Goal: Information Seeking & Learning: Compare options

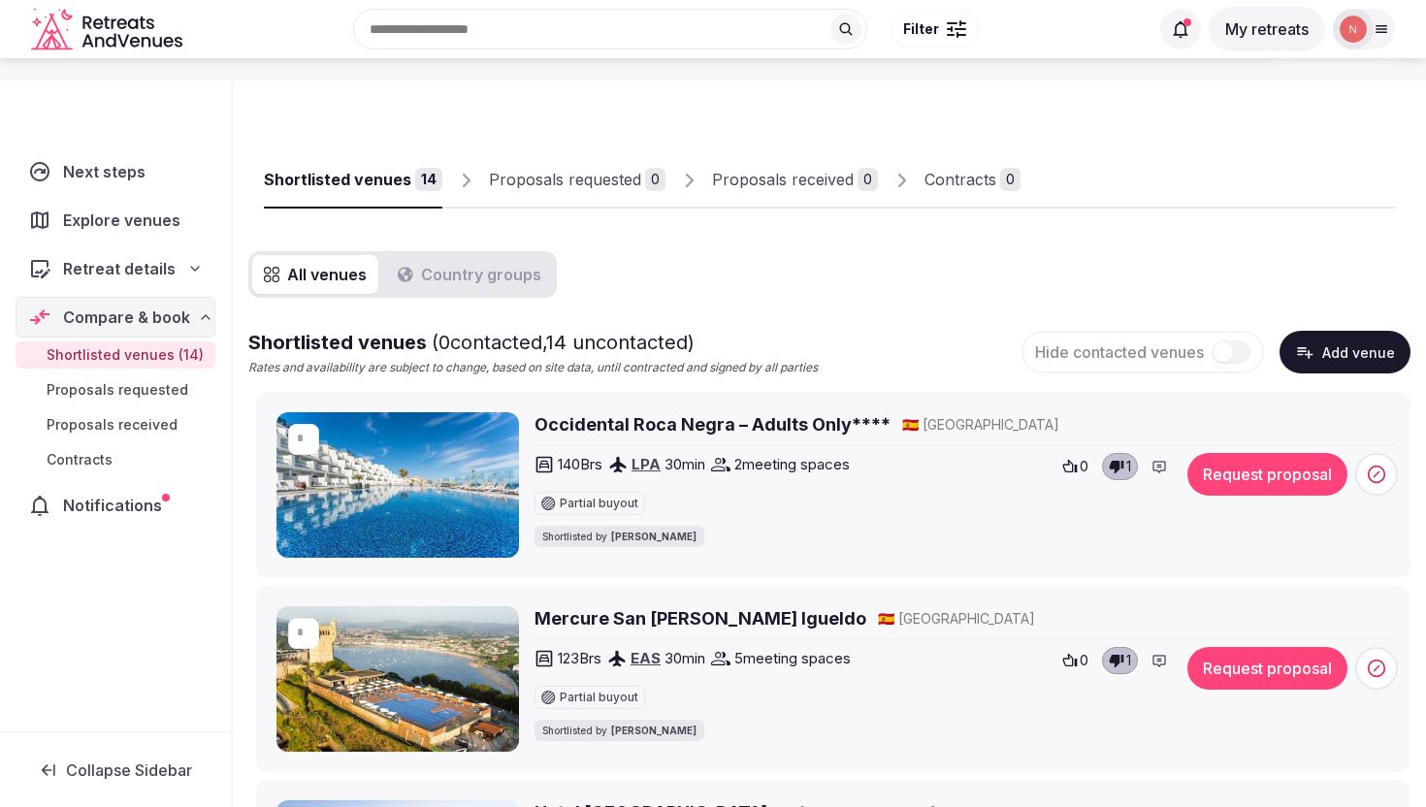
scroll to position [64, 0]
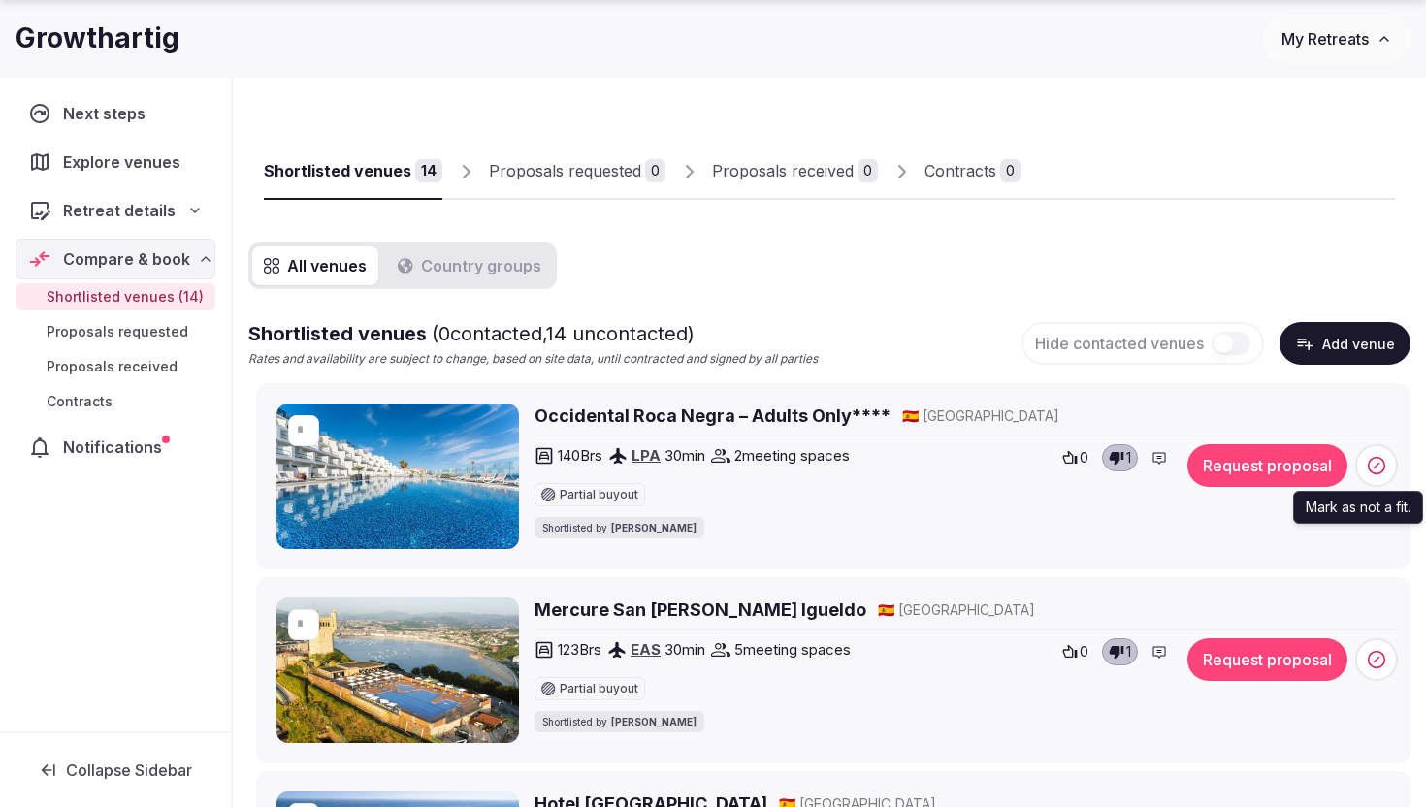
click at [1377, 462] on icon at bounding box center [1376, 465] width 19 height 19
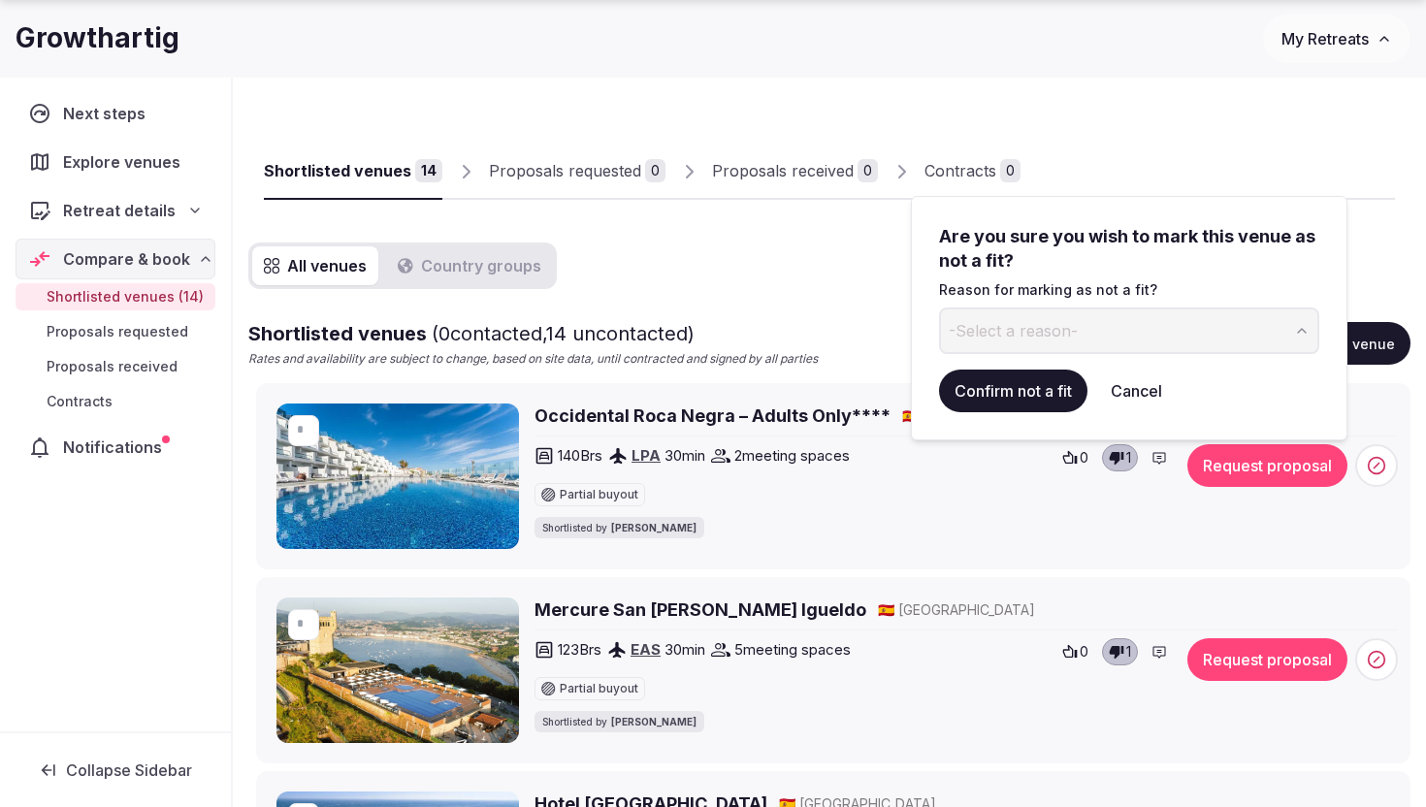
click at [1181, 314] on button "-Select a reason-" at bounding box center [1129, 330] width 380 height 47
drag, startPoint x: 1005, startPoint y: 332, endPoint x: 948, endPoint y: 332, distance: 57.2
click at [948, 332] on input "*******" at bounding box center [1113, 330] width 348 height 47
click at [1072, 332] on input "*******" at bounding box center [1113, 330] width 348 height 47
type input "*******"
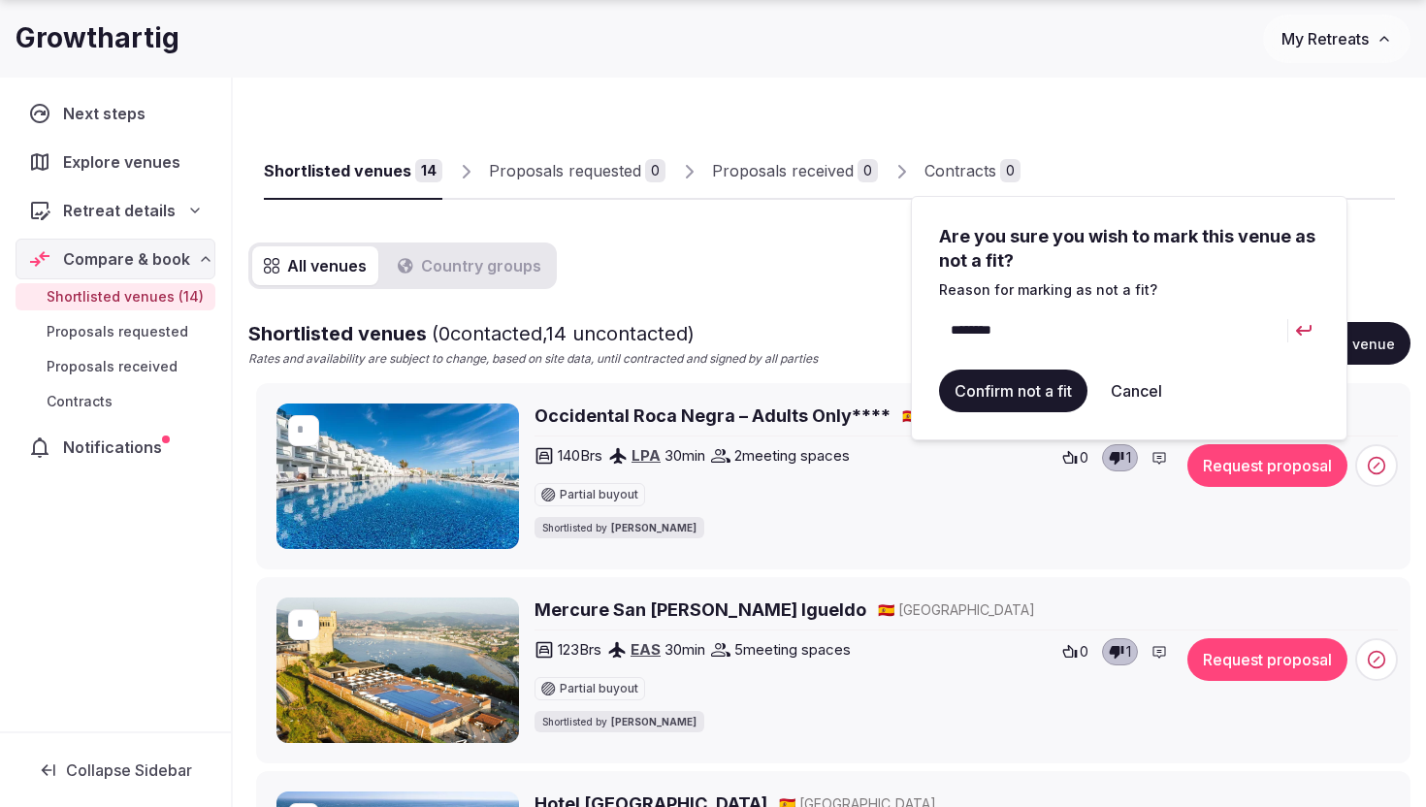
click at [1026, 390] on button "Confirm not a fit" at bounding box center [1013, 391] width 148 height 43
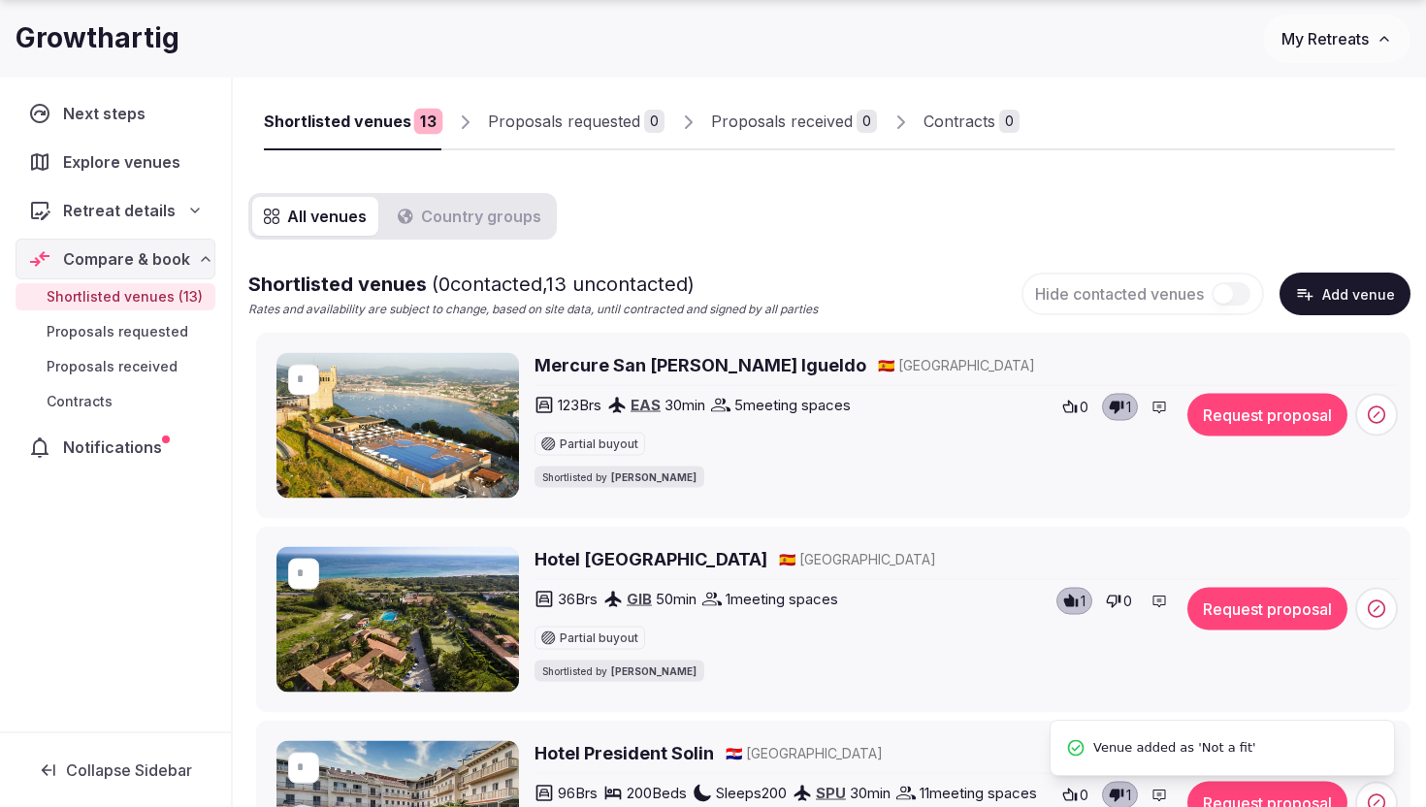
scroll to position [116, 0]
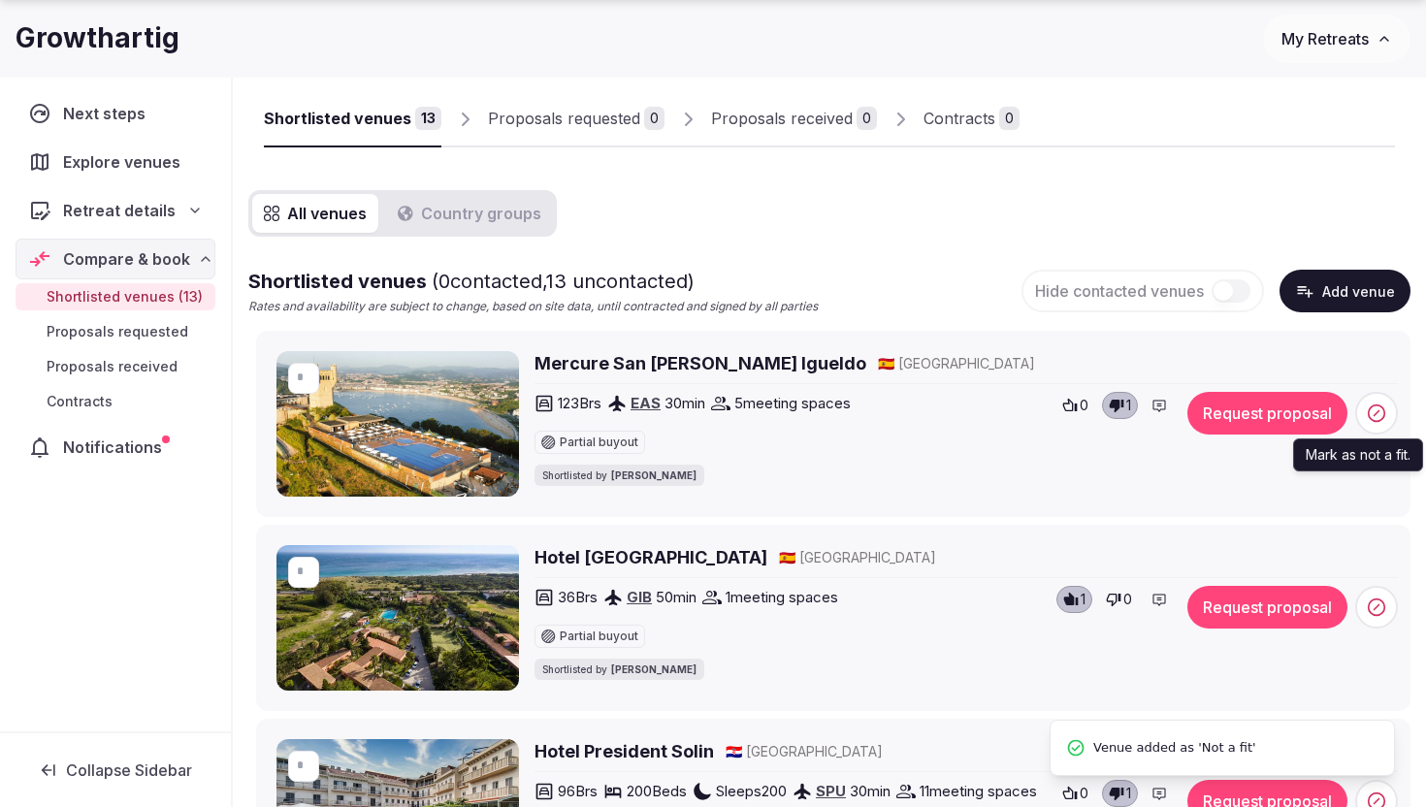
click at [1367, 416] on icon at bounding box center [1376, 413] width 19 height 19
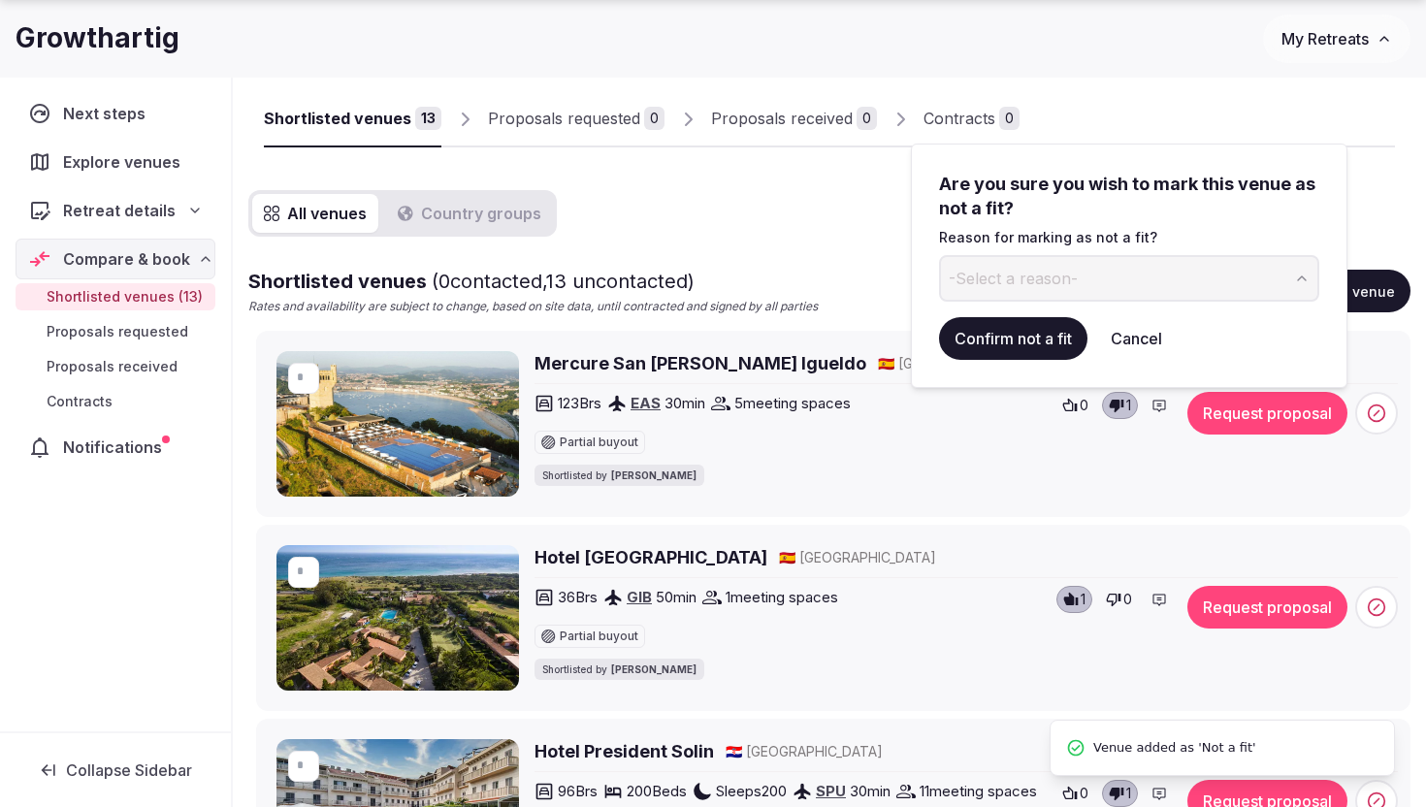
click at [1067, 269] on span "-Select a reason-" at bounding box center [1013, 278] width 129 height 21
click at [1007, 332] on button "Confirm not a fit" at bounding box center [1013, 338] width 148 height 43
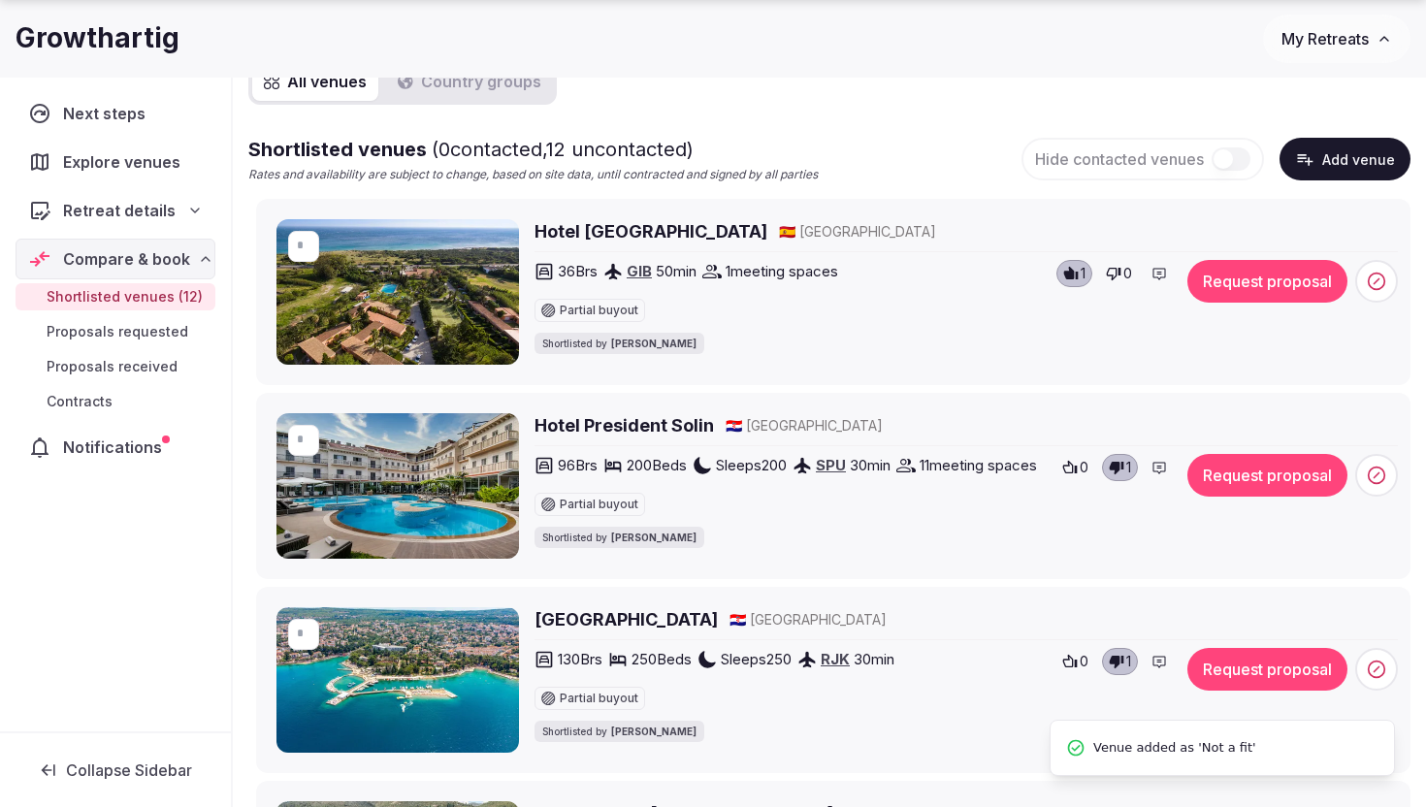
scroll to position [250, 0]
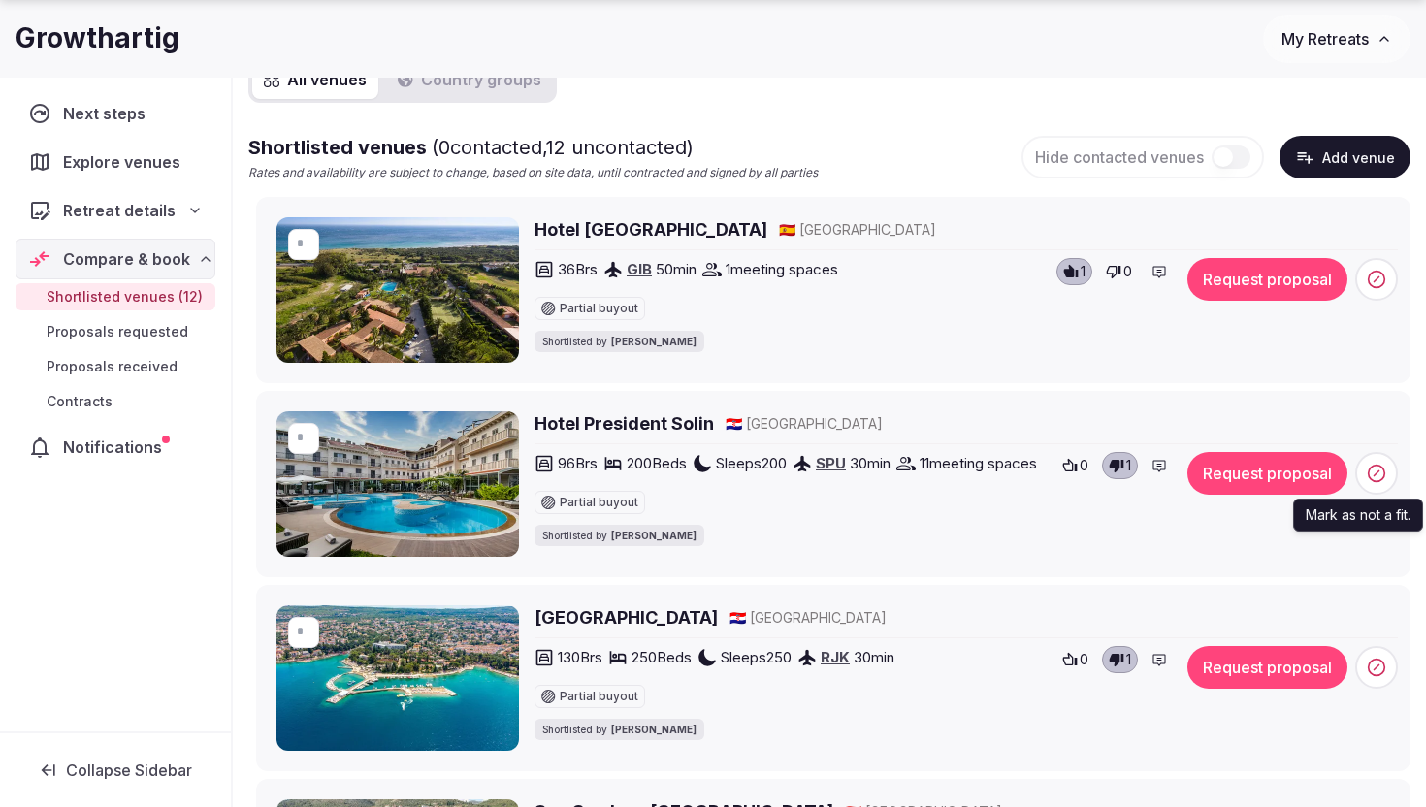
click at [1362, 478] on span at bounding box center [1376, 473] width 43 height 43
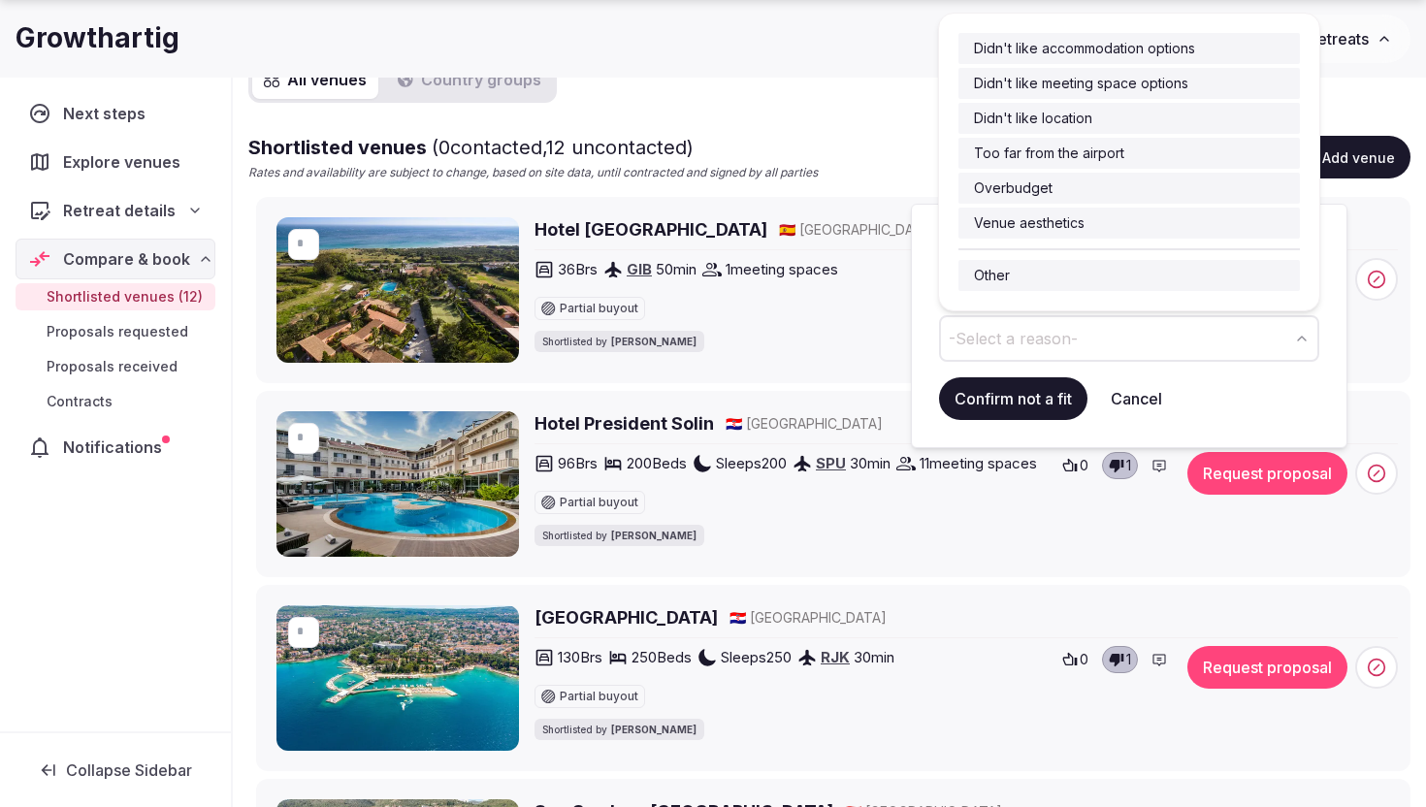
click at [1051, 322] on button "-Select a reason-" at bounding box center [1129, 338] width 380 height 47
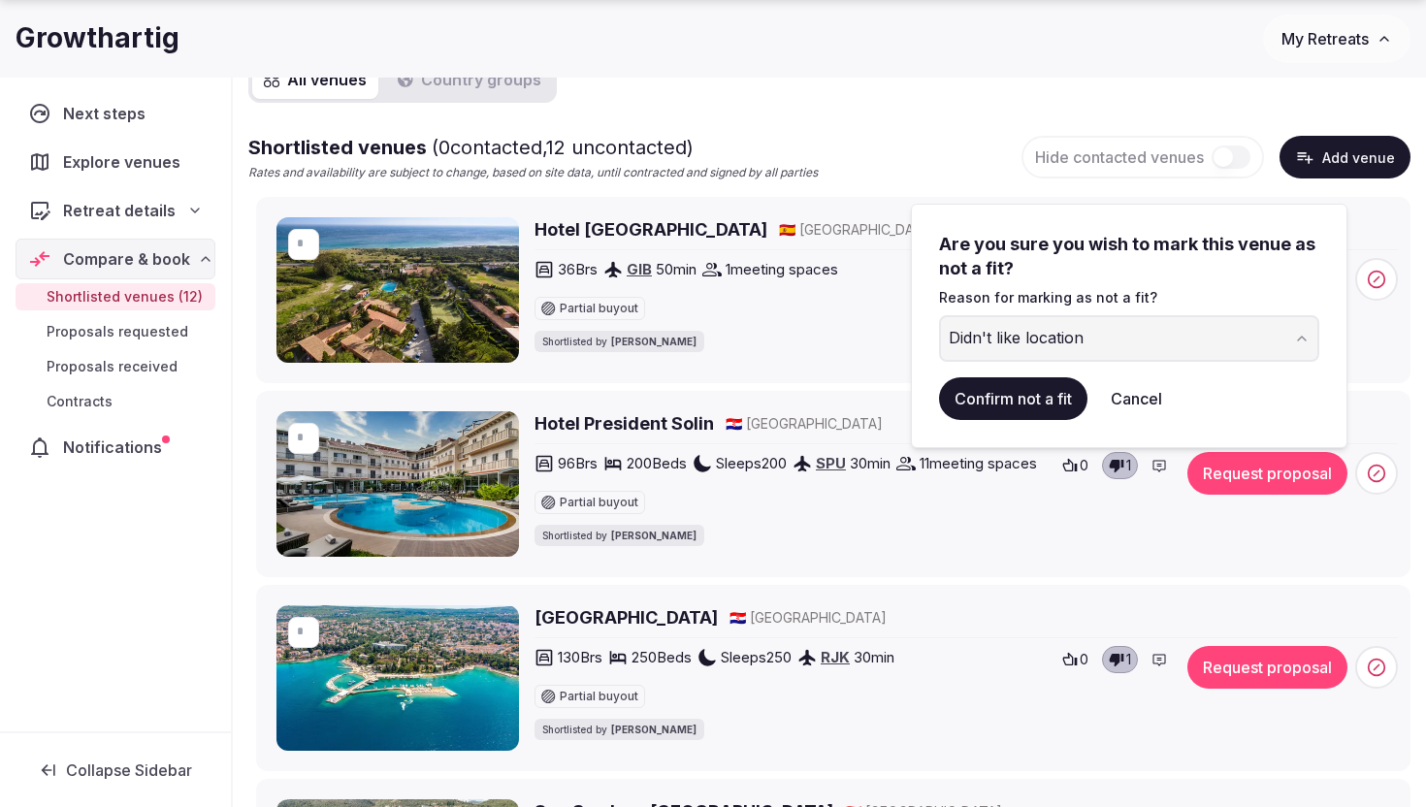
click at [1048, 401] on button "Confirm not a fit" at bounding box center [1013, 398] width 148 height 43
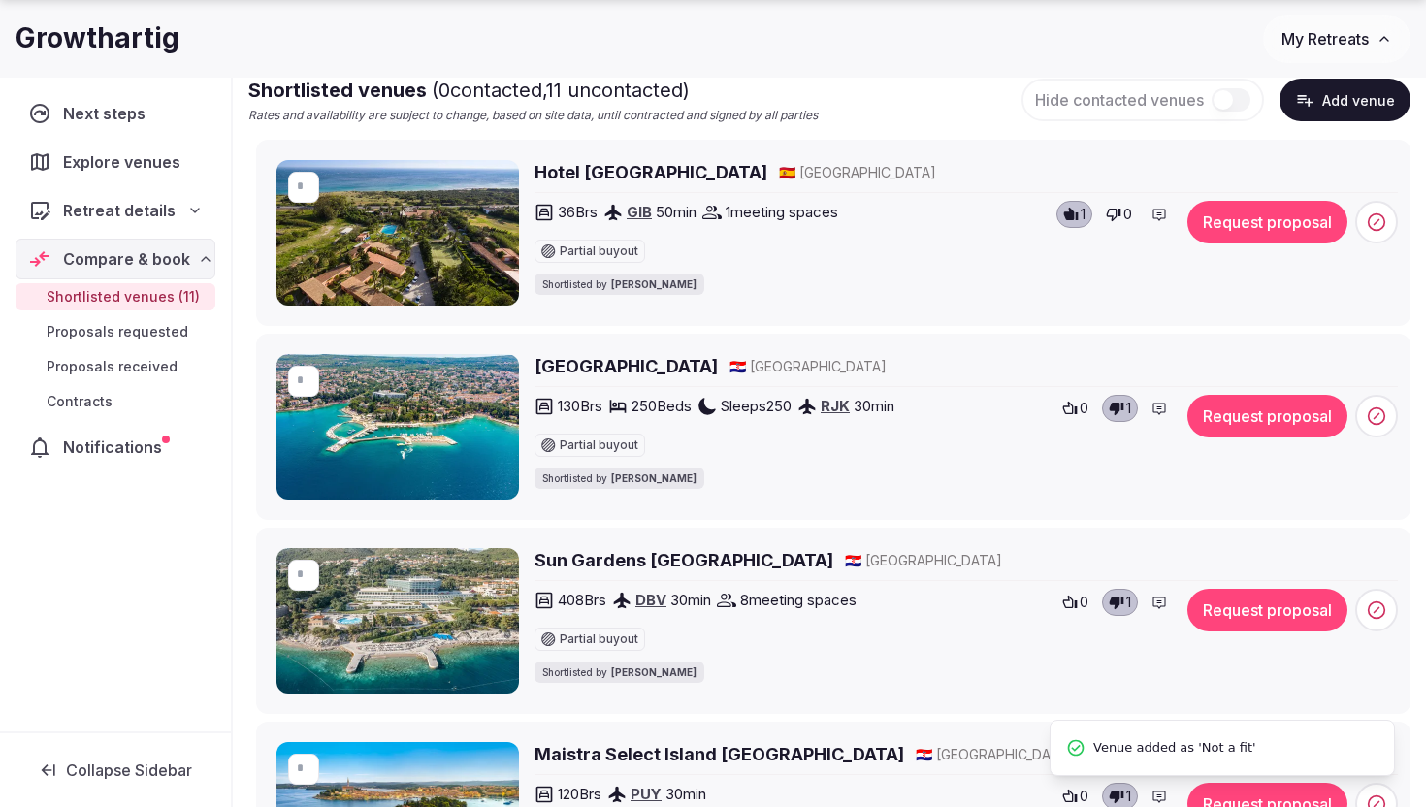
scroll to position [308, 0]
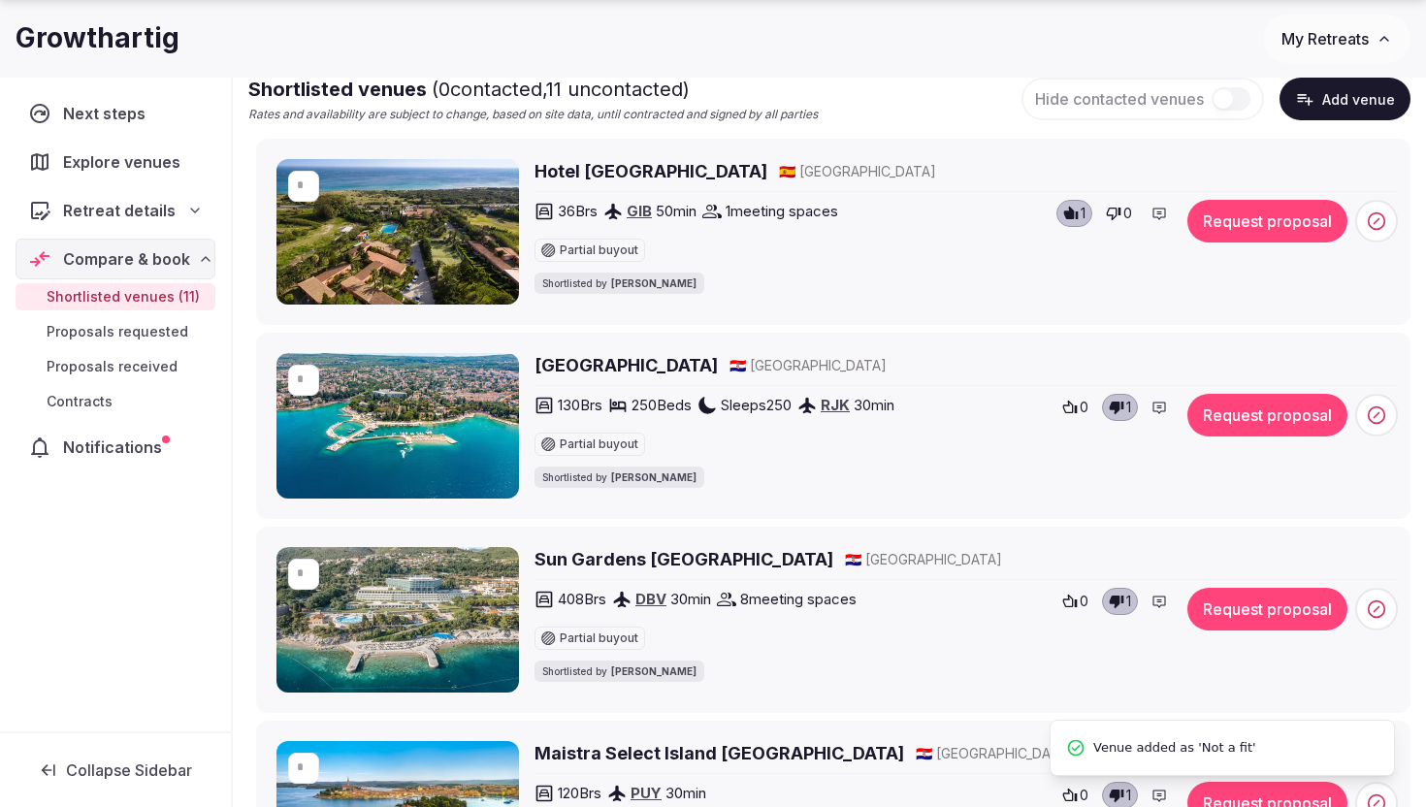
click at [1261, 427] on button "Request proposal" at bounding box center [1267, 415] width 160 height 43
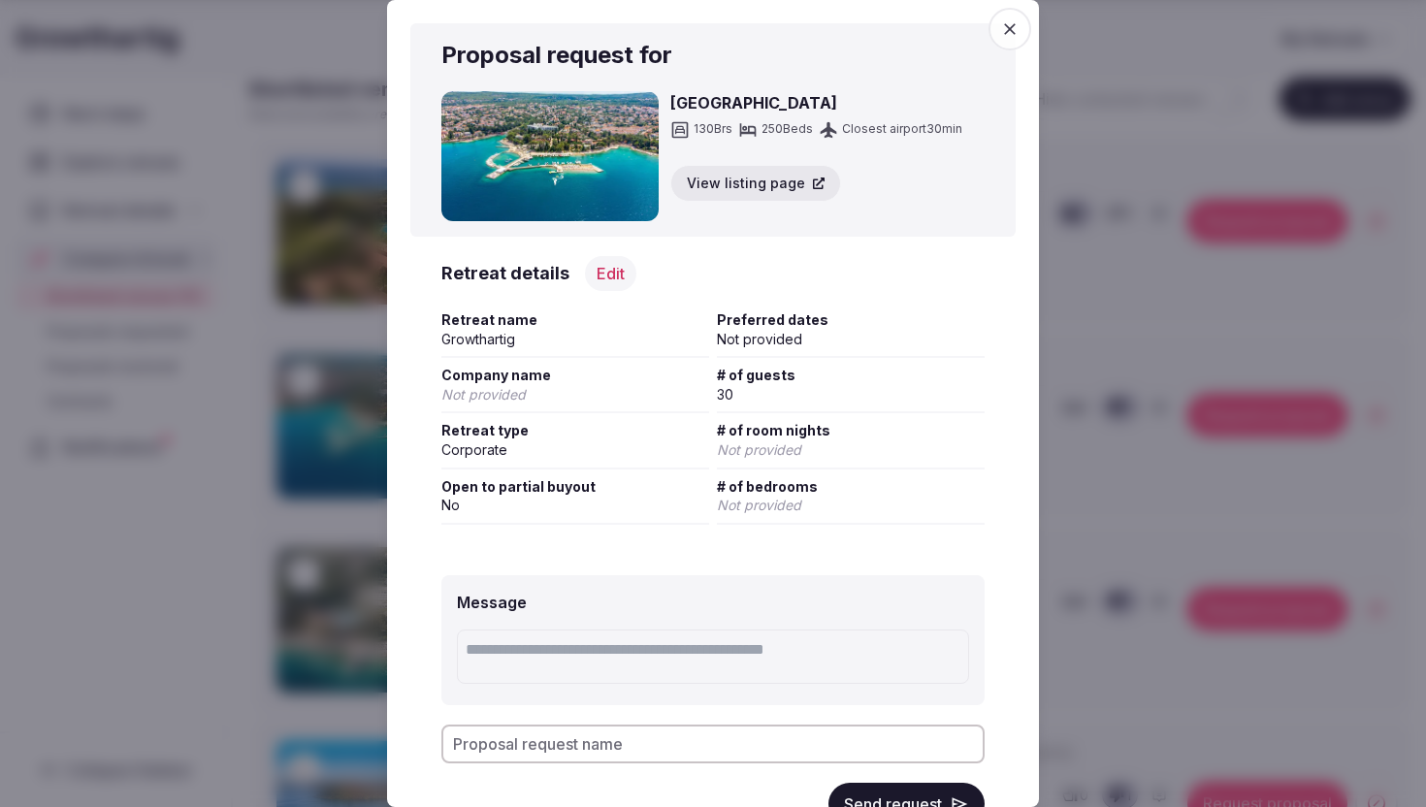
click at [1006, 26] on icon "button" at bounding box center [1010, 29] width 12 height 12
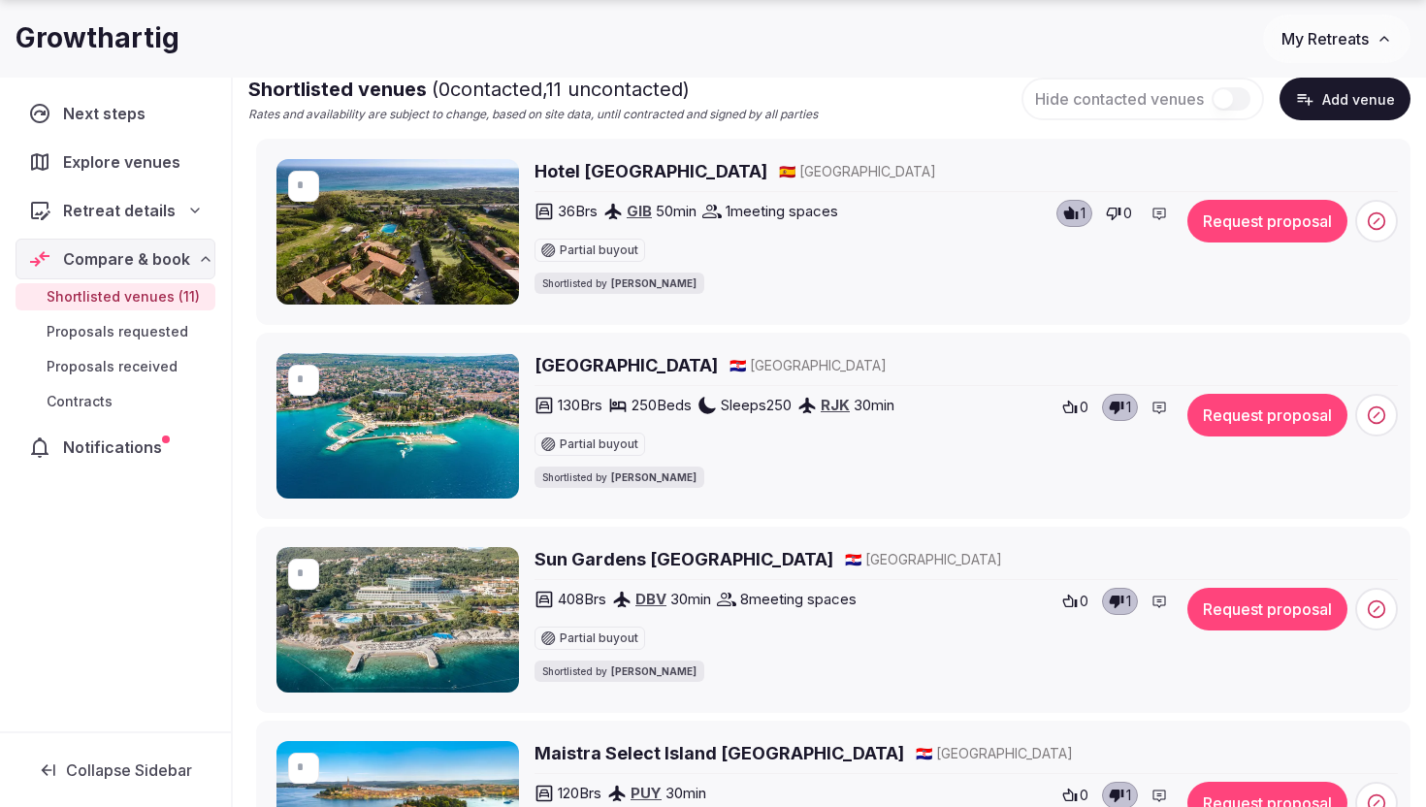
click at [1370, 416] on icon at bounding box center [1376, 414] width 19 height 19
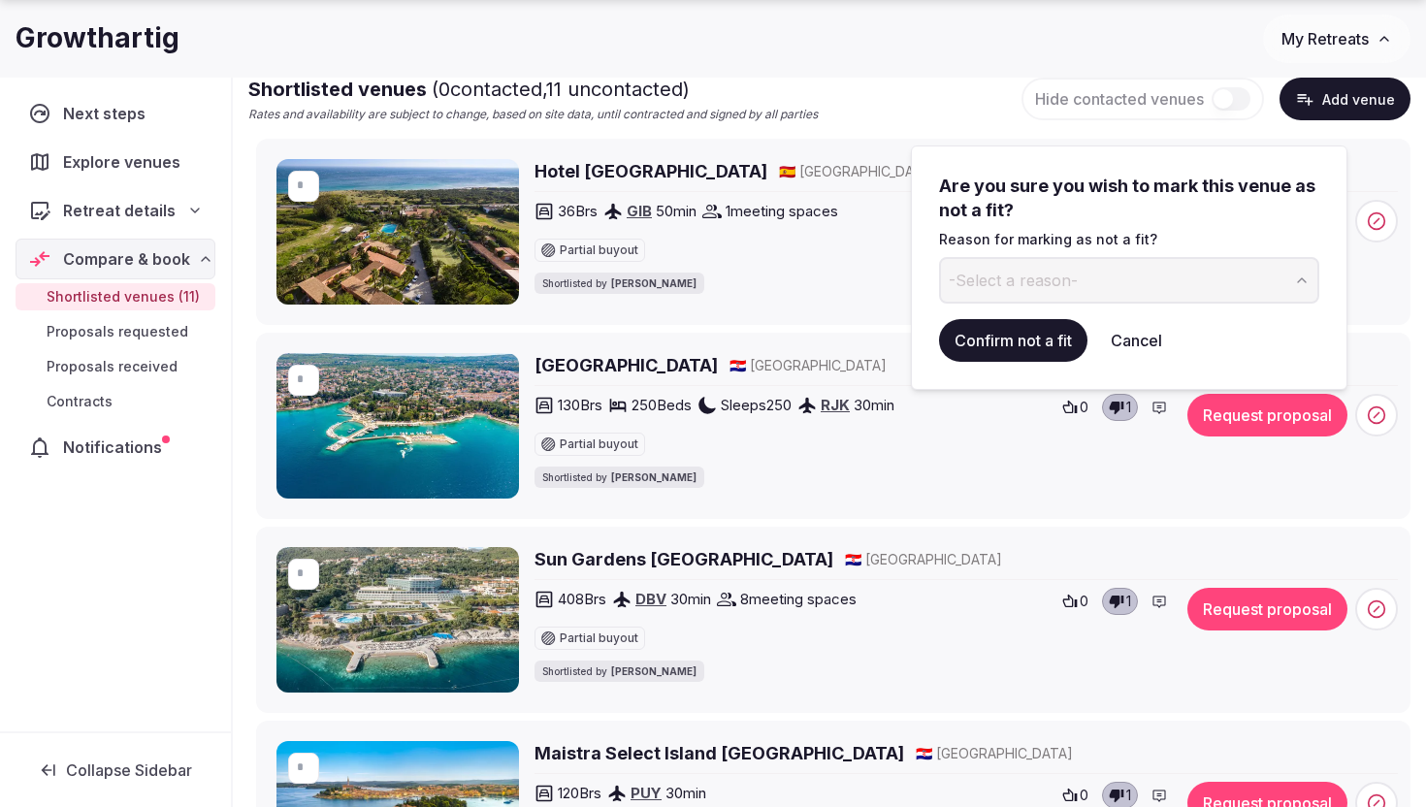
click at [1053, 282] on span "-Select a reason-" at bounding box center [1013, 280] width 129 height 21
type input "*******"
click at [1039, 334] on button "Confirm not a fit" at bounding box center [1013, 340] width 148 height 43
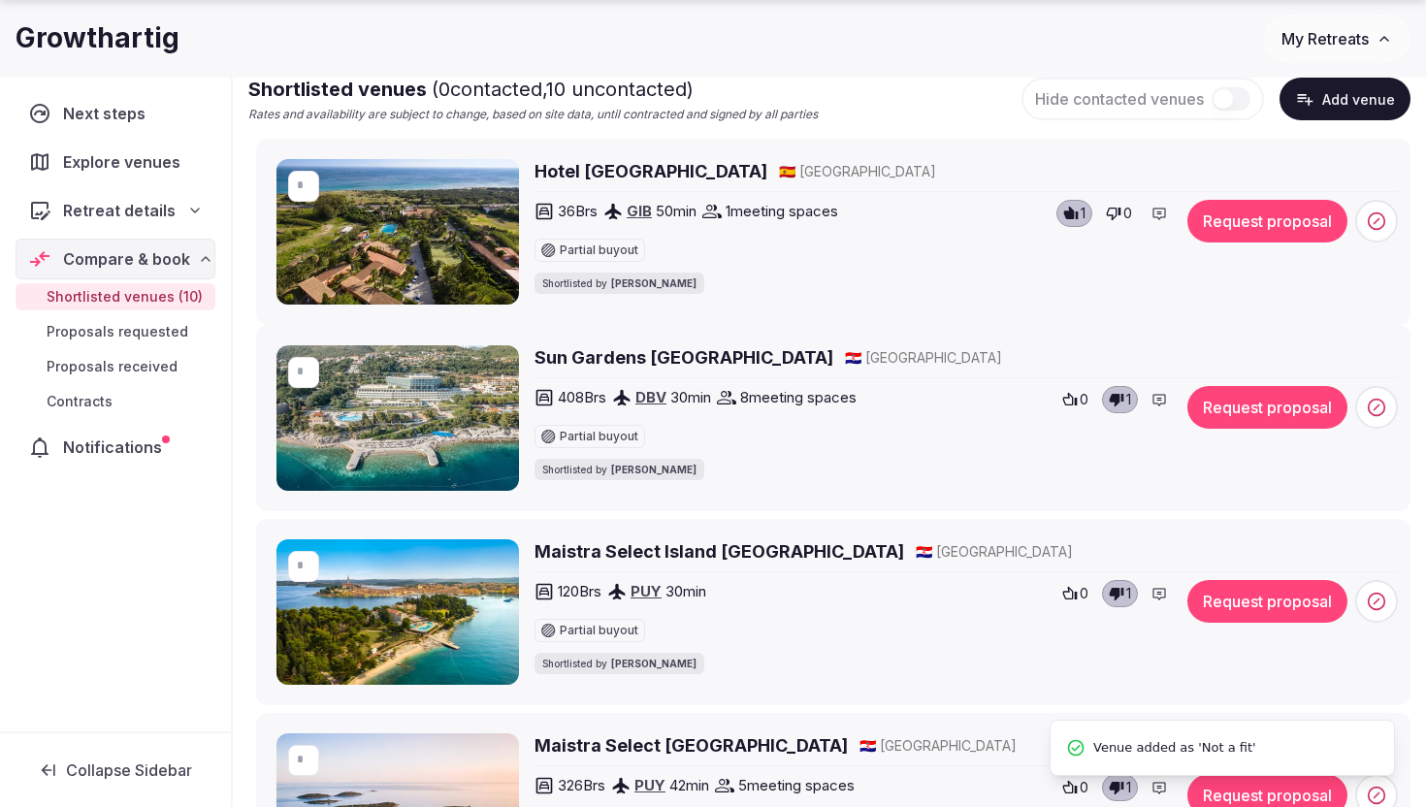
scroll to position [0, 0]
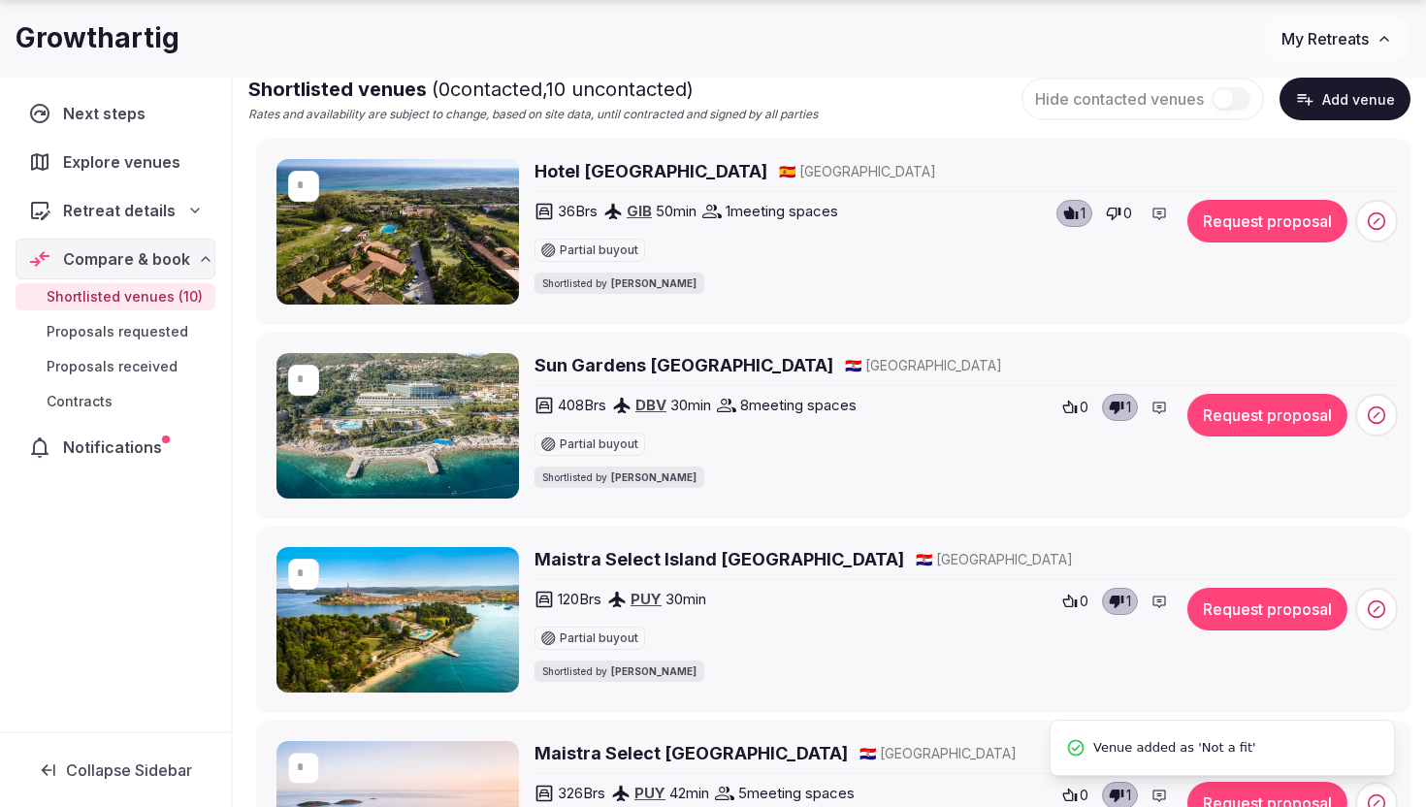
click at [1377, 425] on span at bounding box center [1376, 415] width 43 height 43
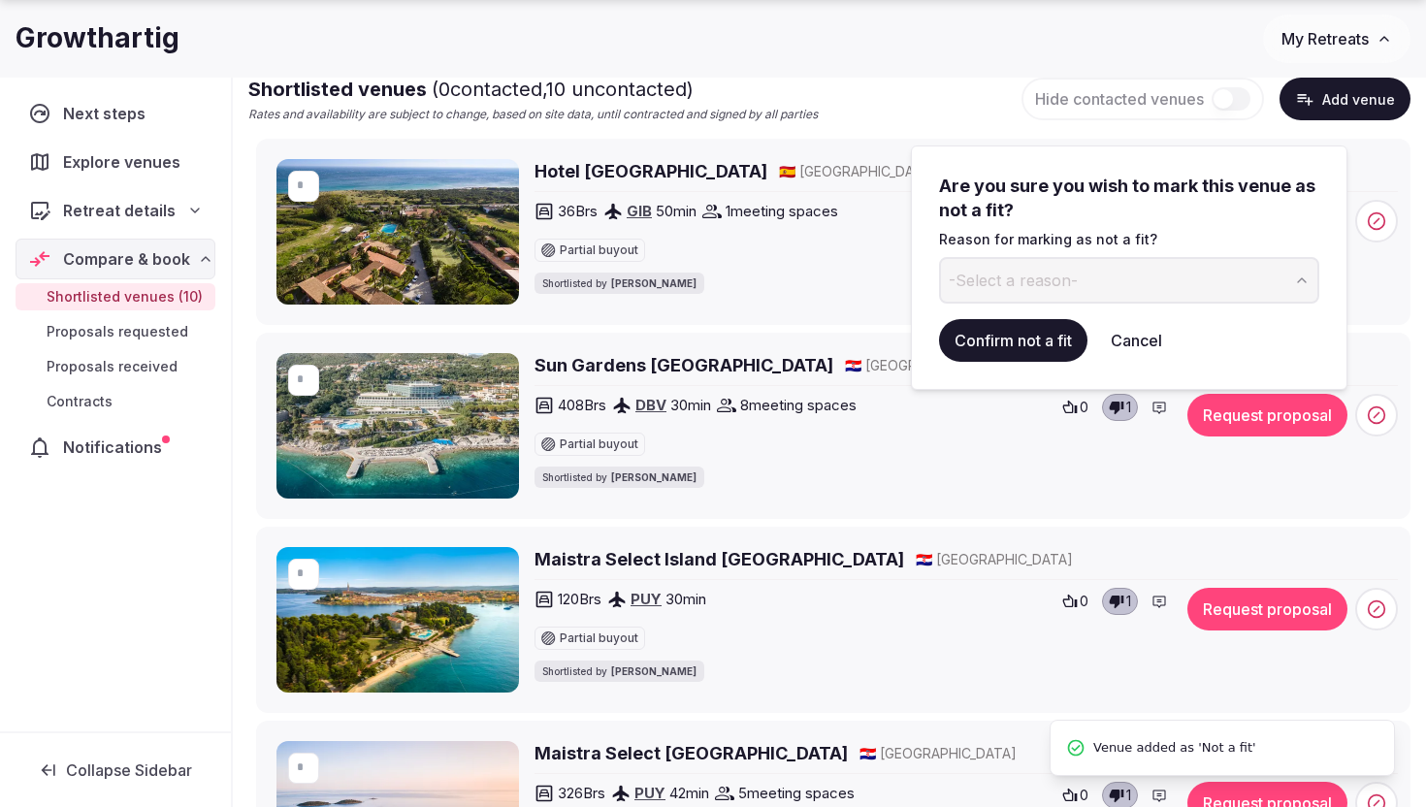
click at [1039, 275] on span "-Select a reason-" at bounding box center [1013, 280] width 129 height 21
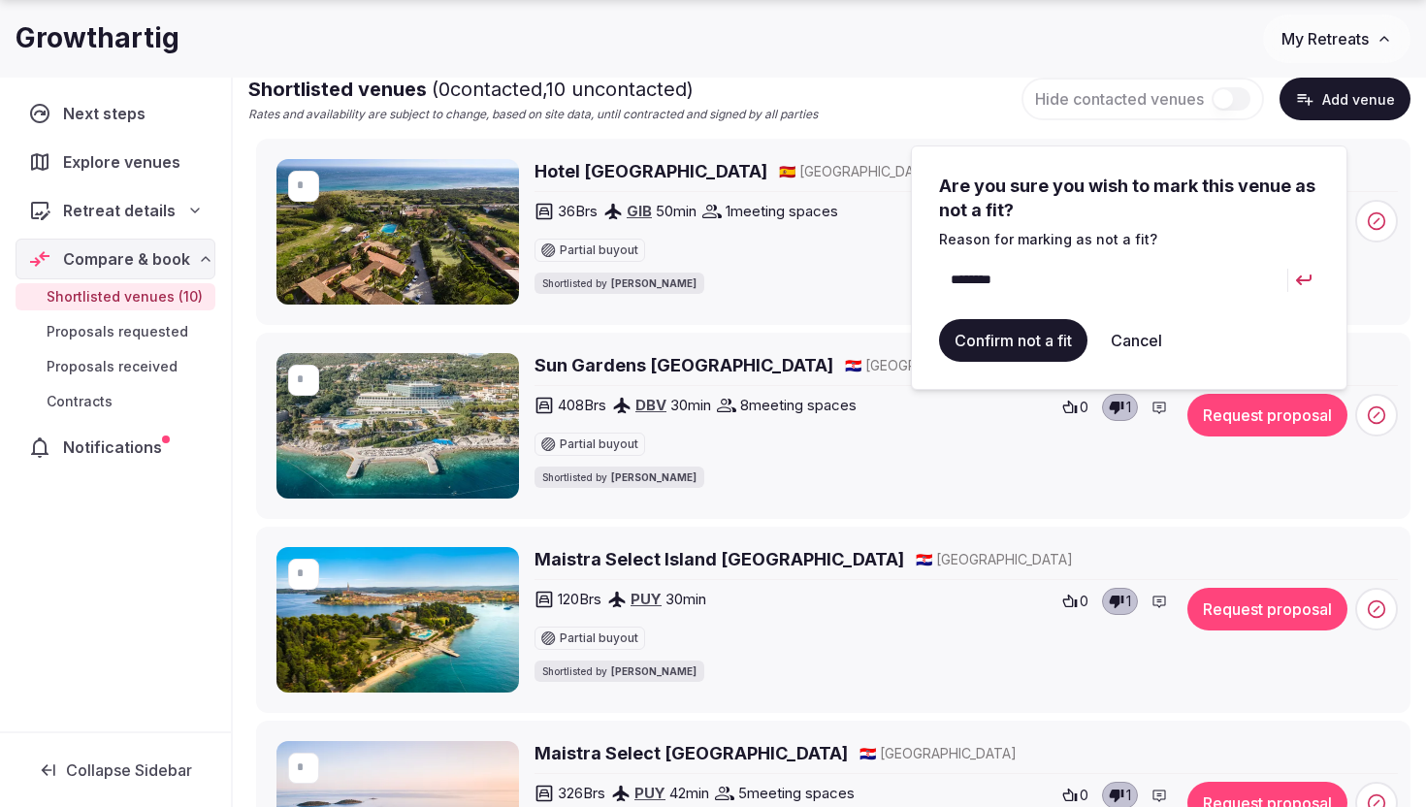
type input "*******"
click at [1044, 331] on button "Confirm not a fit" at bounding box center [1013, 340] width 148 height 43
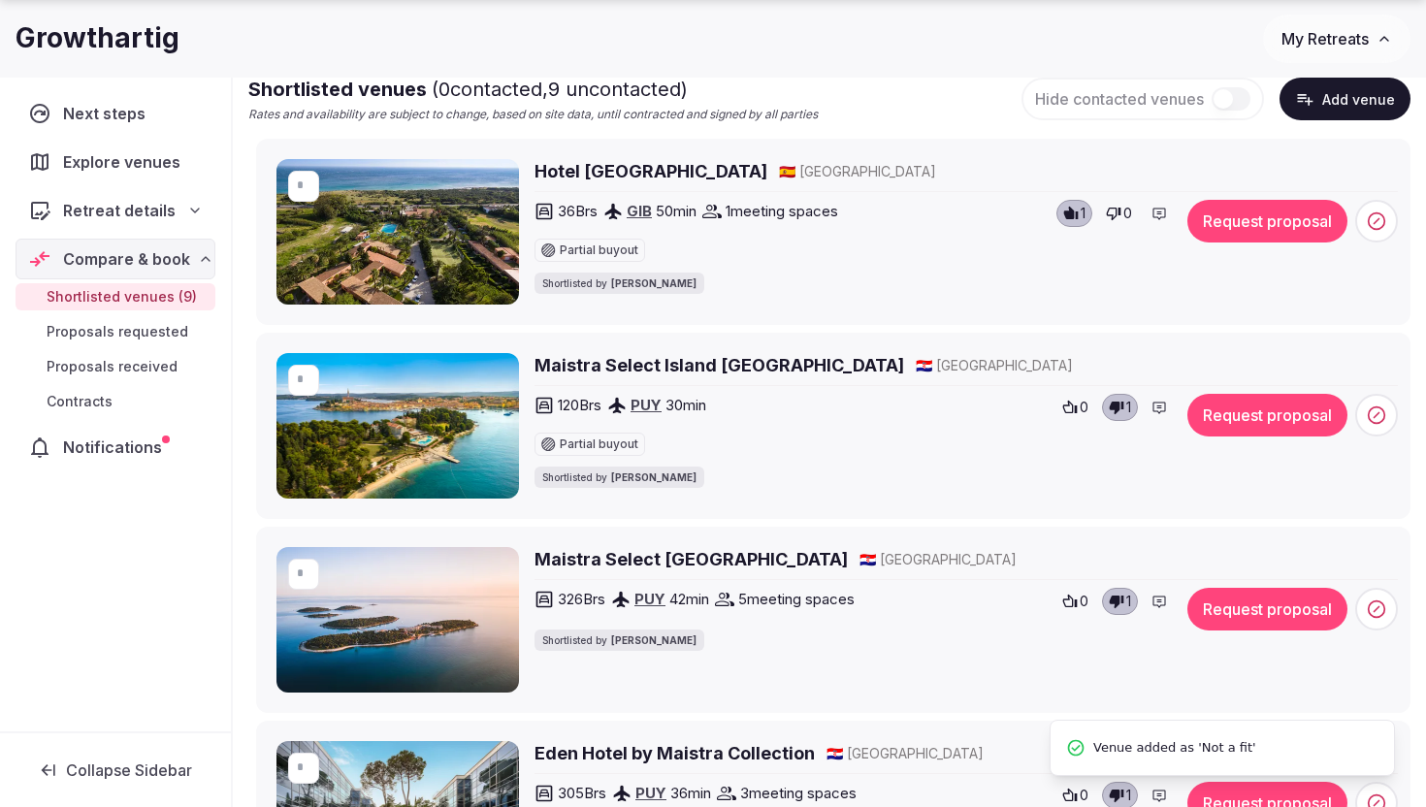
scroll to position [343, 0]
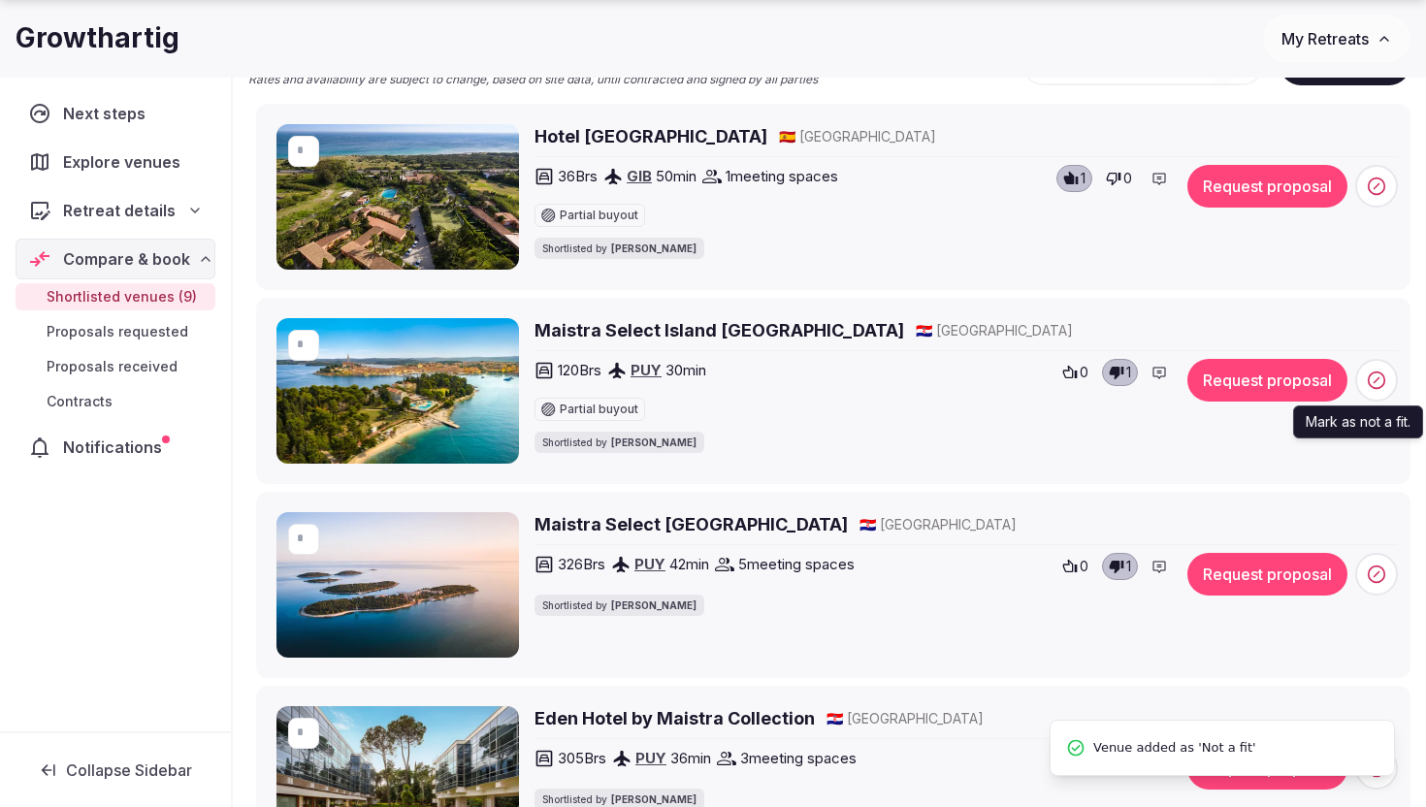
click at [1369, 387] on icon at bounding box center [1376, 380] width 19 height 19
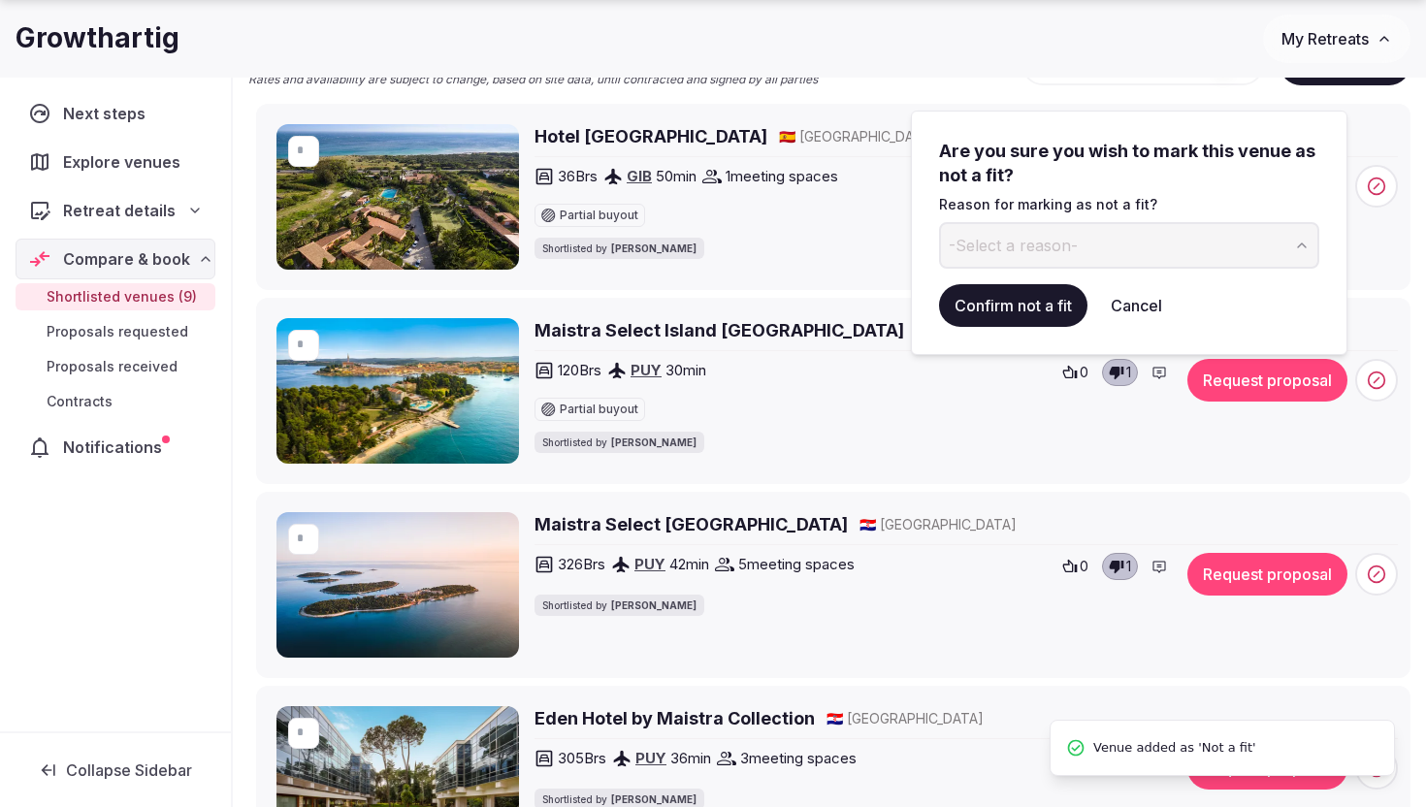
click at [1083, 250] on button "-Select a reason-" at bounding box center [1129, 245] width 380 height 47
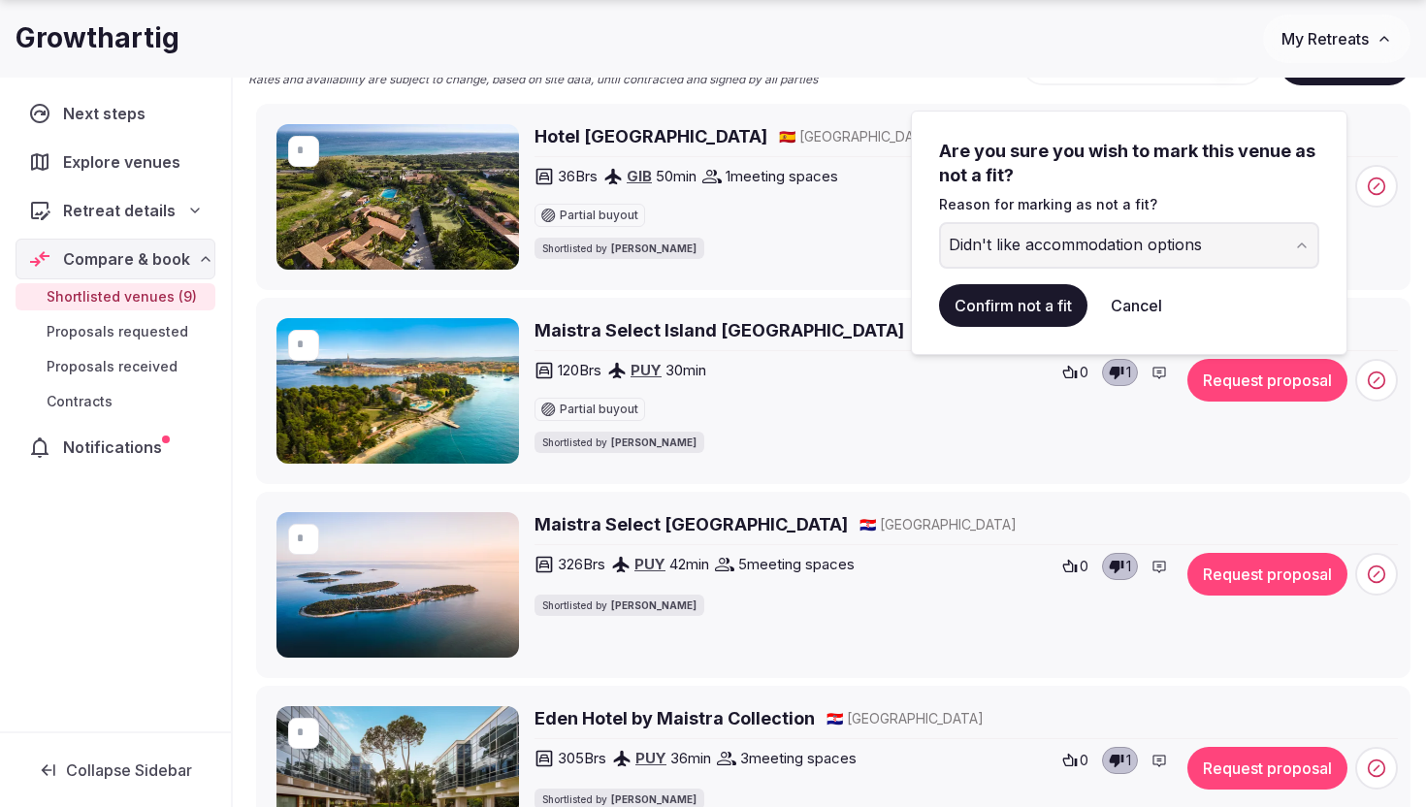
click at [1028, 294] on button "Confirm not a fit" at bounding box center [1013, 305] width 148 height 43
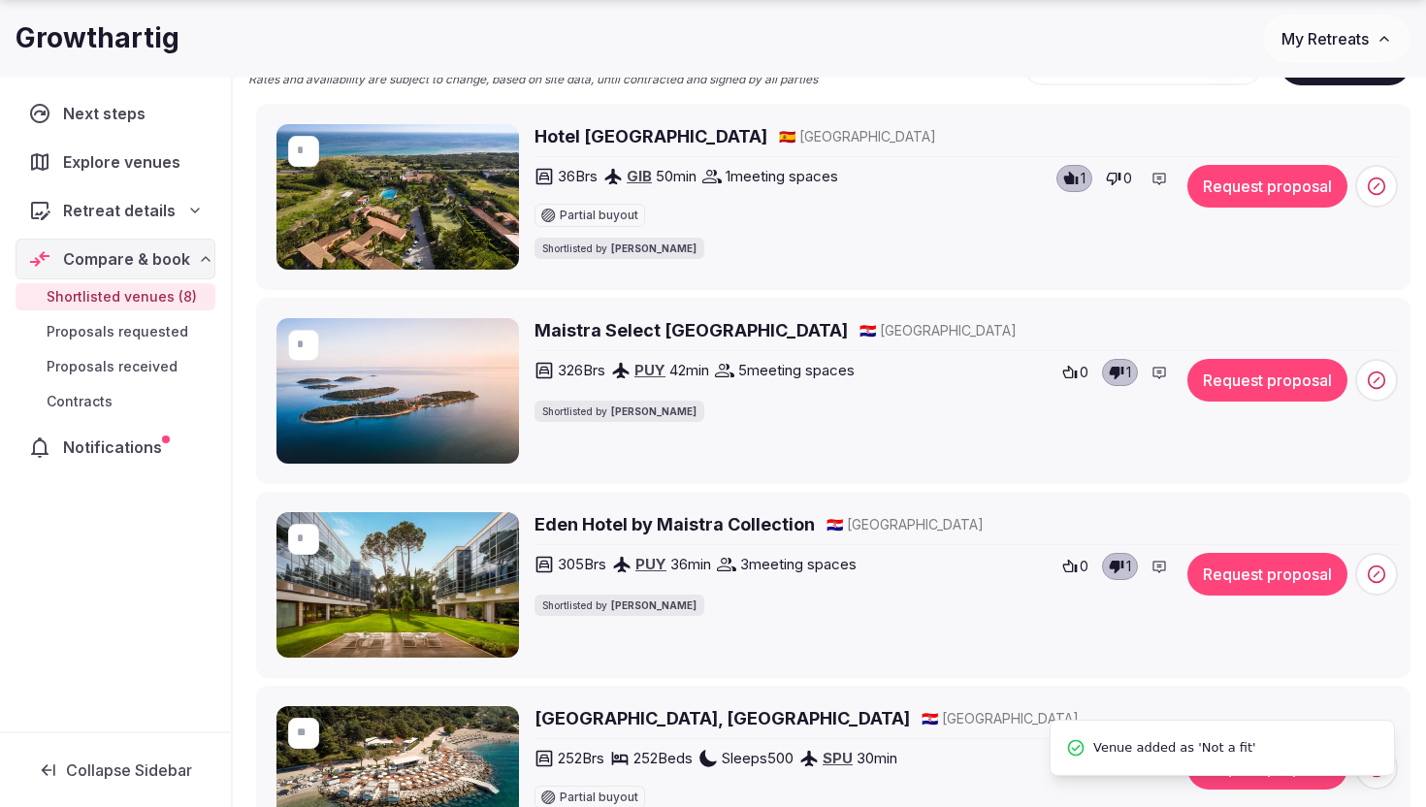
scroll to position [365, 0]
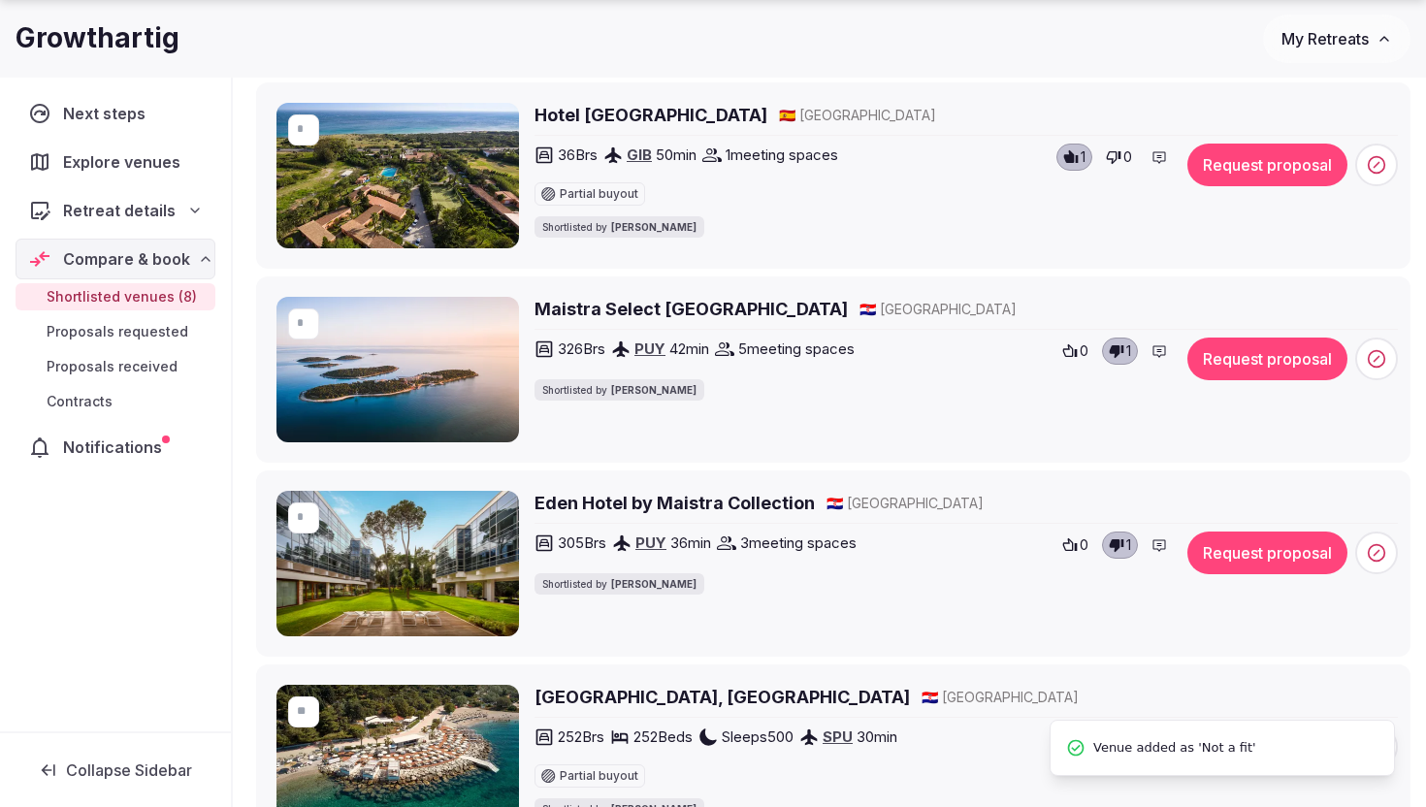
click at [1379, 353] on icon at bounding box center [1376, 358] width 19 height 19
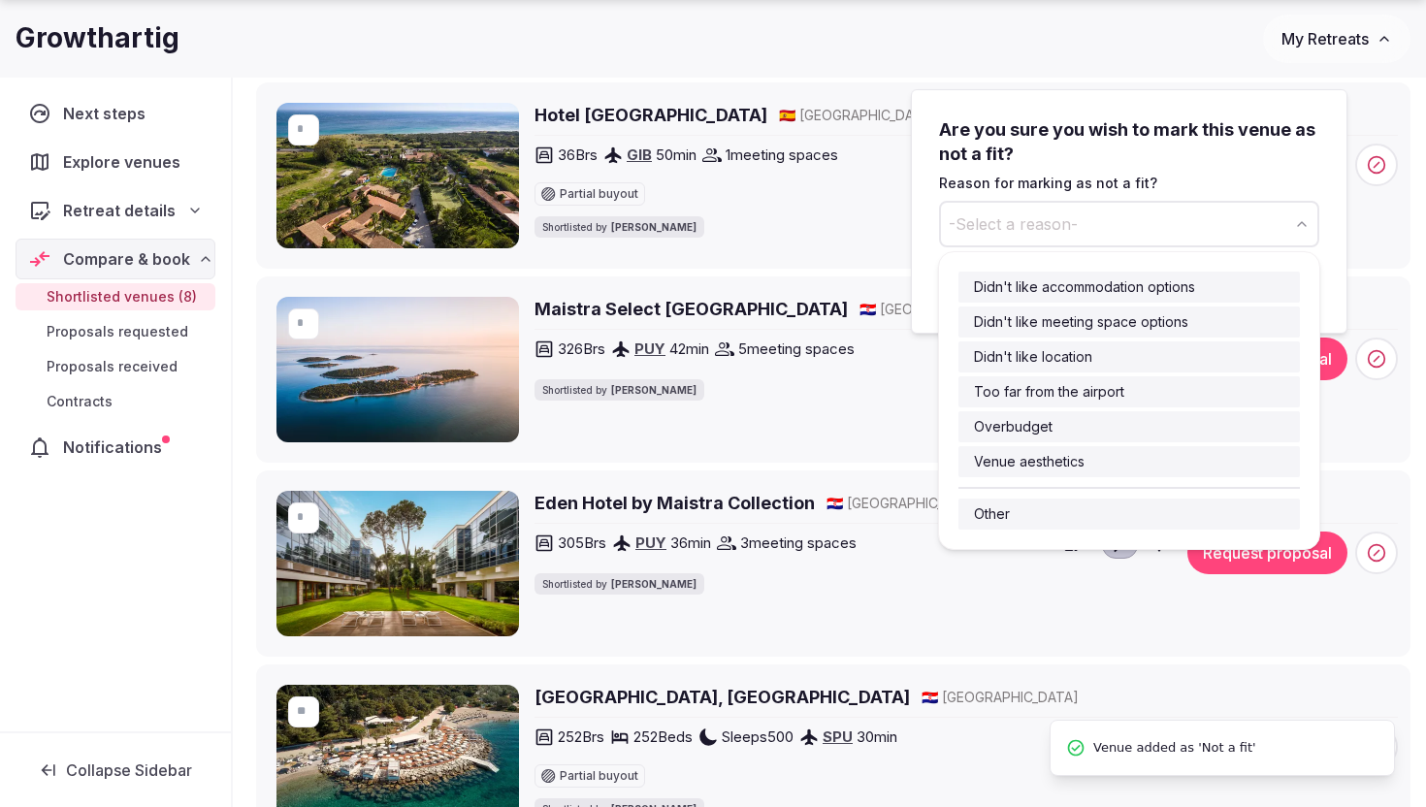
click at [1109, 217] on button "-Select a reason-" at bounding box center [1129, 224] width 380 height 47
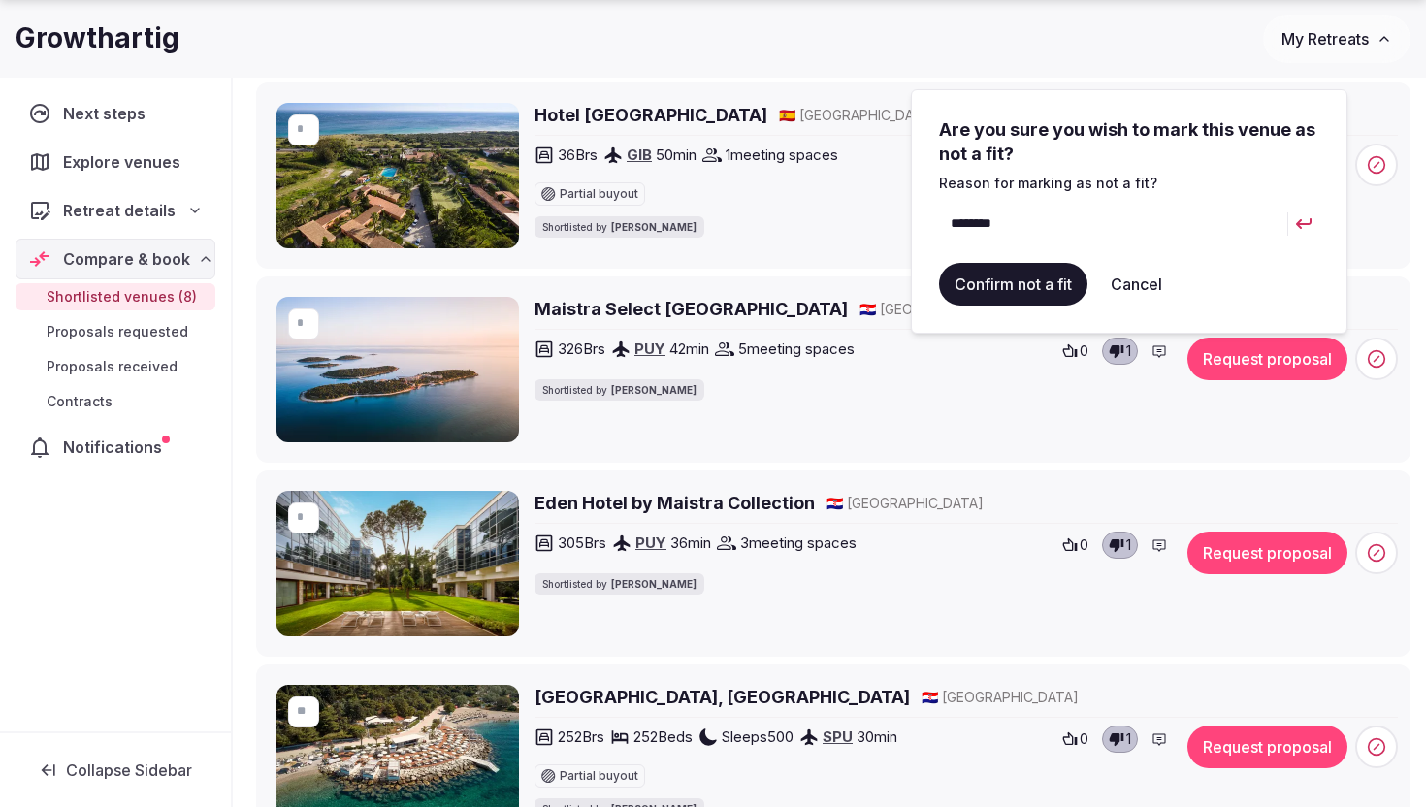
type input "*******"
click at [1052, 268] on button "Confirm not a fit" at bounding box center [1013, 284] width 148 height 43
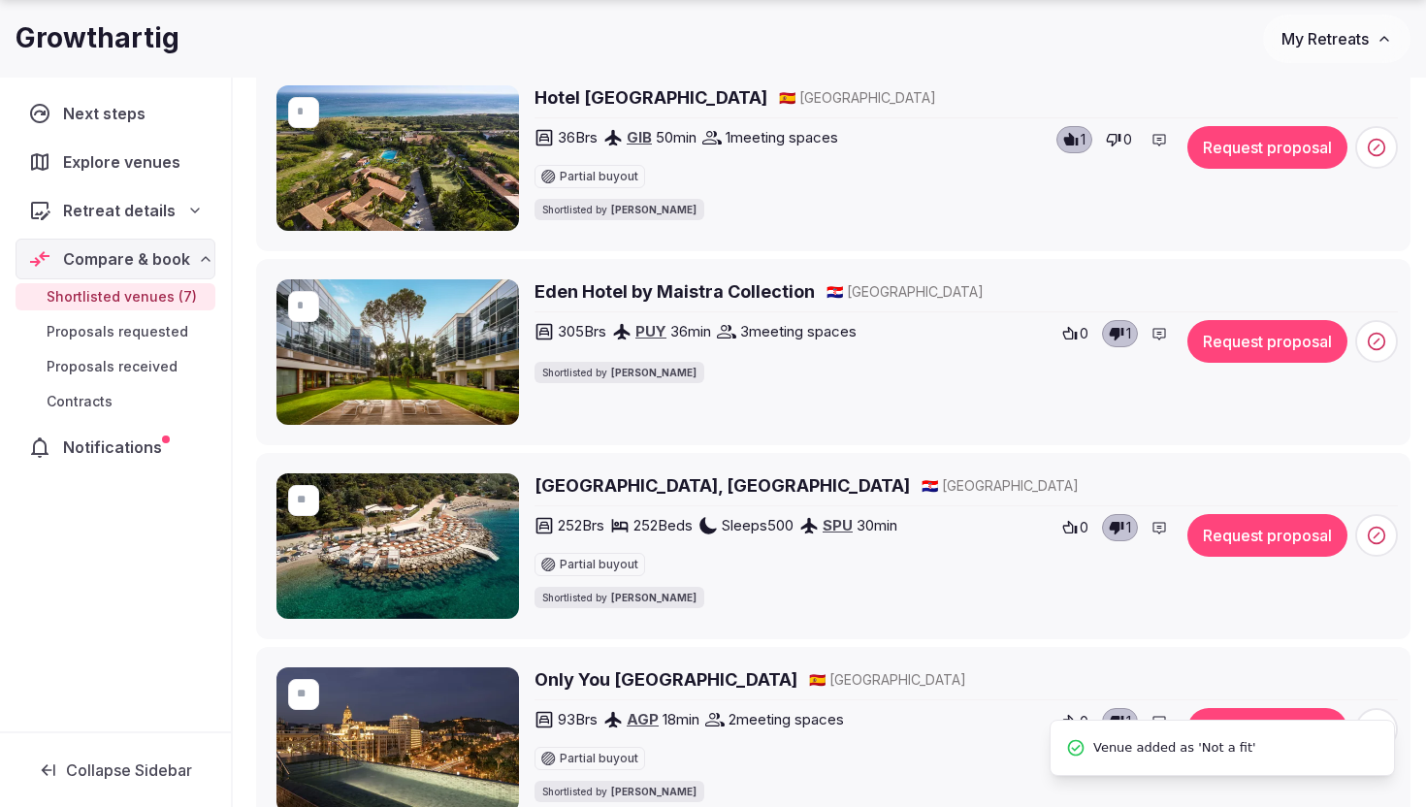
scroll to position [383, 0]
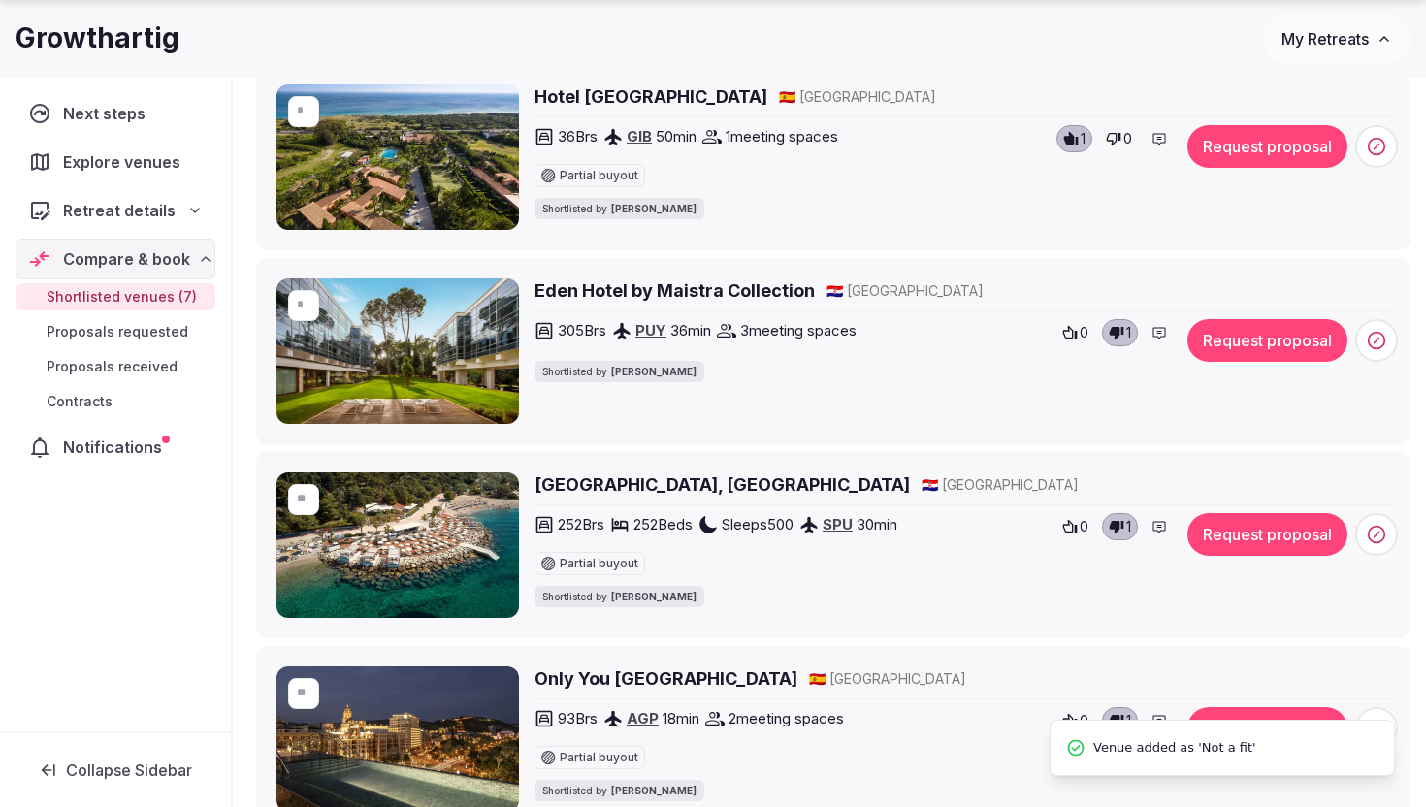
click at [1365, 342] on span at bounding box center [1376, 340] width 43 height 43
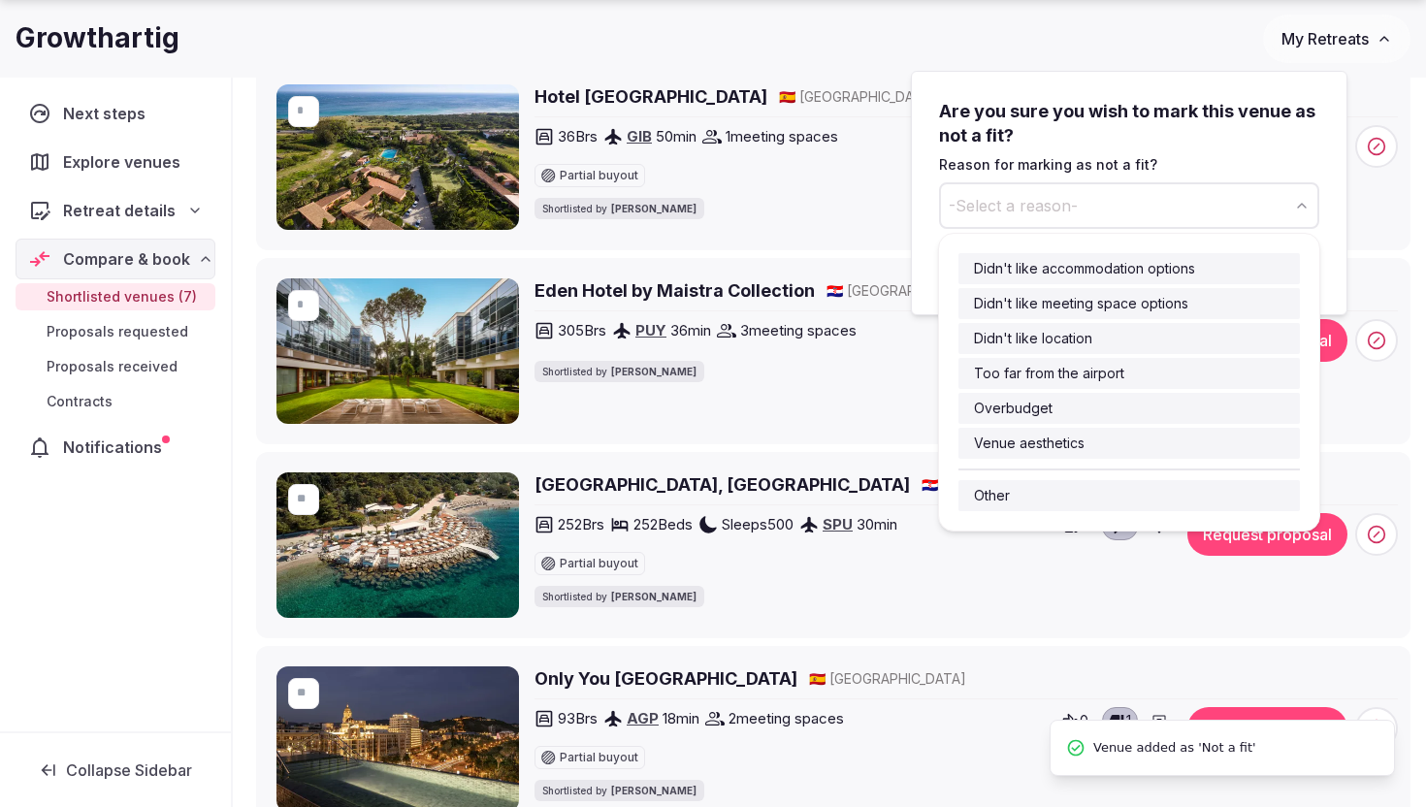
click at [1059, 217] on button "-Select a reason-" at bounding box center [1129, 205] width 380 height 47
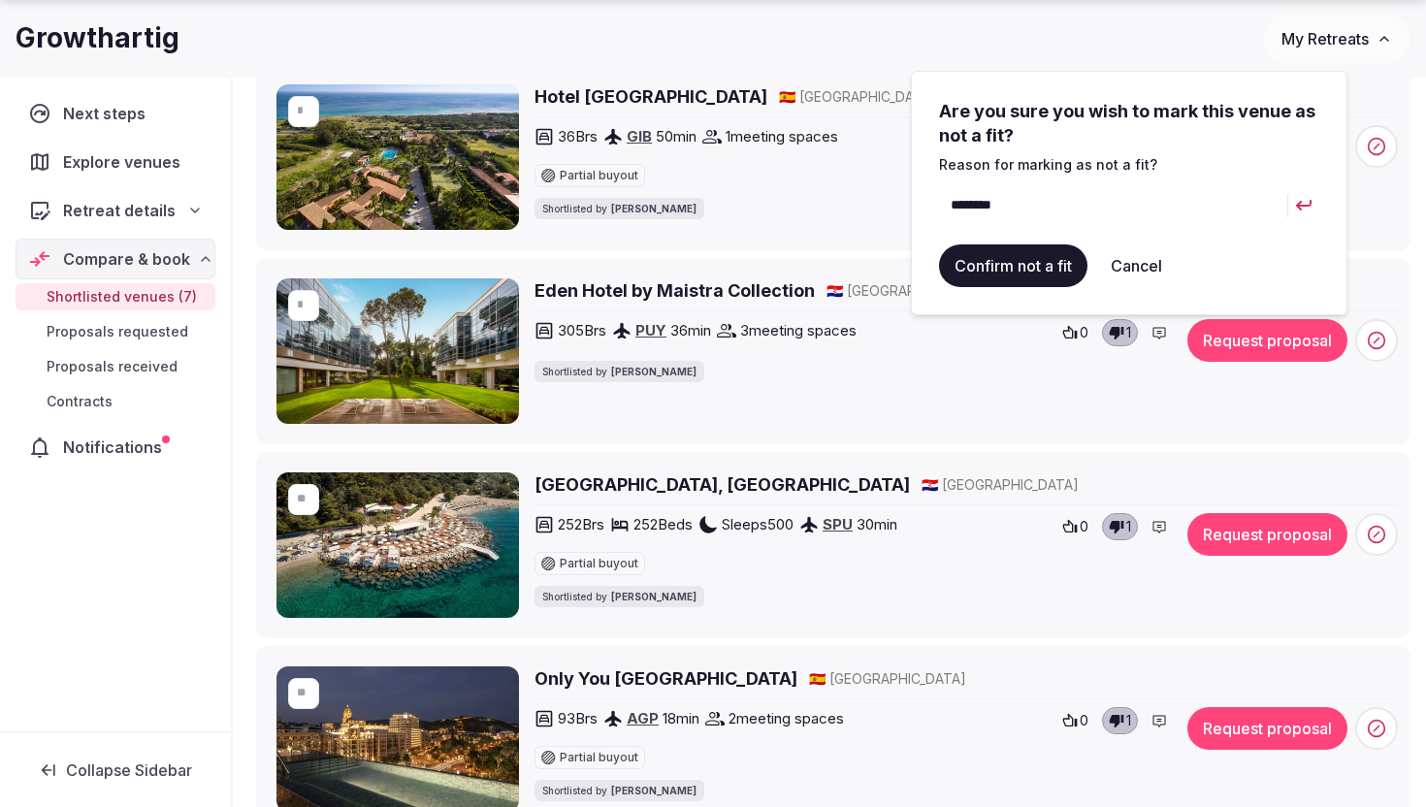
type input "*******"
click at [1050, 262] on button "Confirm not a fit" at bounding box center [1013, 265] width 148 height 43
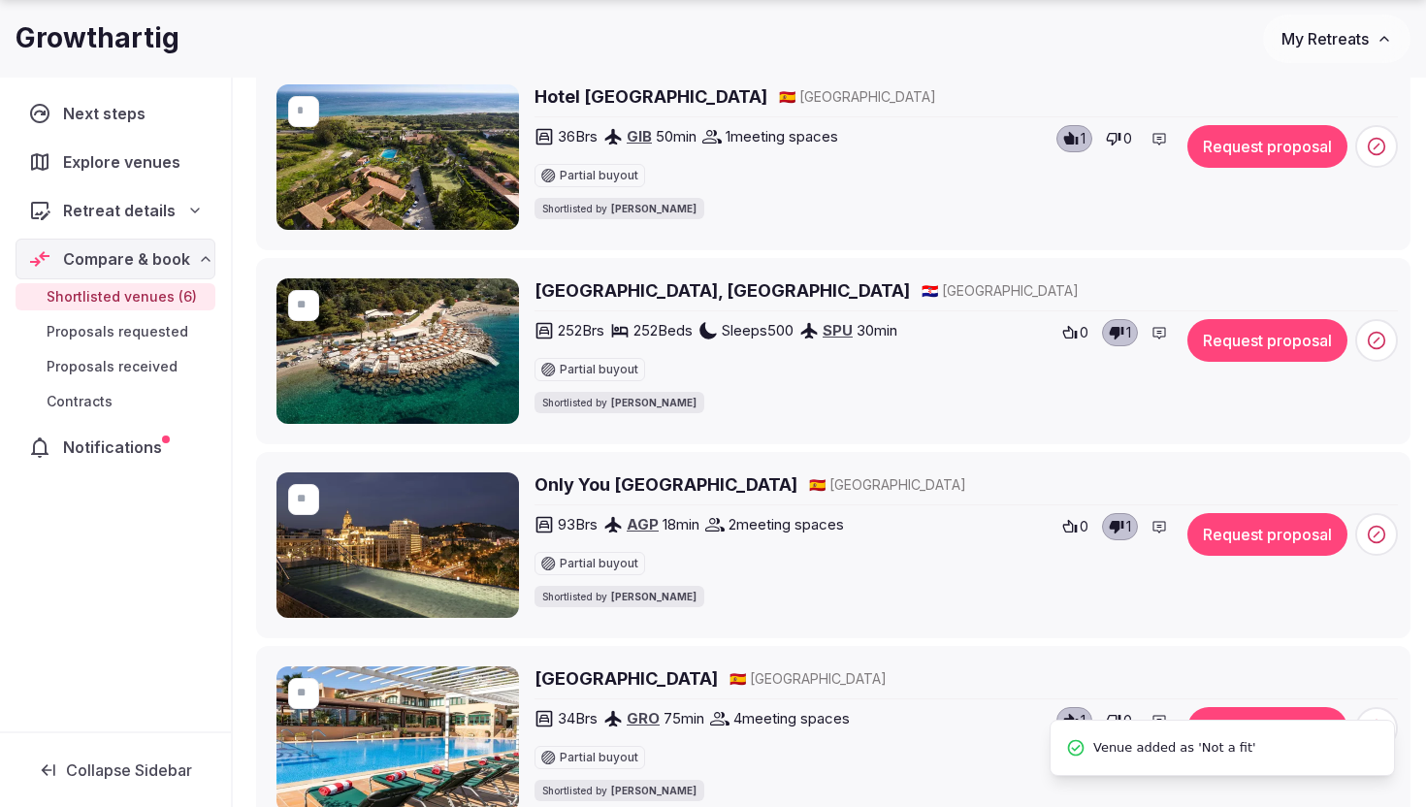
scroll to position [414, 0]
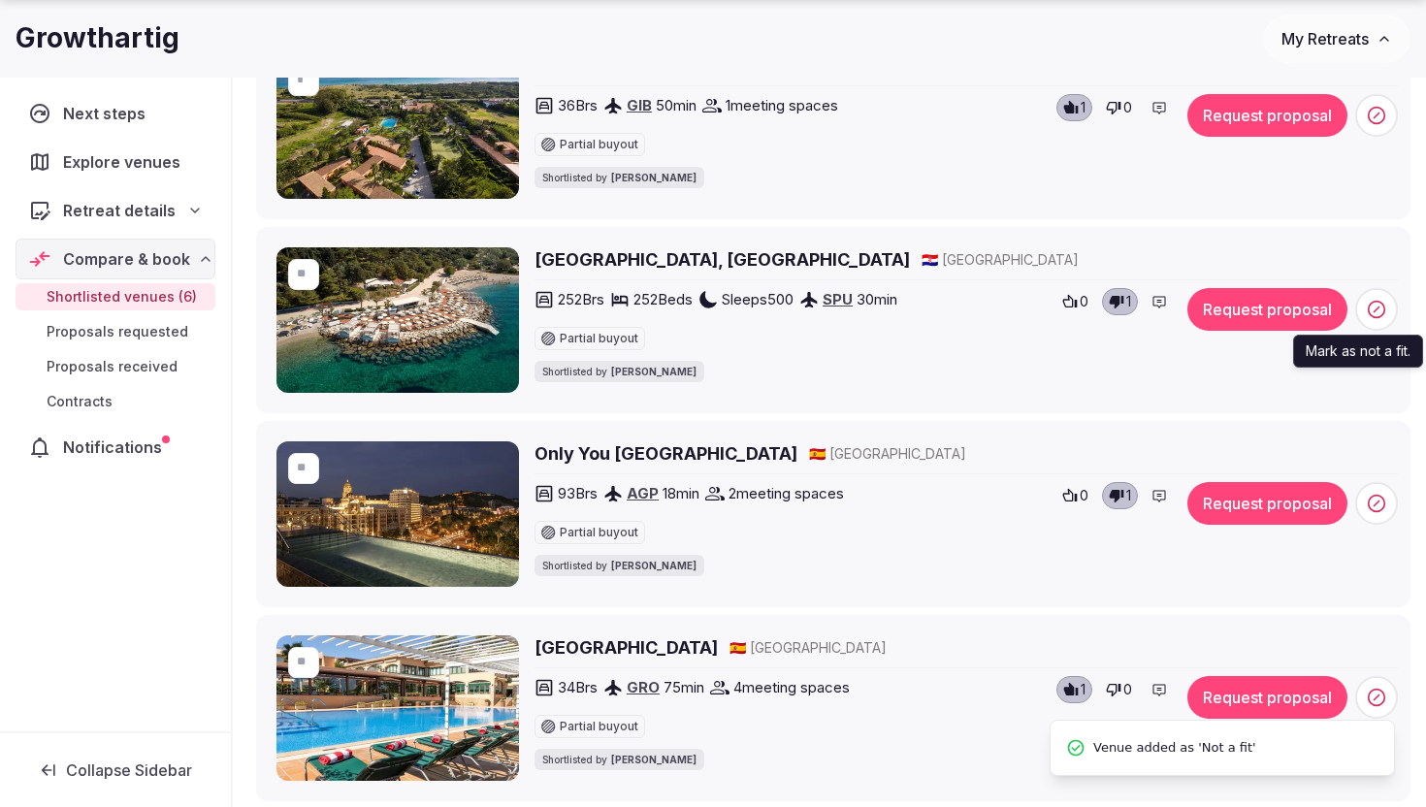
click at [1360, 302] on span at bounding box center [1376, 309] width 43 height 43
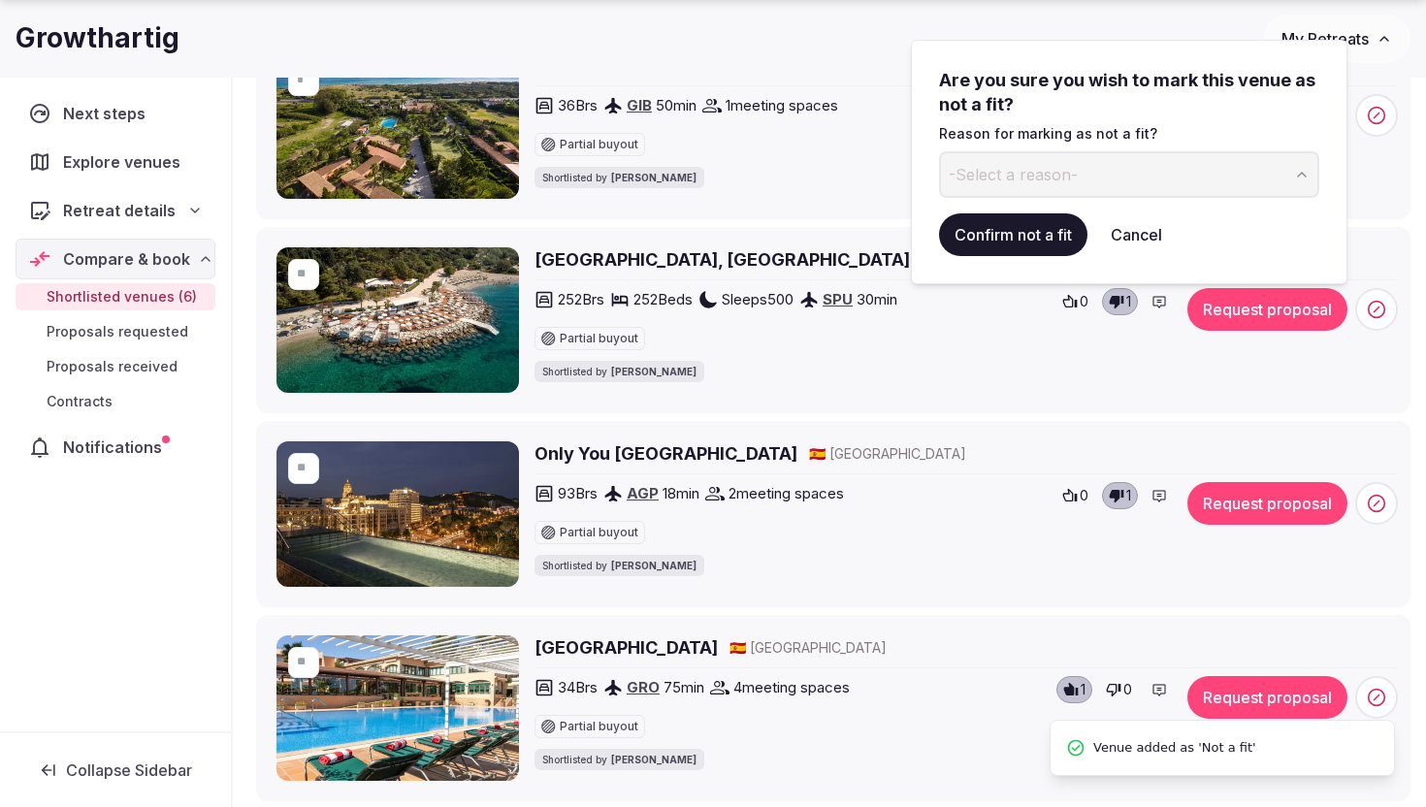
click at [1025, 178] on span "-Select a reason-" at bounding box center [1013, 174] width 129 height 21
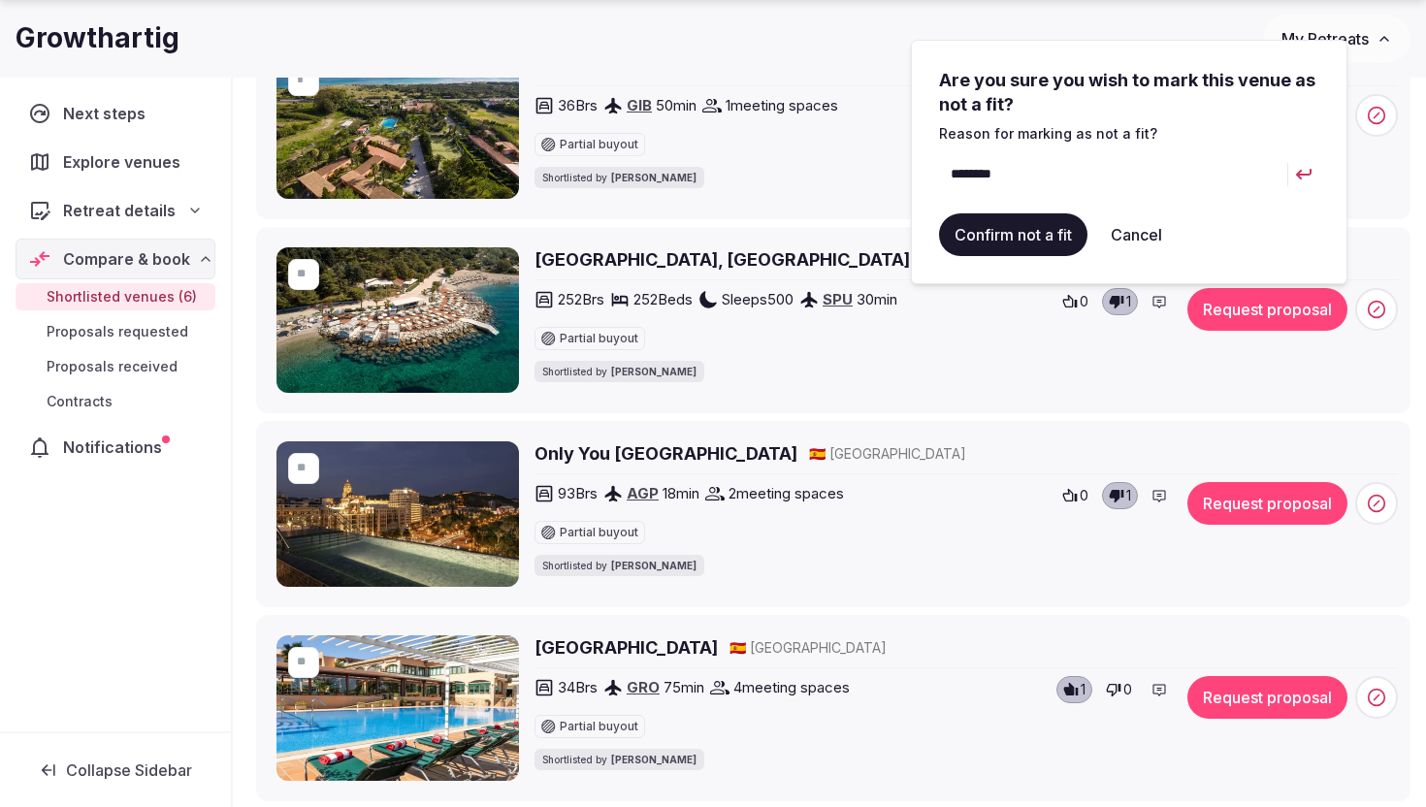
type input "*******"
click at [1024, 230] on button "Confirm not a fit" at bounding box center [1013, 234] width 148 height 43
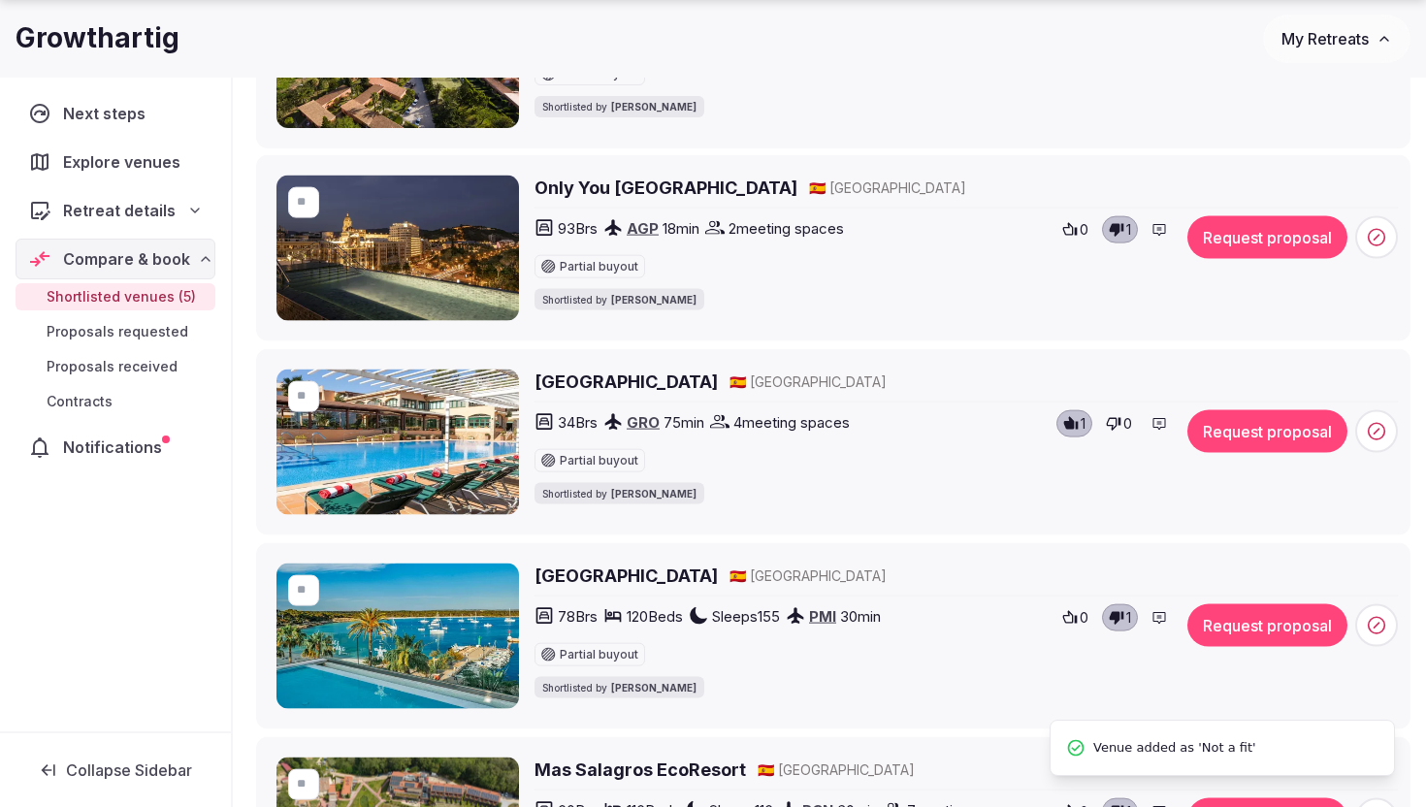
scroll to position [498, 0]
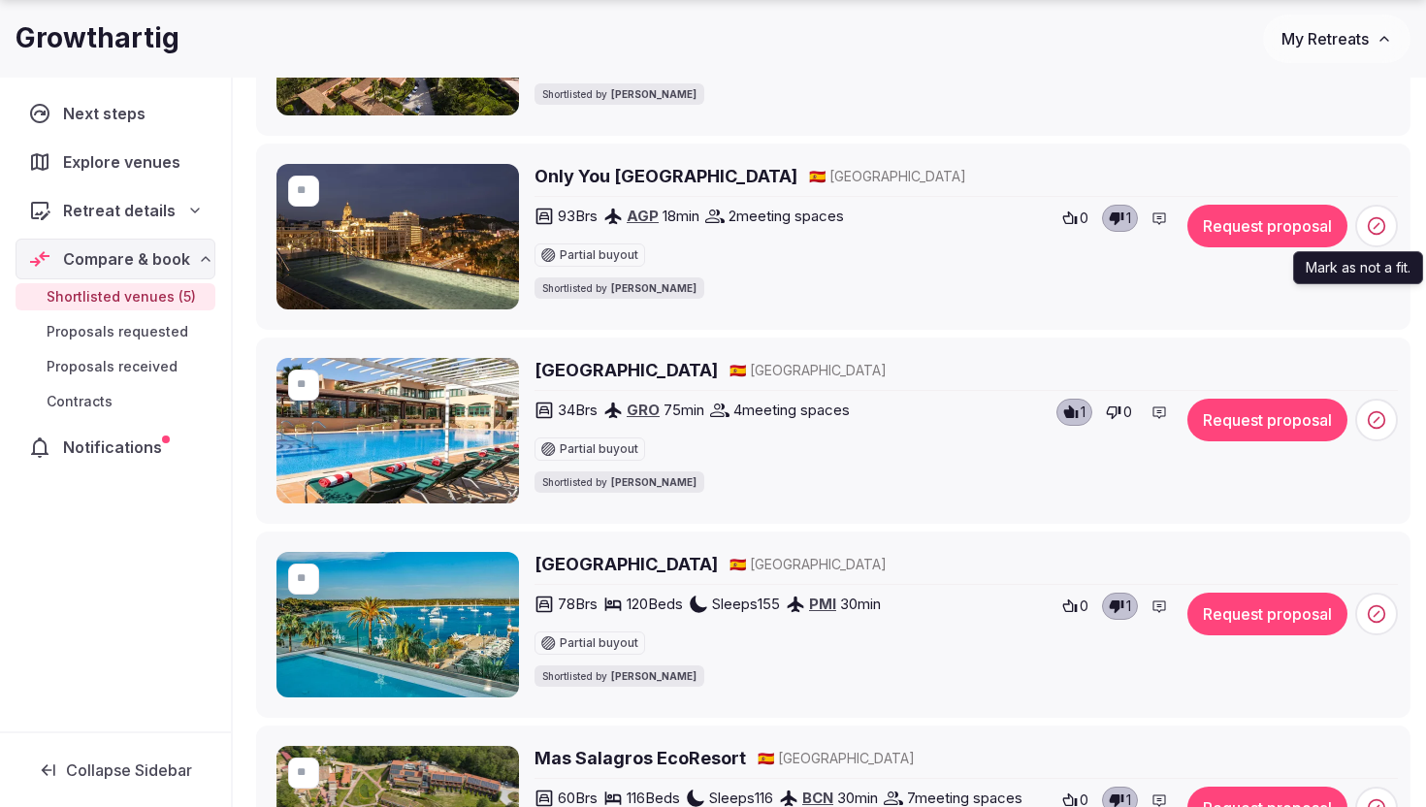
click at [1375, 231] on icon at bounding box center [1376, 225] width 19 height 19
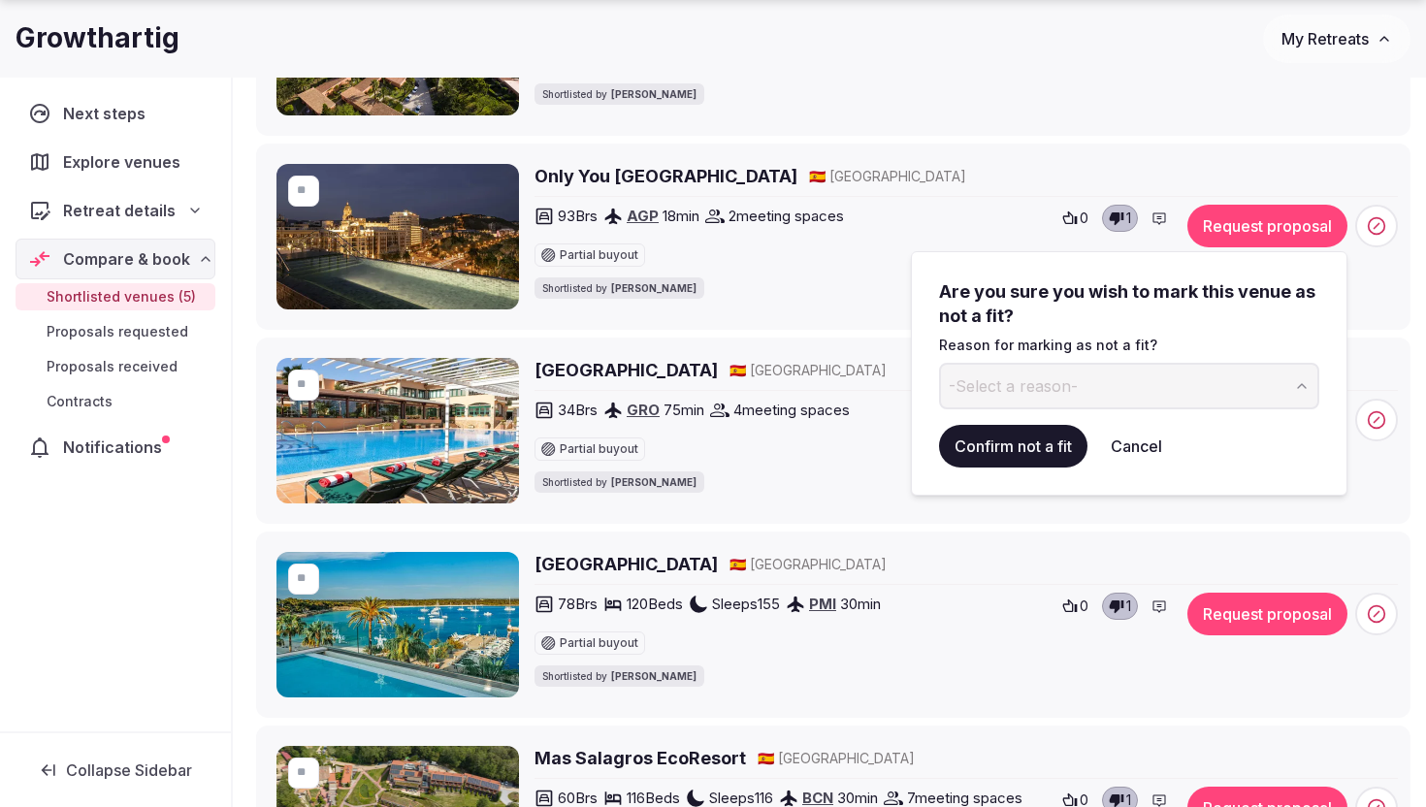
click at [1203, 382] on button "-Select a reason-" at bounding box center [1129, 386] width 380 height 47
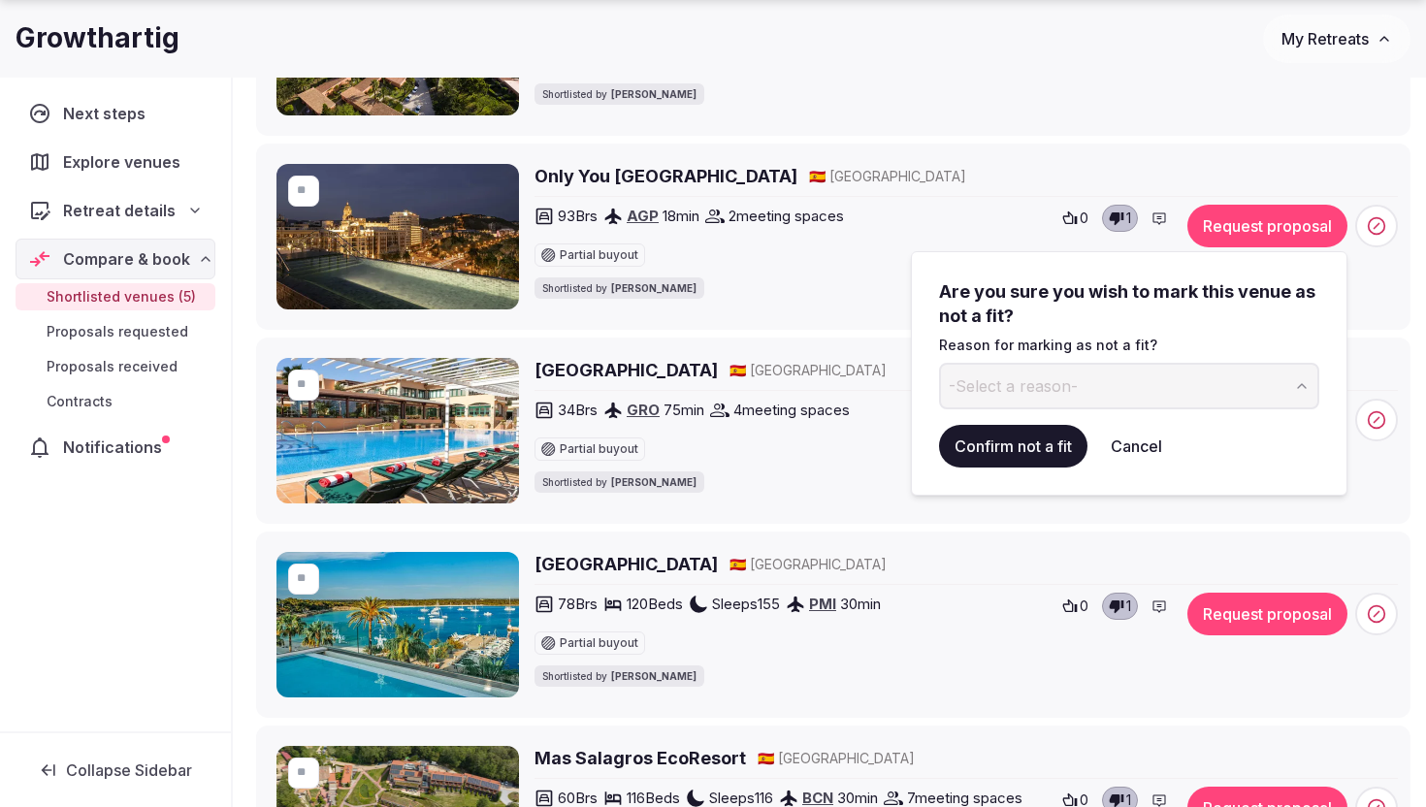
click at [598, 179] on h2 "Only You [GEOGRAPHIC_DATA]" at bounding box center [665, 176] width 263 height 24
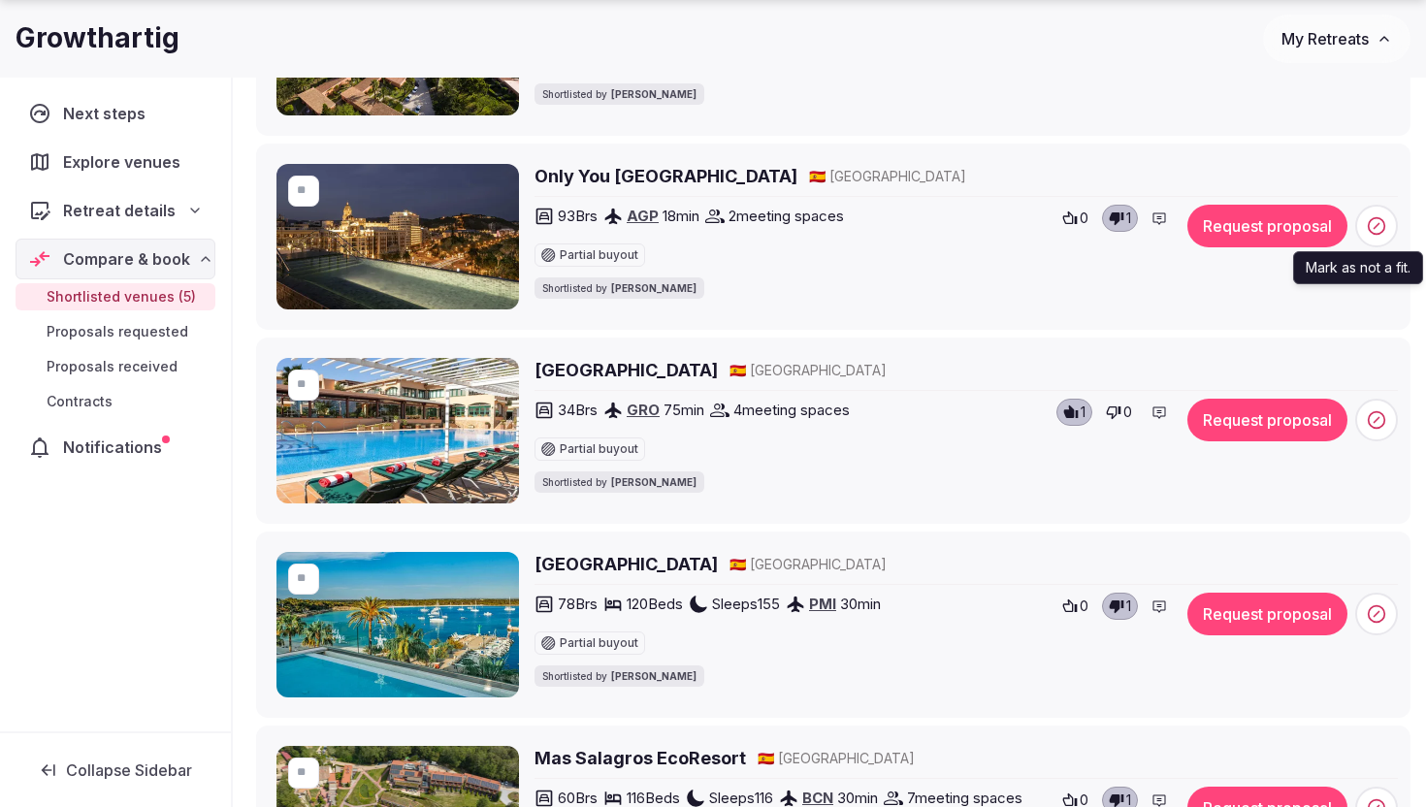
click at [1364, 228] on span at bounding box center [1376, 226] width 43 height 43
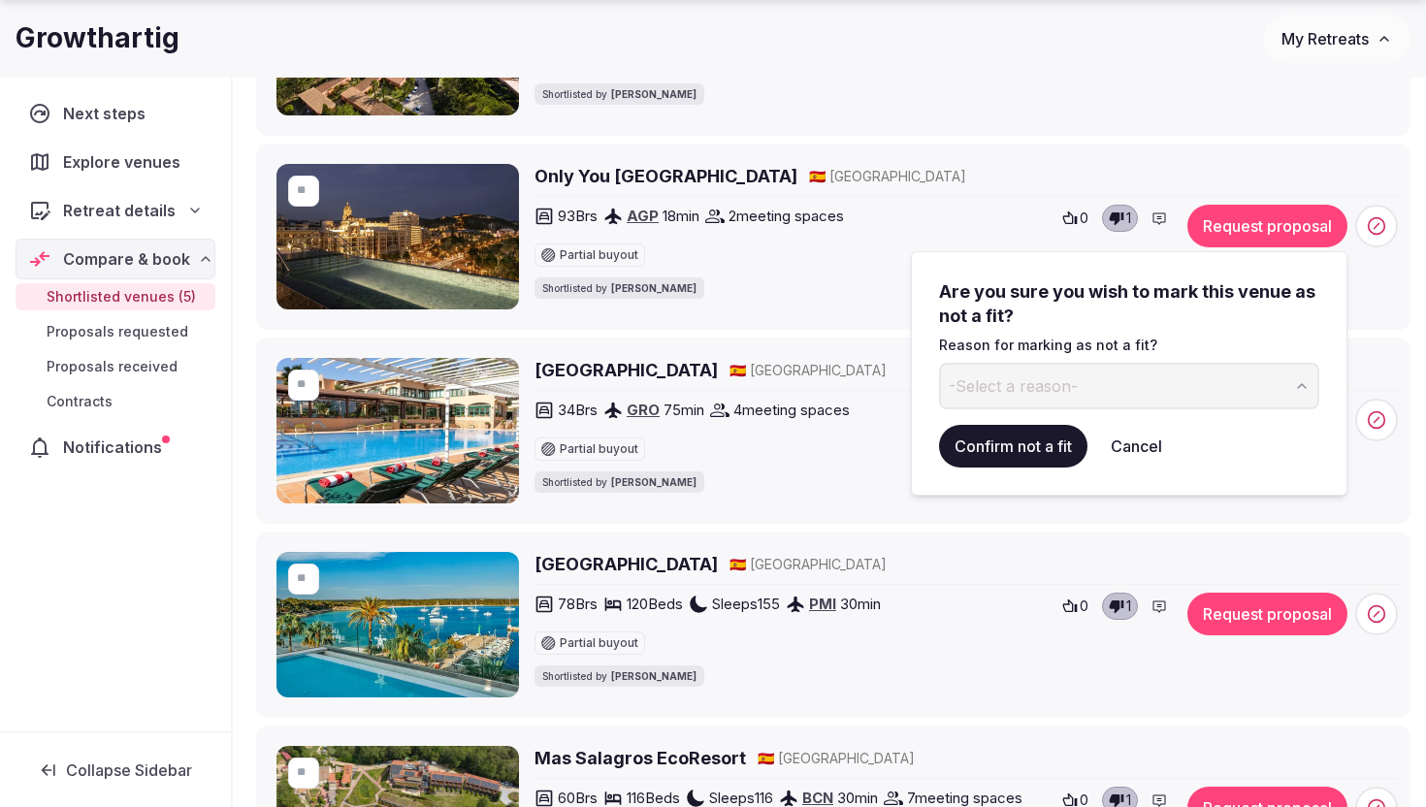
click at [1130, 383] on button "-Select a reason-" at bounding box center [1129, 386] width 380 height 47
click at [1048, 438] on button "Confirm not a fit" at bounding box center [1013, 446] width 148 height 43
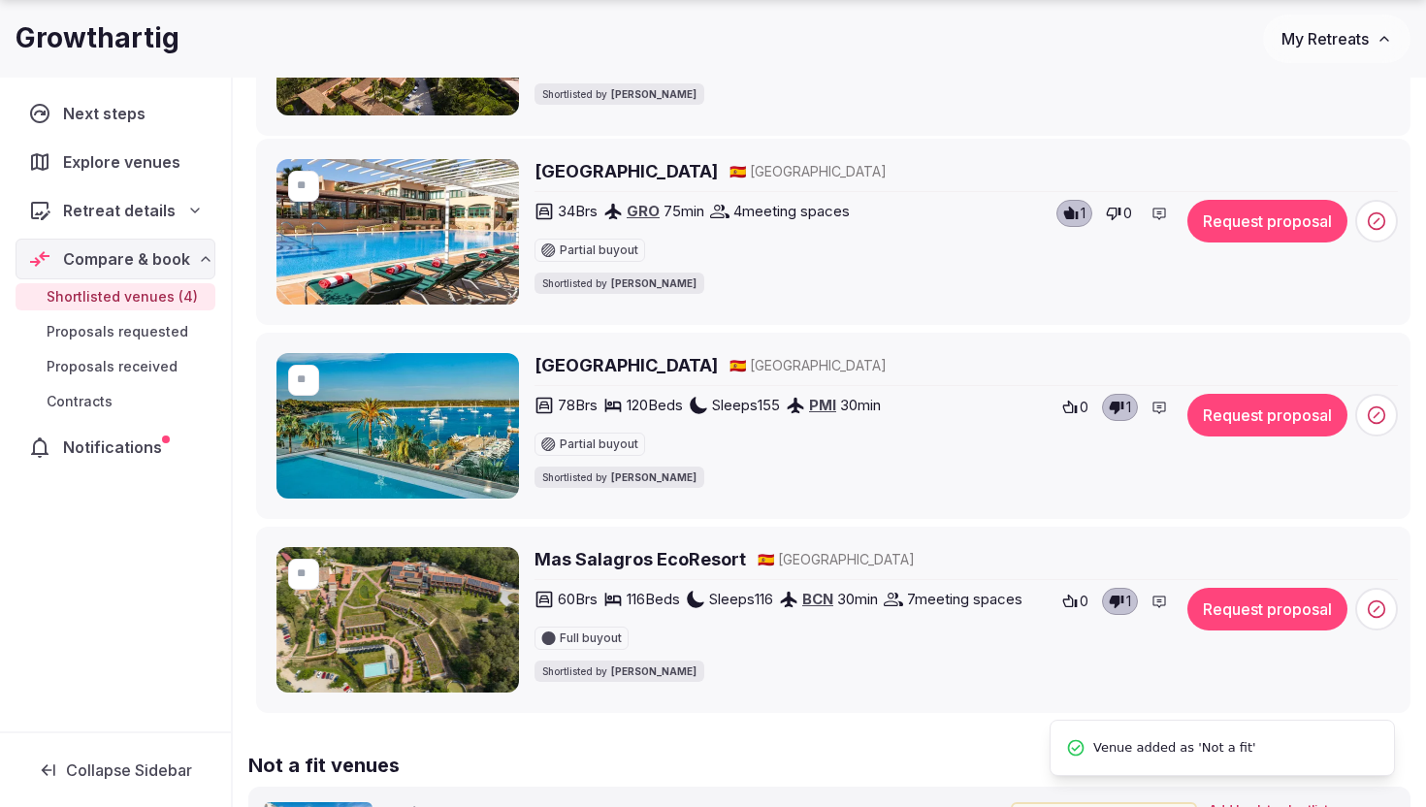
scroll to position [68, 0]
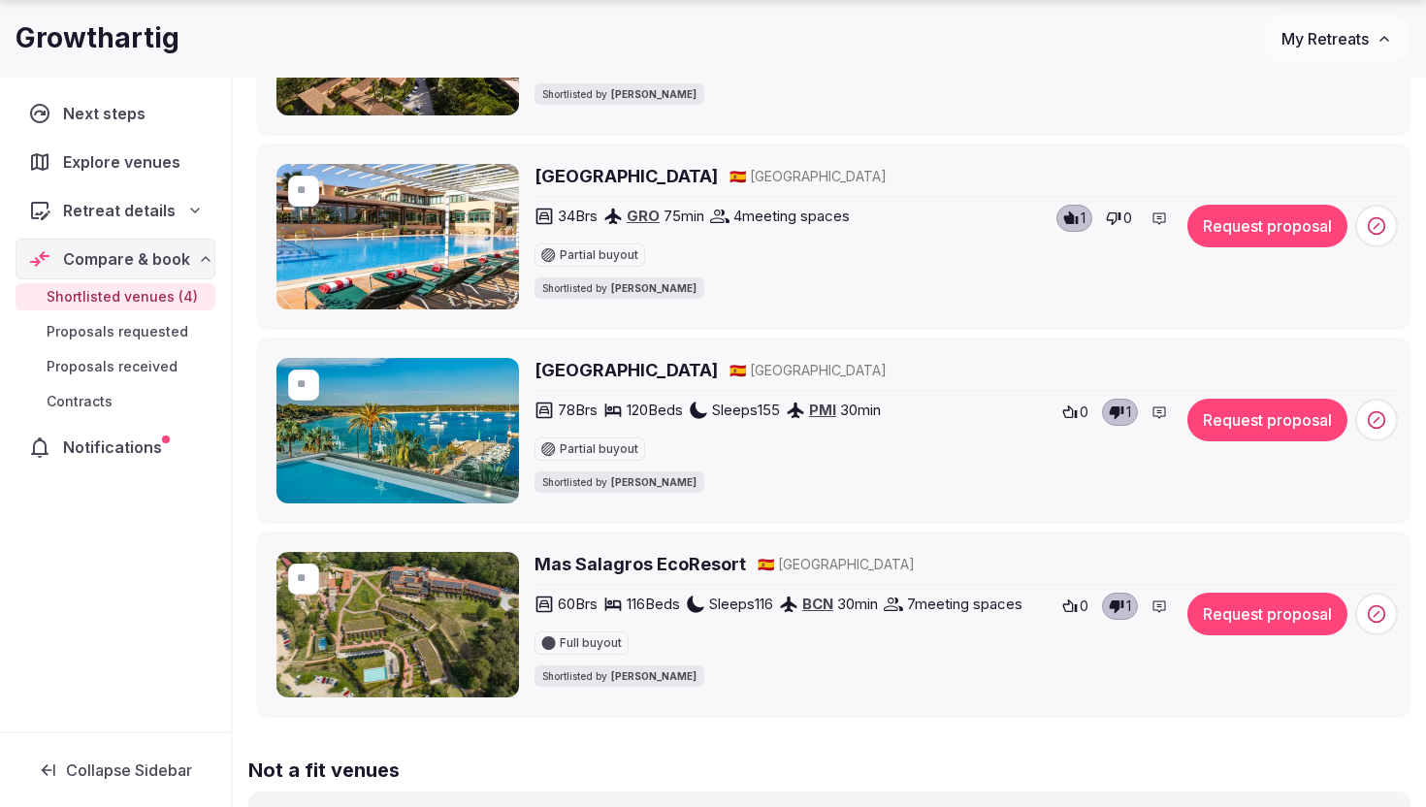
click at [633, 370] on h2 "Hotel Honucai" at bounding box center [625, 370] width 183 height 24
click at [1389, 421] on span at bounding box center [1376, 420] width 43 height 43
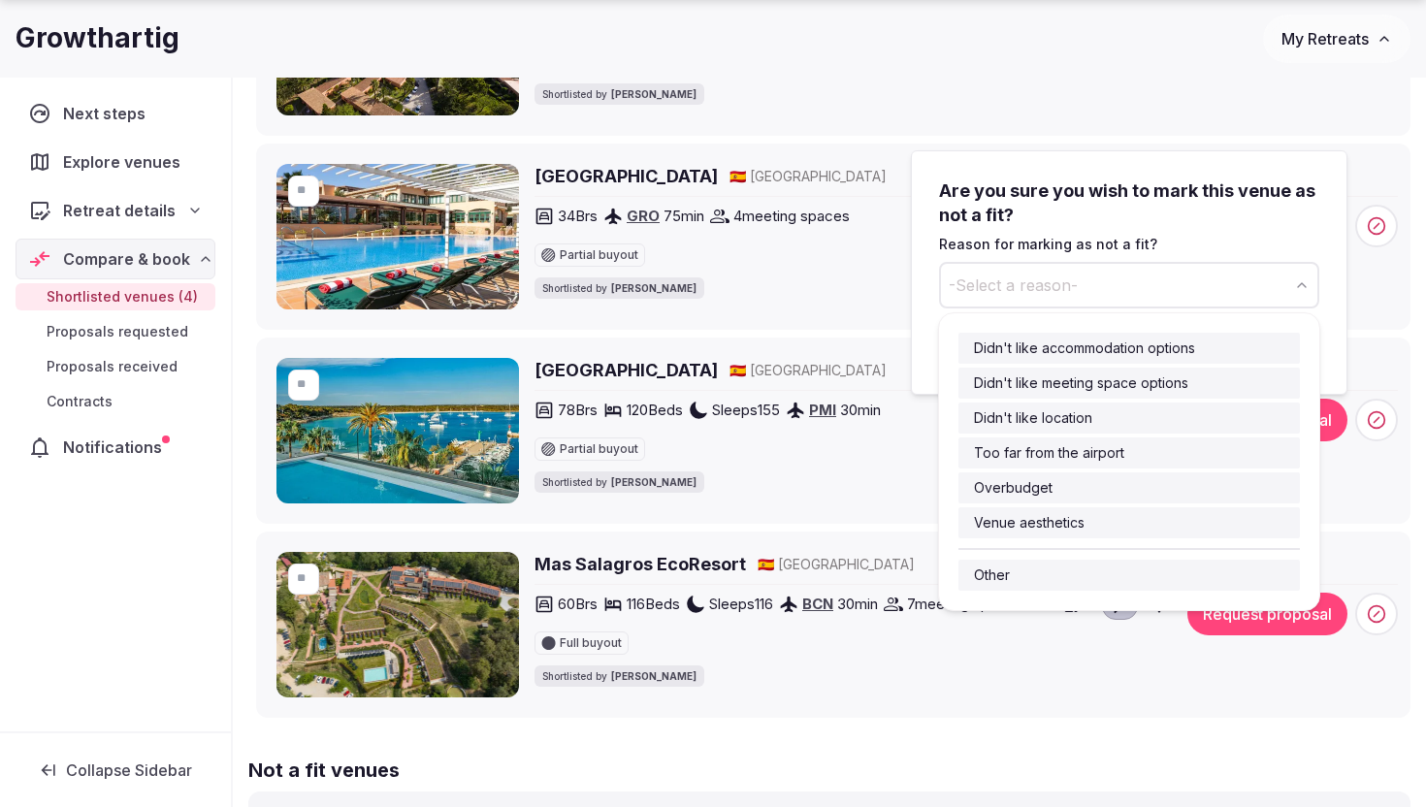
click at [1139, 276] on button "-Select a reason-" at bounding box center [1129, 285] width 380 height 47
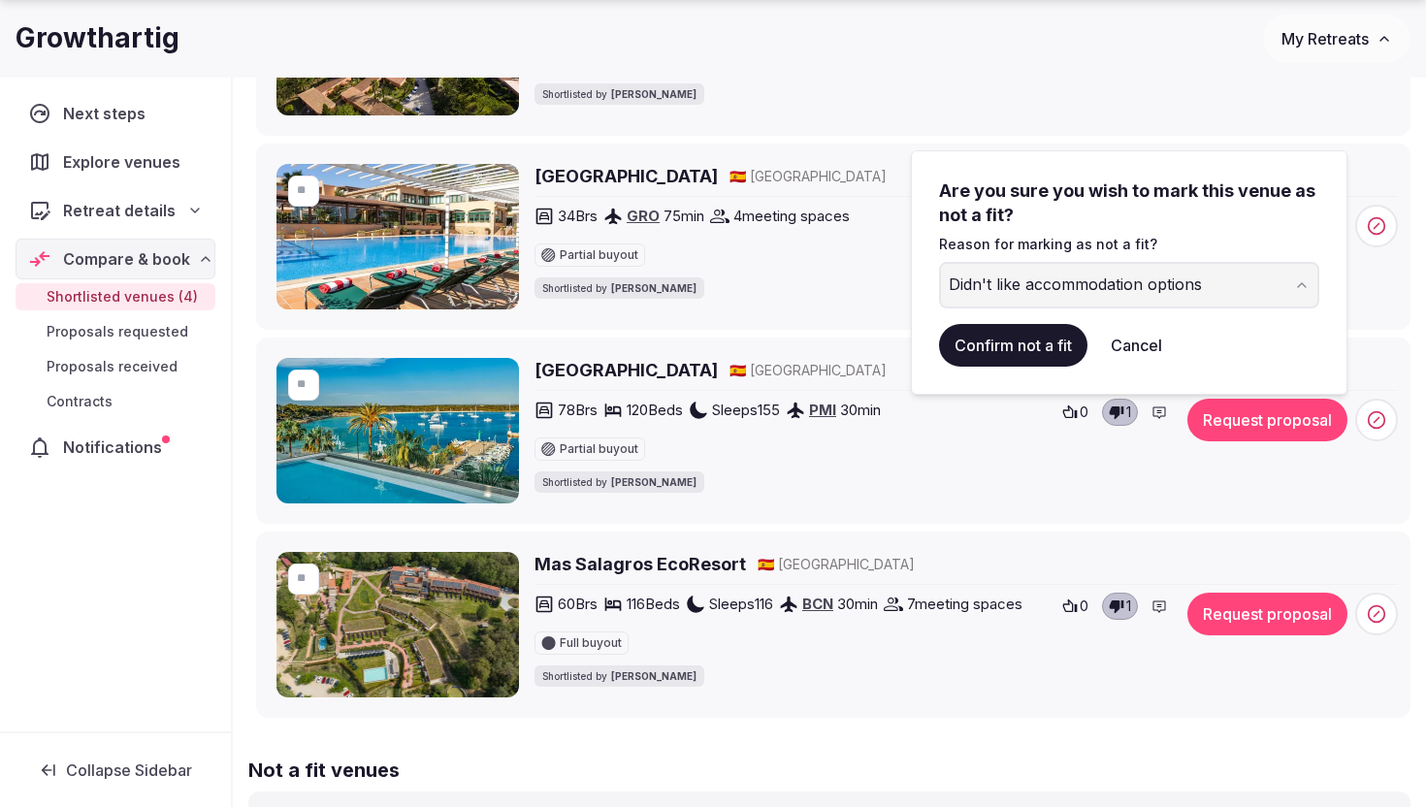
click at [978, 342] on button "Confirm not a fit" at bounding box center [1013, 345] width 148 height 43
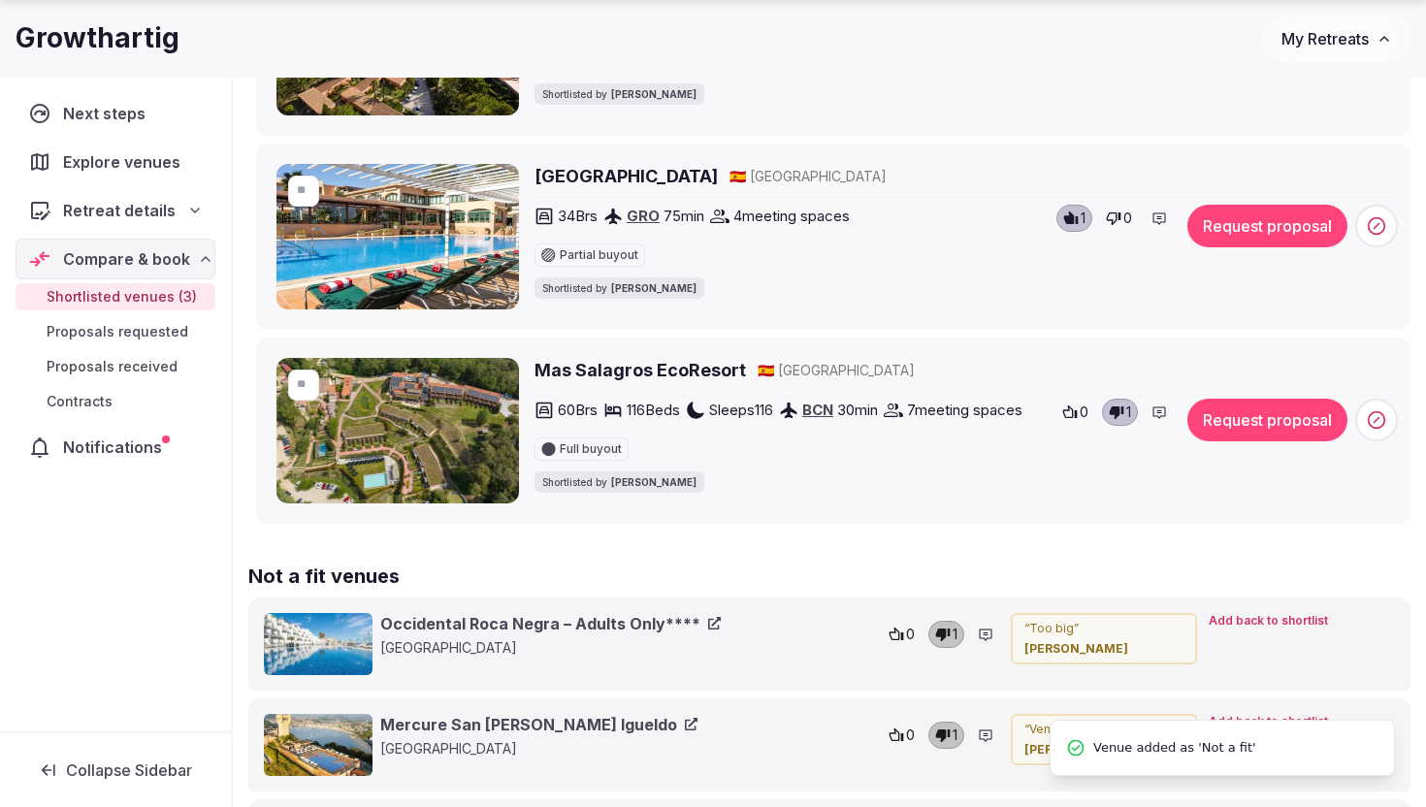
click at [693, 370] on h2 "Mas Salagros EcoResort" at bounding box center [639, 370] width 211 height 24
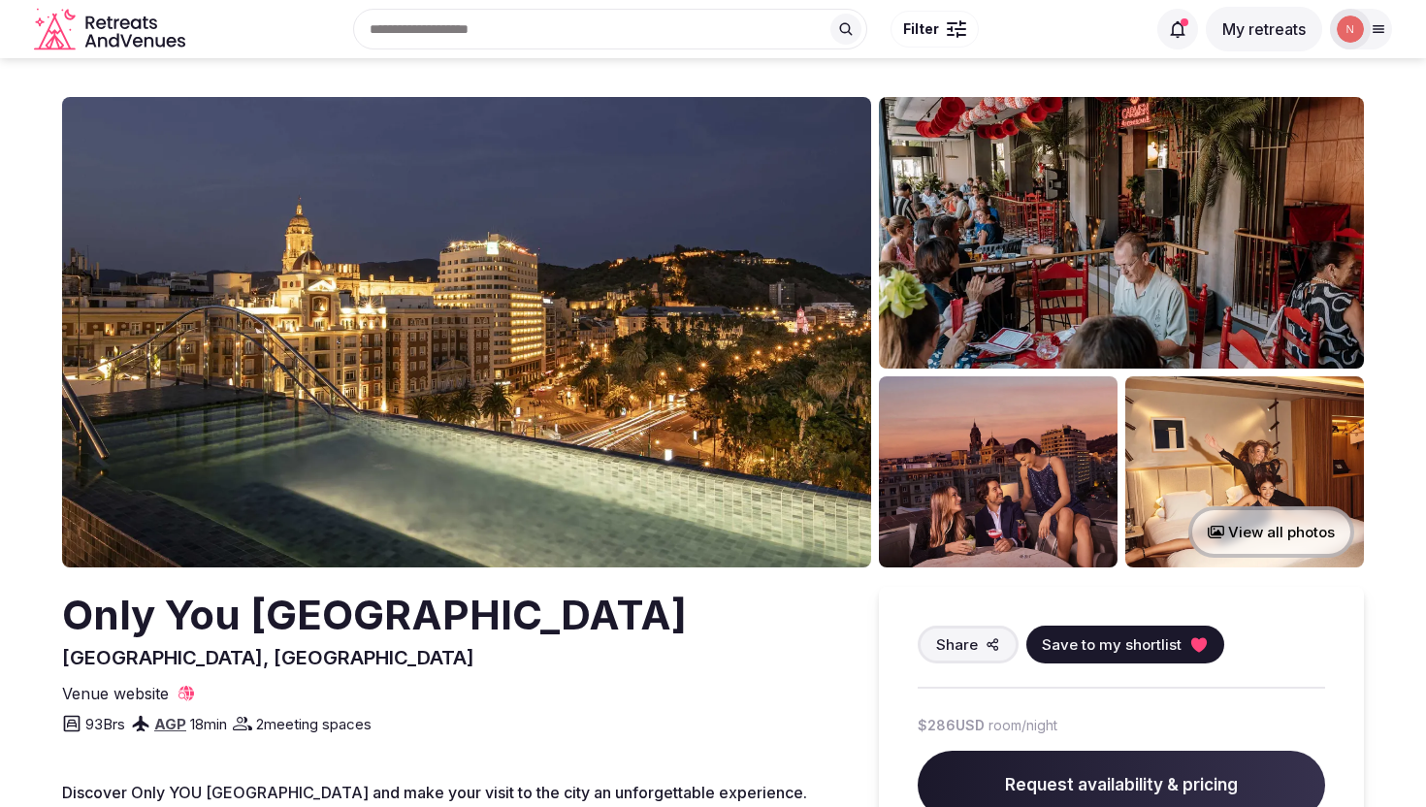
click at [625, 338] on img at bounding box center [466, 332] width 809 height 470
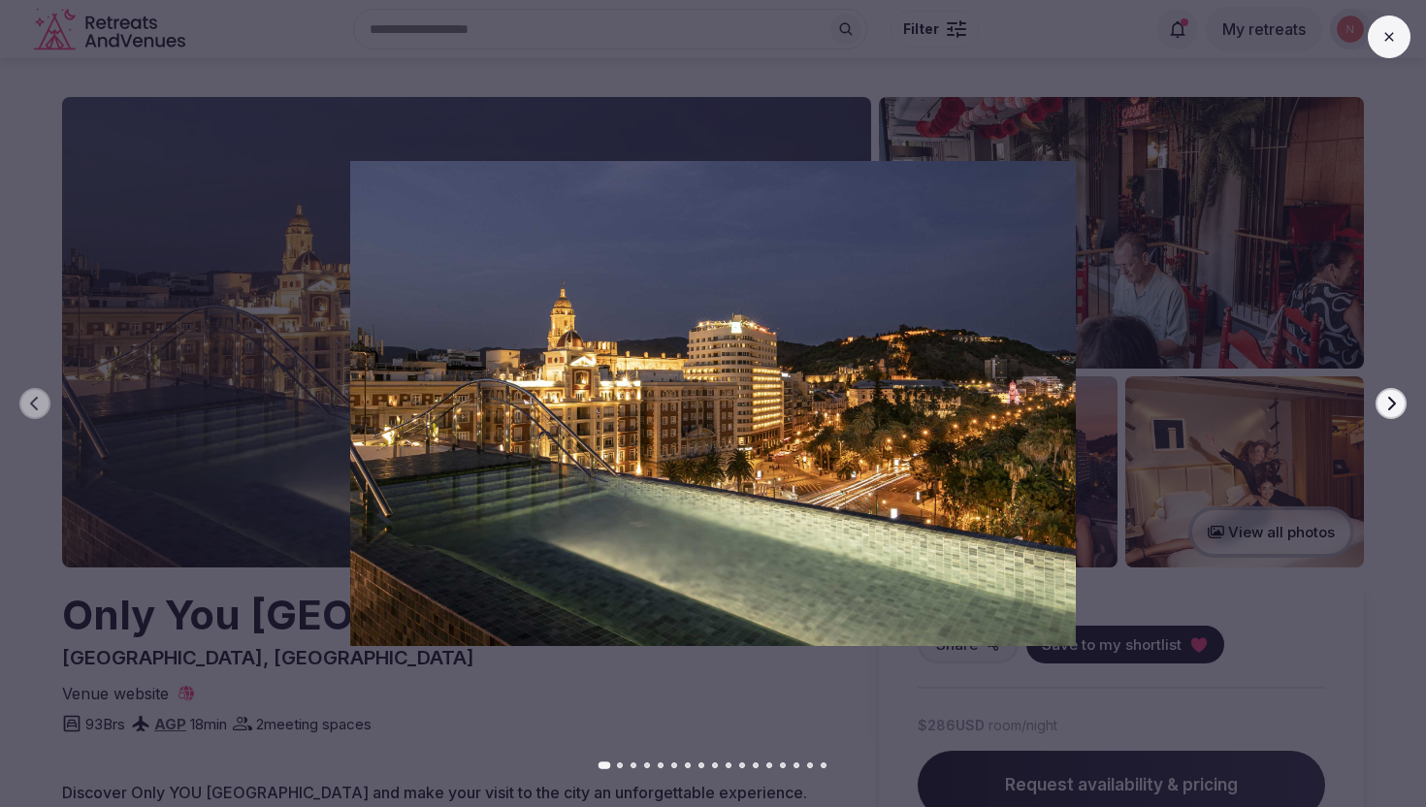
click at [1404, 396] on button "Next slide" at bounding box center [1390, 403] width 31 height 31
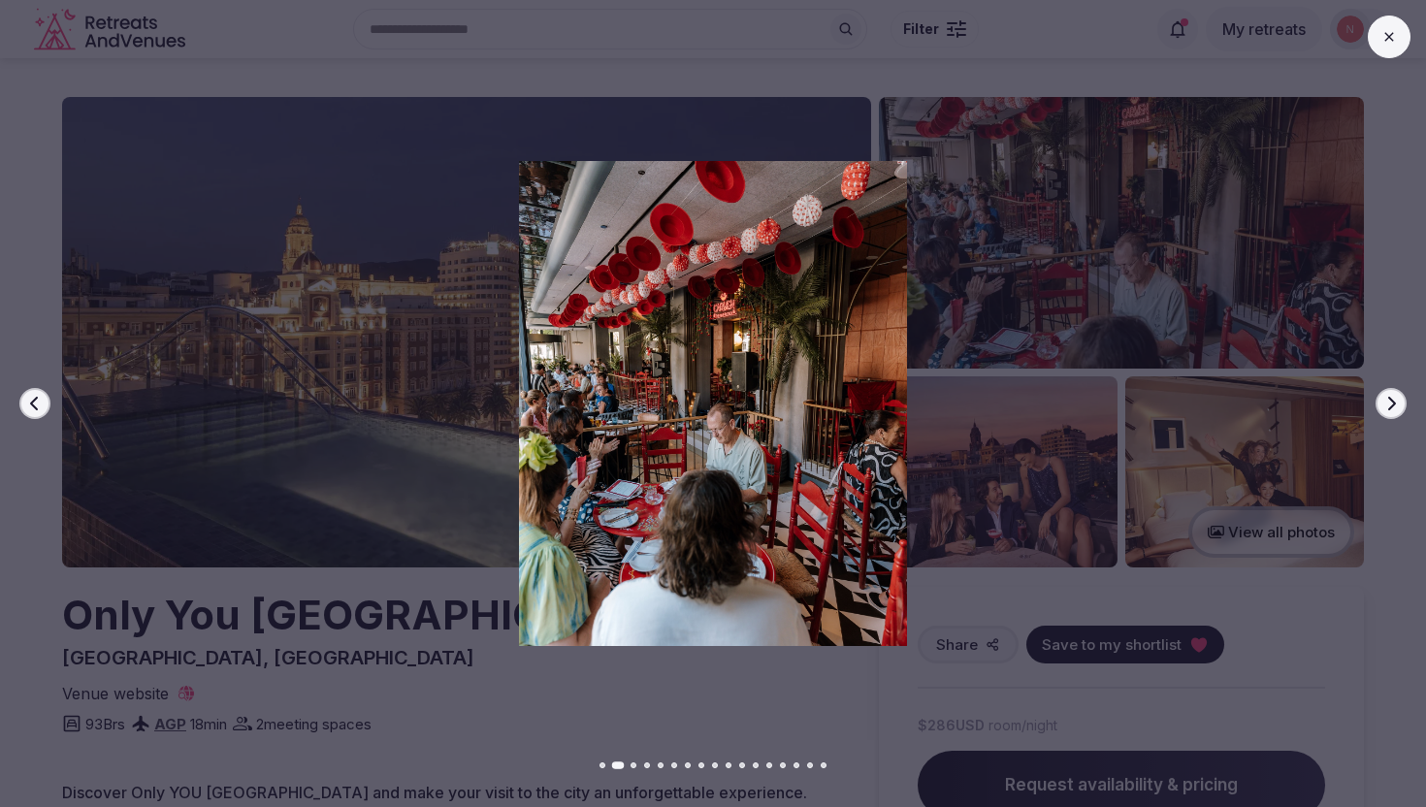
click at [1404, 396] on button "Next slide" at bounding box center [1390, 403] width 31 height 31
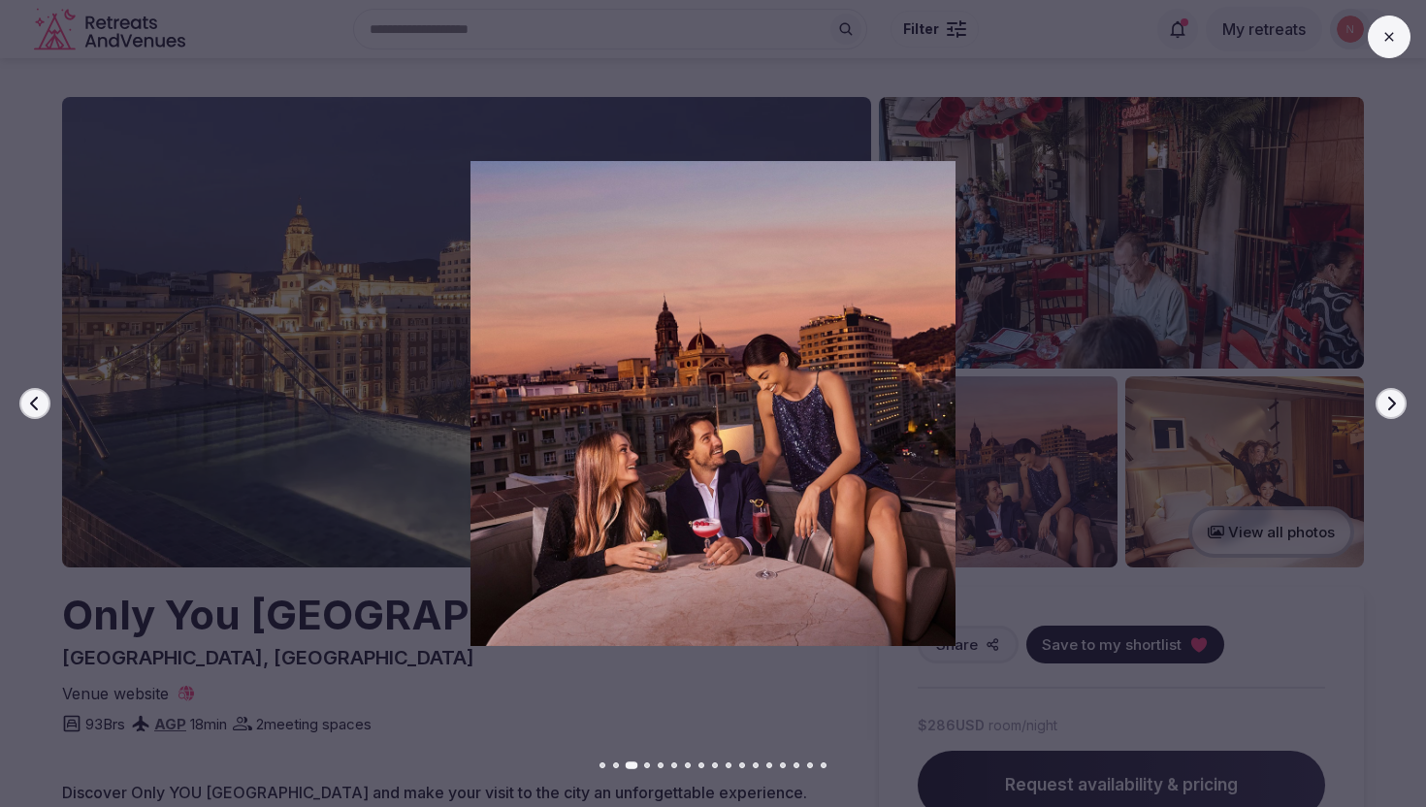
click at [1404, 396] on button "Next slide" at bounding box center [1390, 403] width 31 height 31
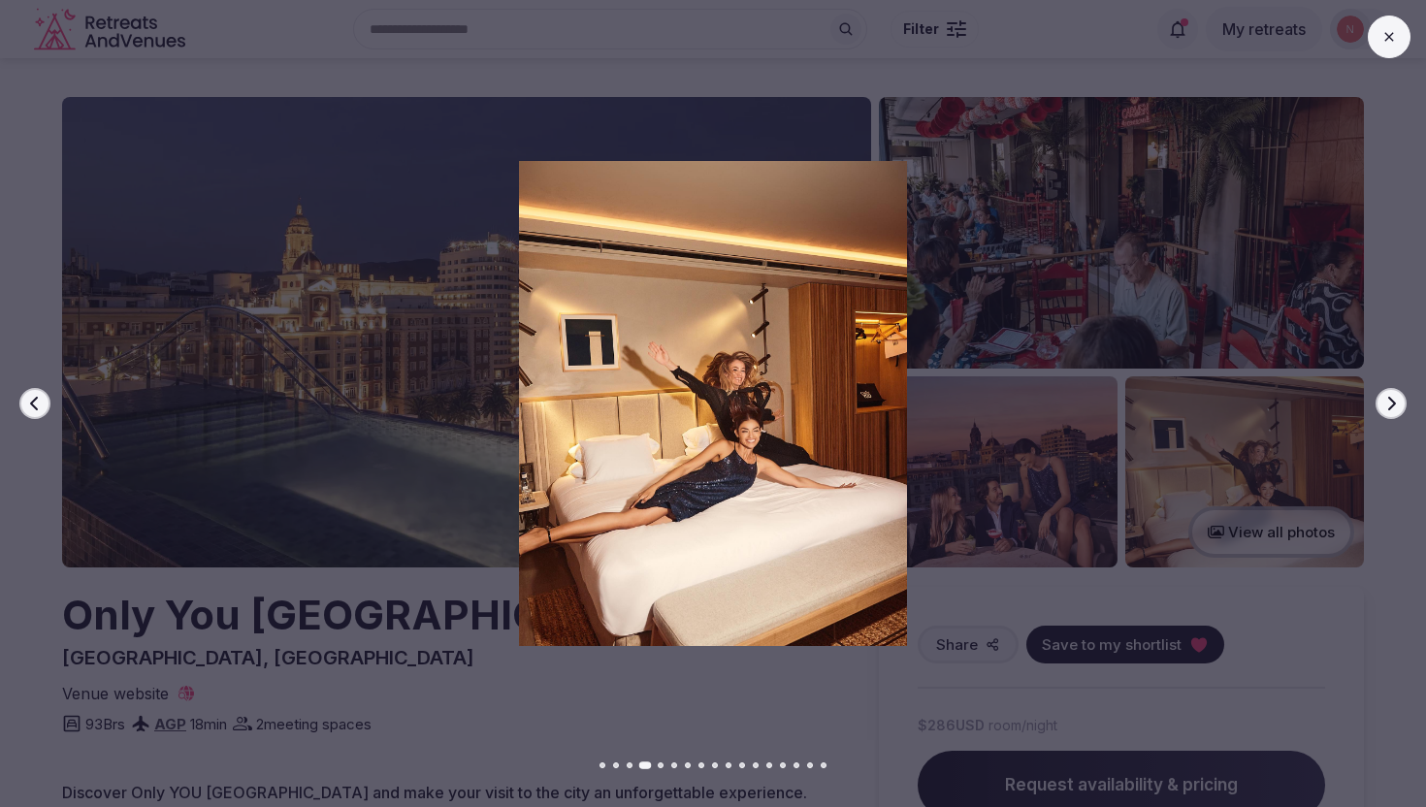
click at [1404, 396] on button "Next slide" at bounding box center [1390, 403] width 31 height 31
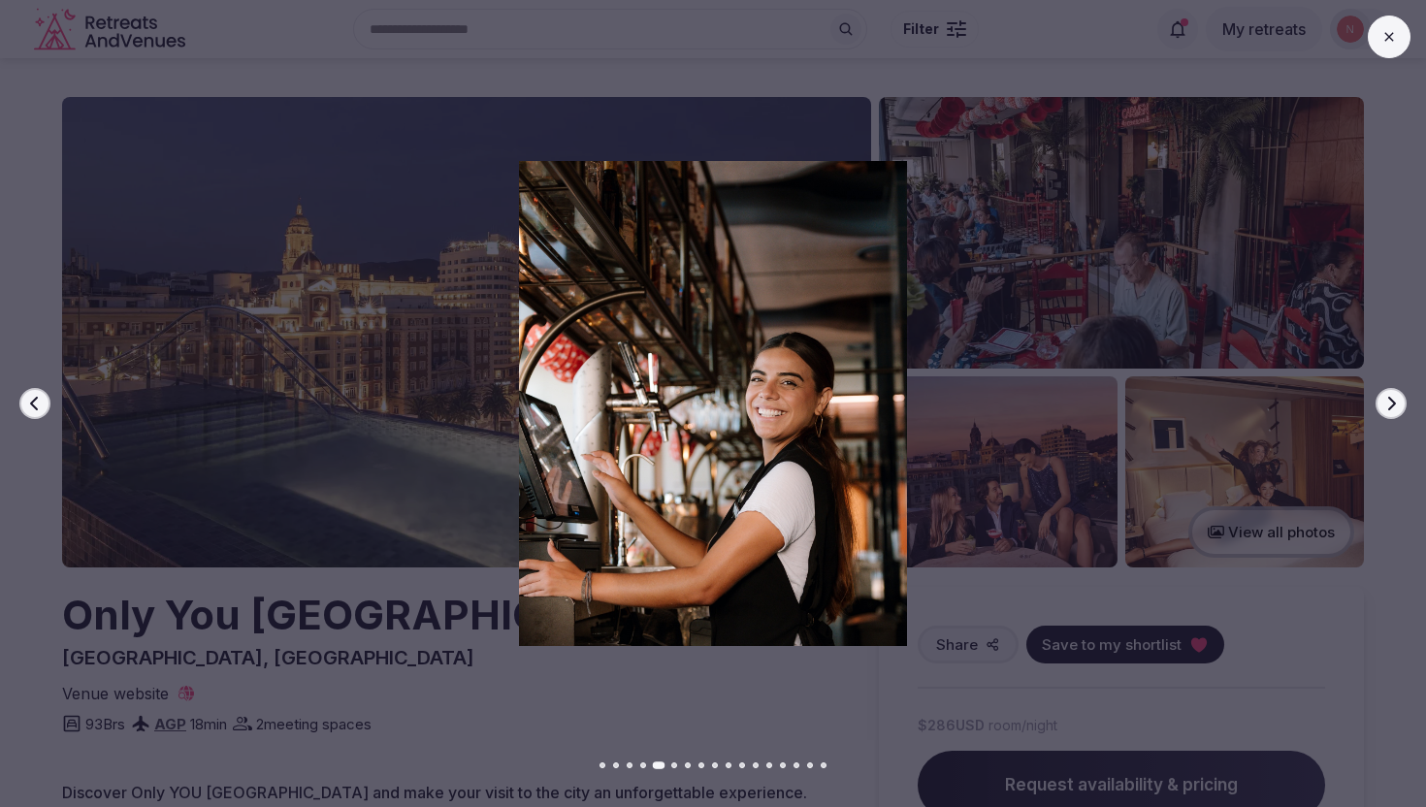
click at [1404, 398] on button "Next slide" at bounding box center [1390, 403] width 31 height 31
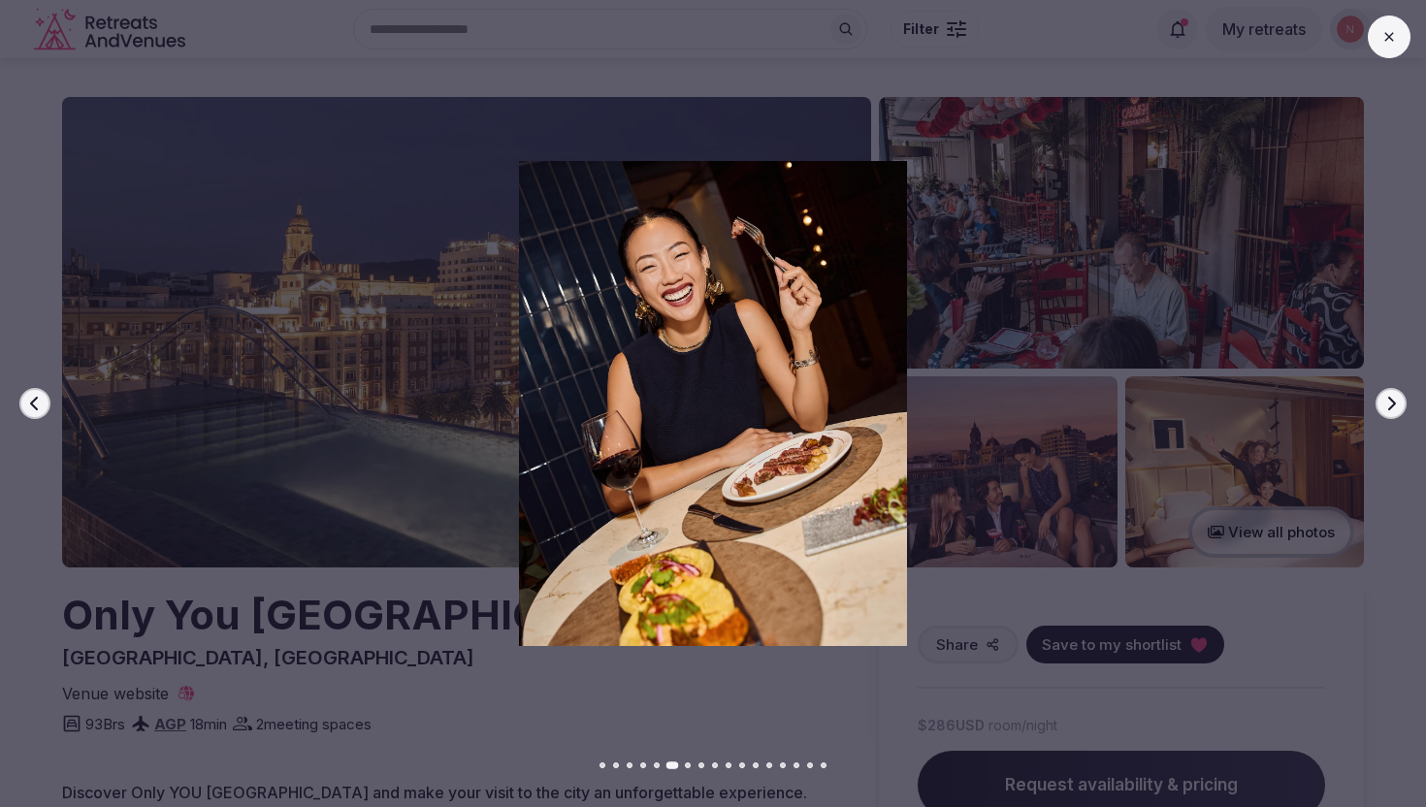
click at [1404, 398] on button "Next slide" at bounding box center [1390, 403] width 31 height 31
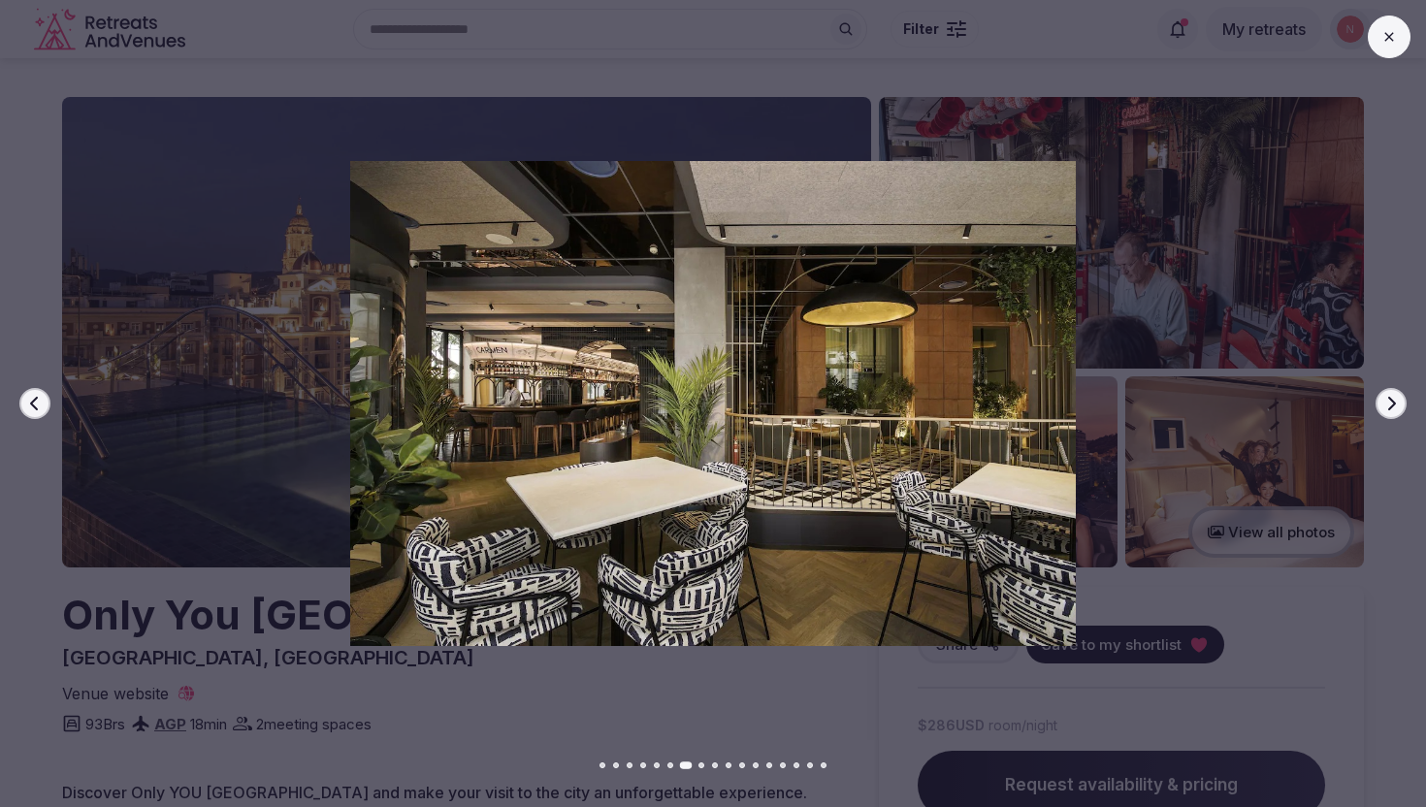
click at [1404, 398] on button "Next slide" at bounding box center [1390, 403] width 31 height 31
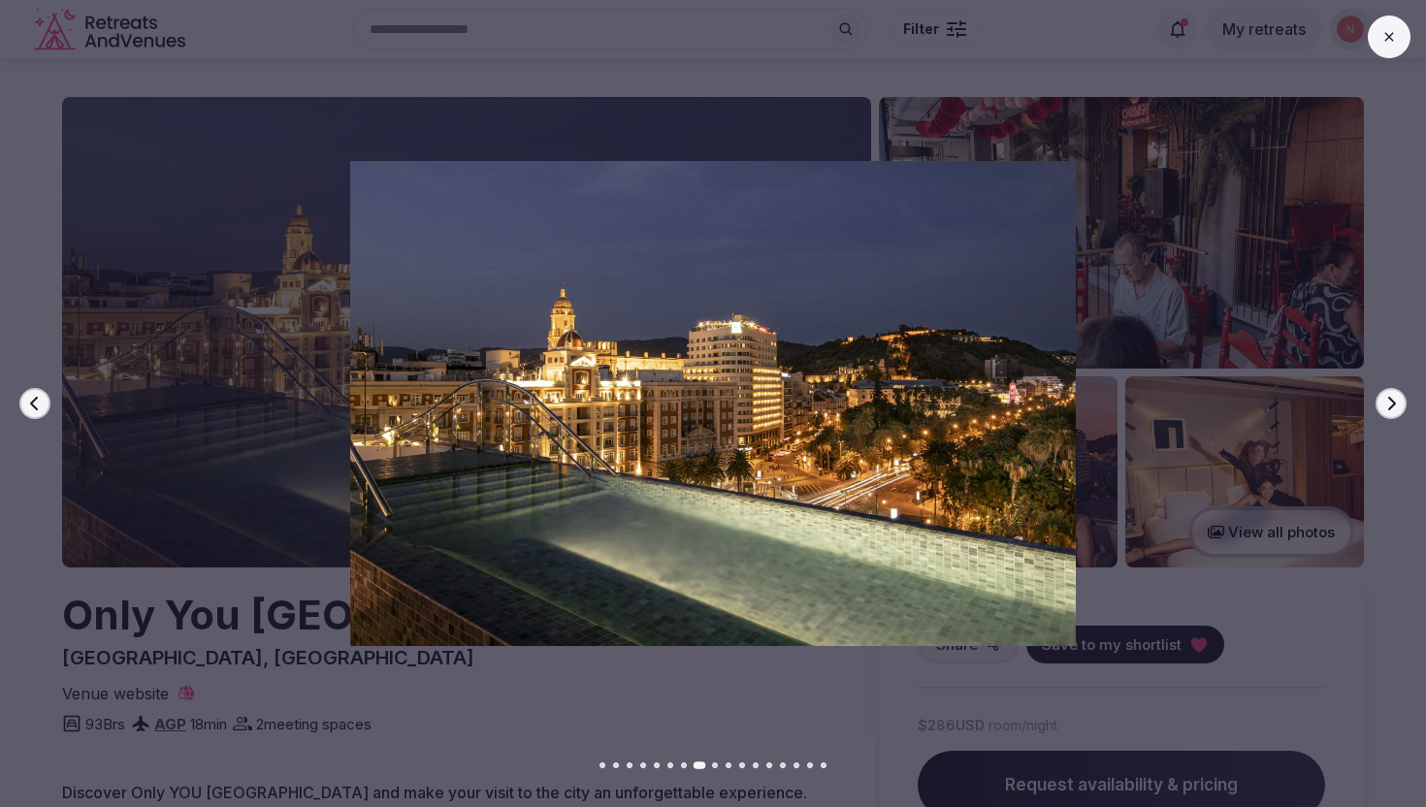
click at [1404, 399] on button "Next slide" at bounding box center [1390, 403] width 31 height 31
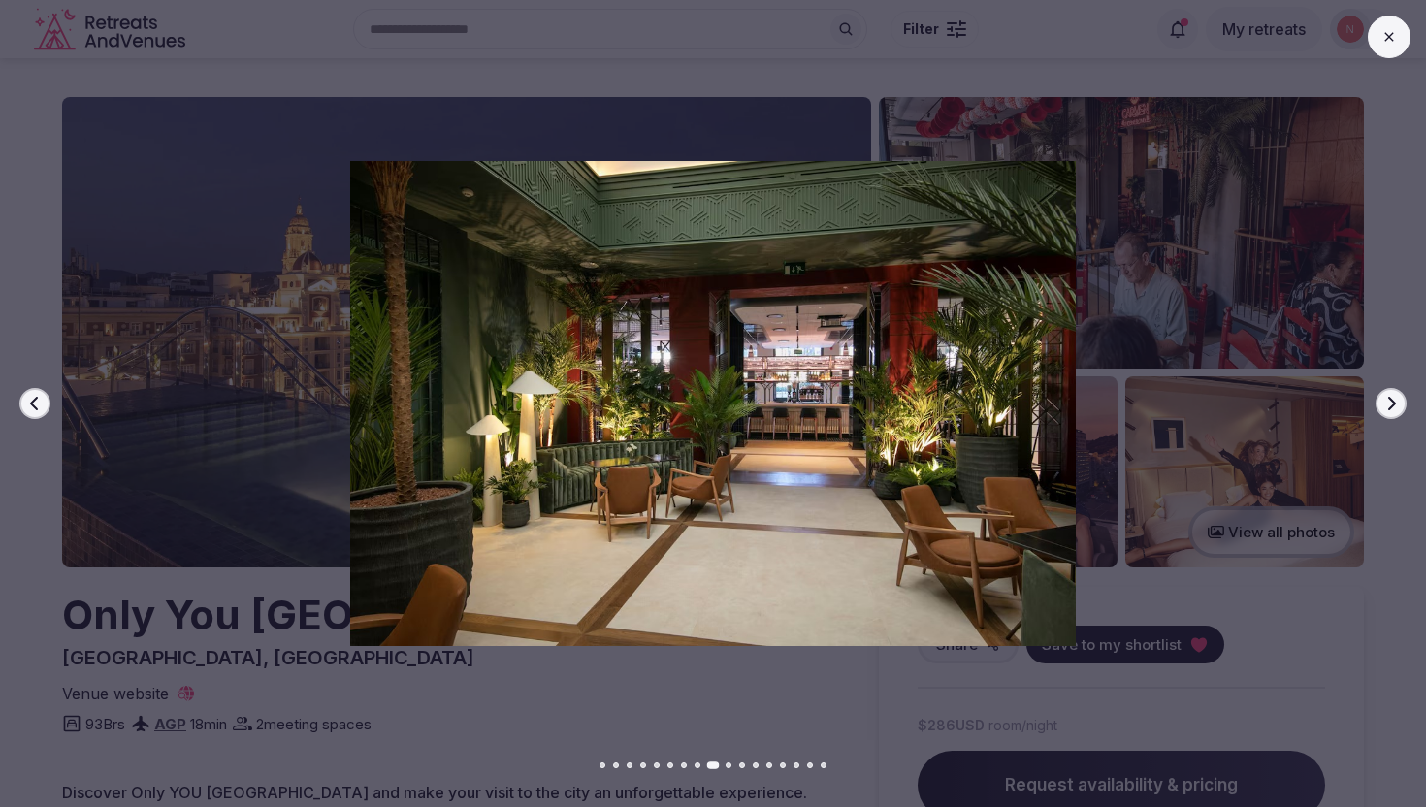
click at [1404, 399] on button "Next slide" at bounding box center [1390, 403] width 31 height 31
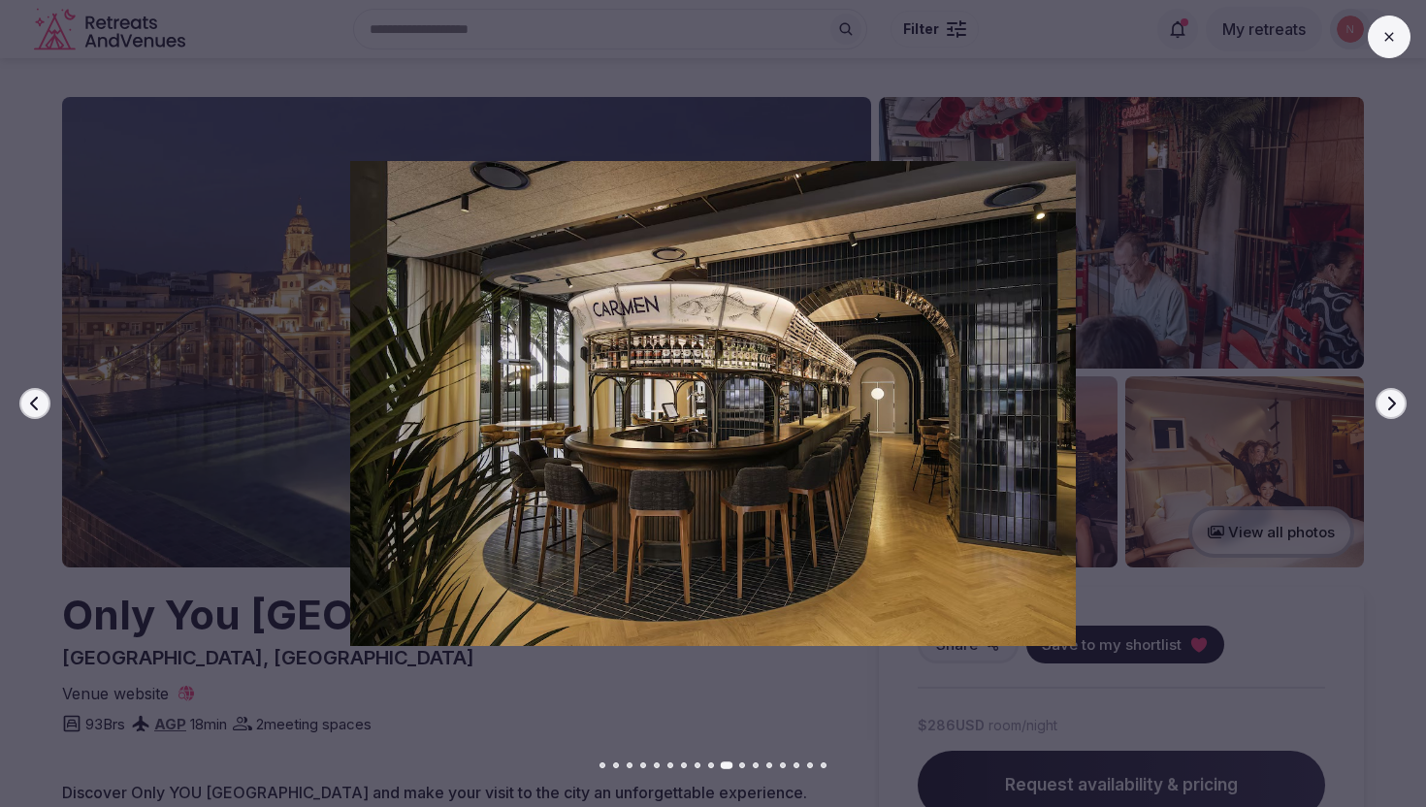
click at [1404, 399] on button "Next slide" at bounding box center [1390, 403] width 31 height 31
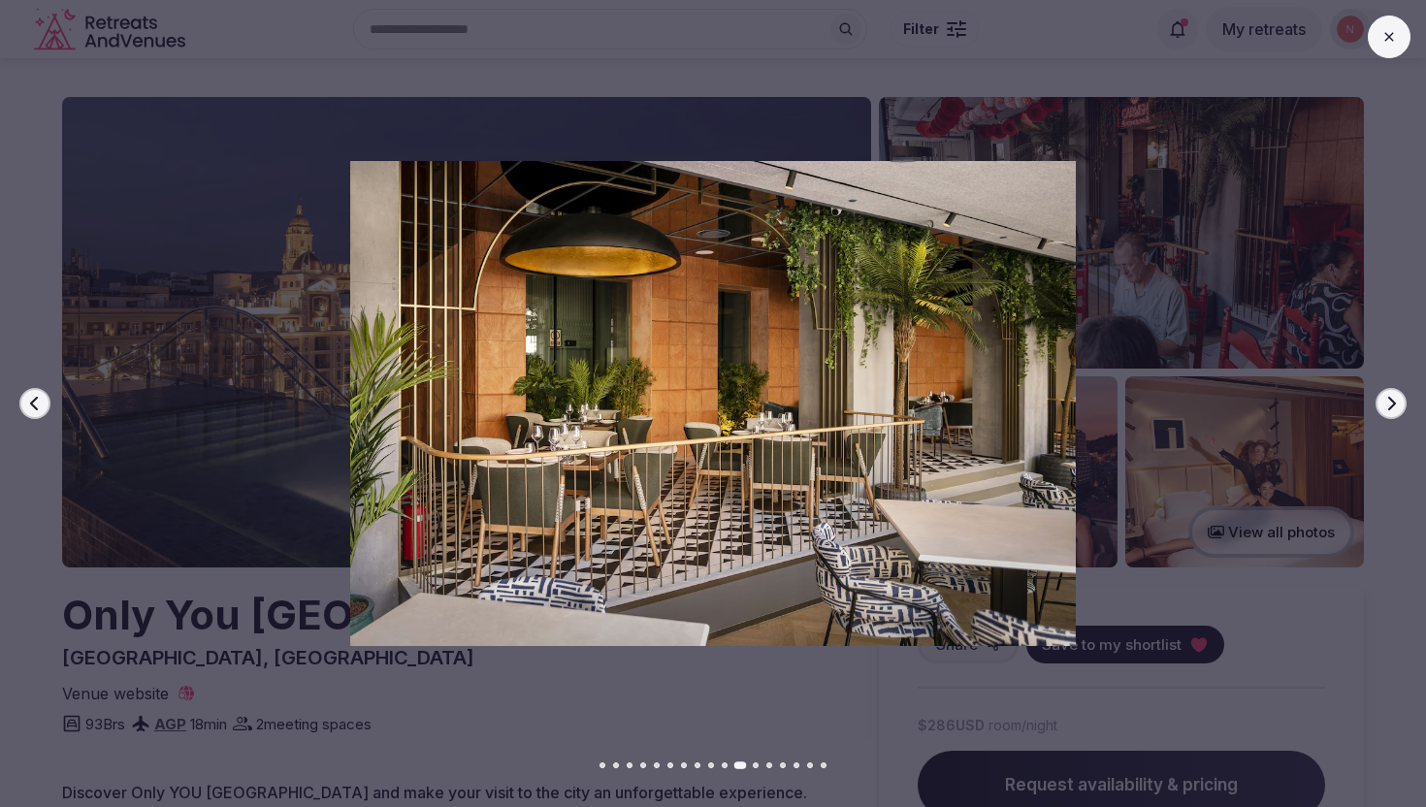
click at [1404, 400] on button "Next slide" at bounding box center [1390, 403] width 31 height 31
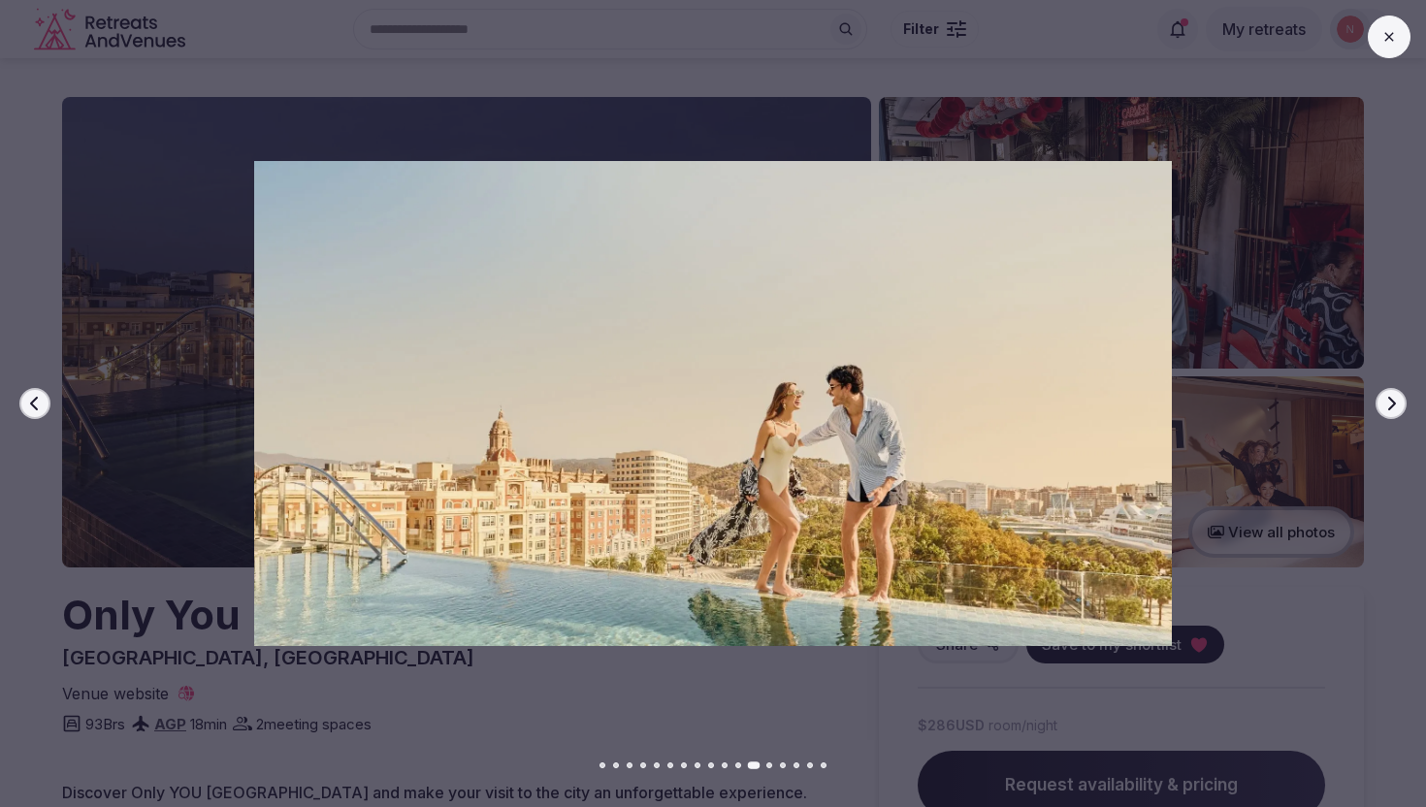
click at [1404, 400] on button "Next slide" at bounding box center [1390, 403] width 31 height 31
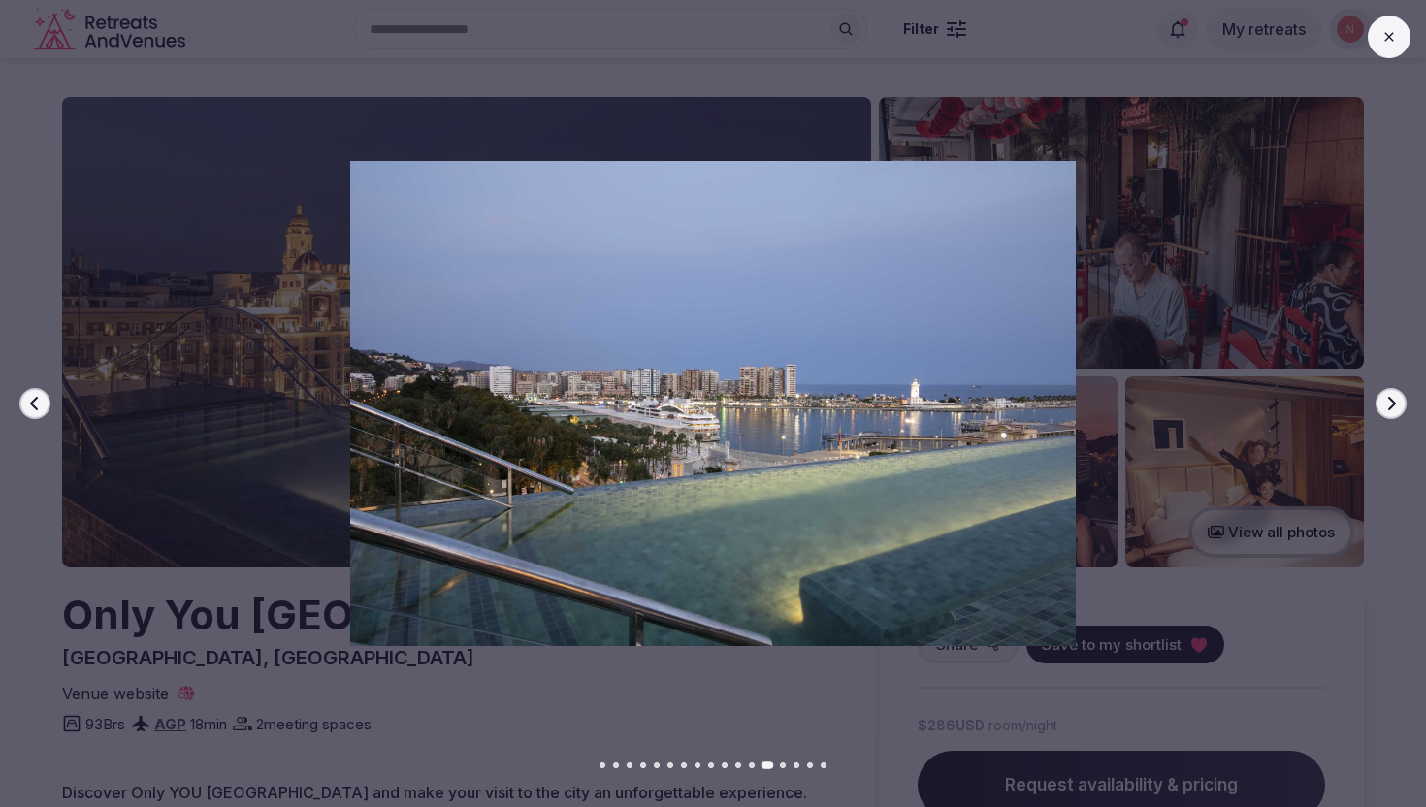
click at [1404, 400] on button "Next slide" at bounding box center [1390, 403] width 31 height 31
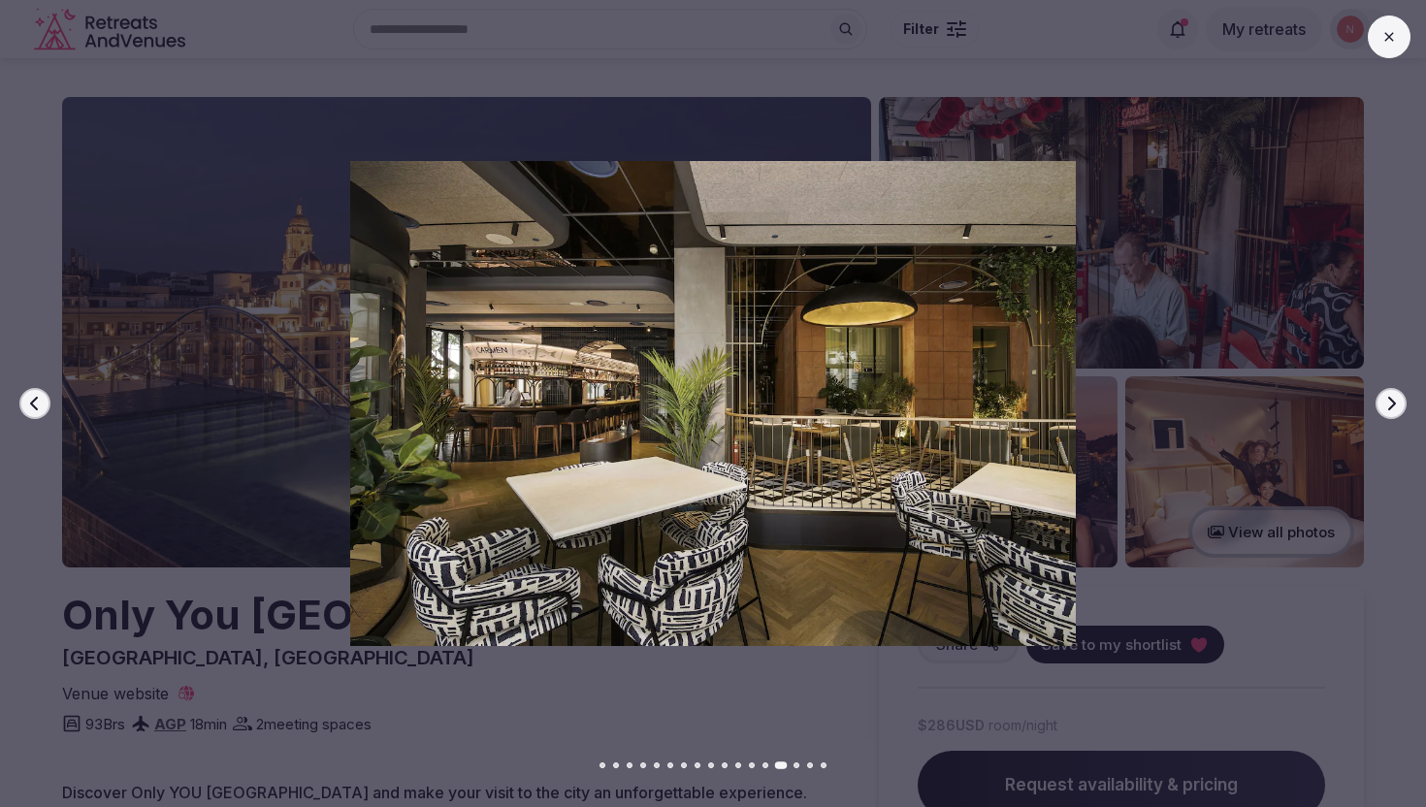
click at [1404, 401] on button "Next slide" at bounding box center [1390, 403] width 31 height 31
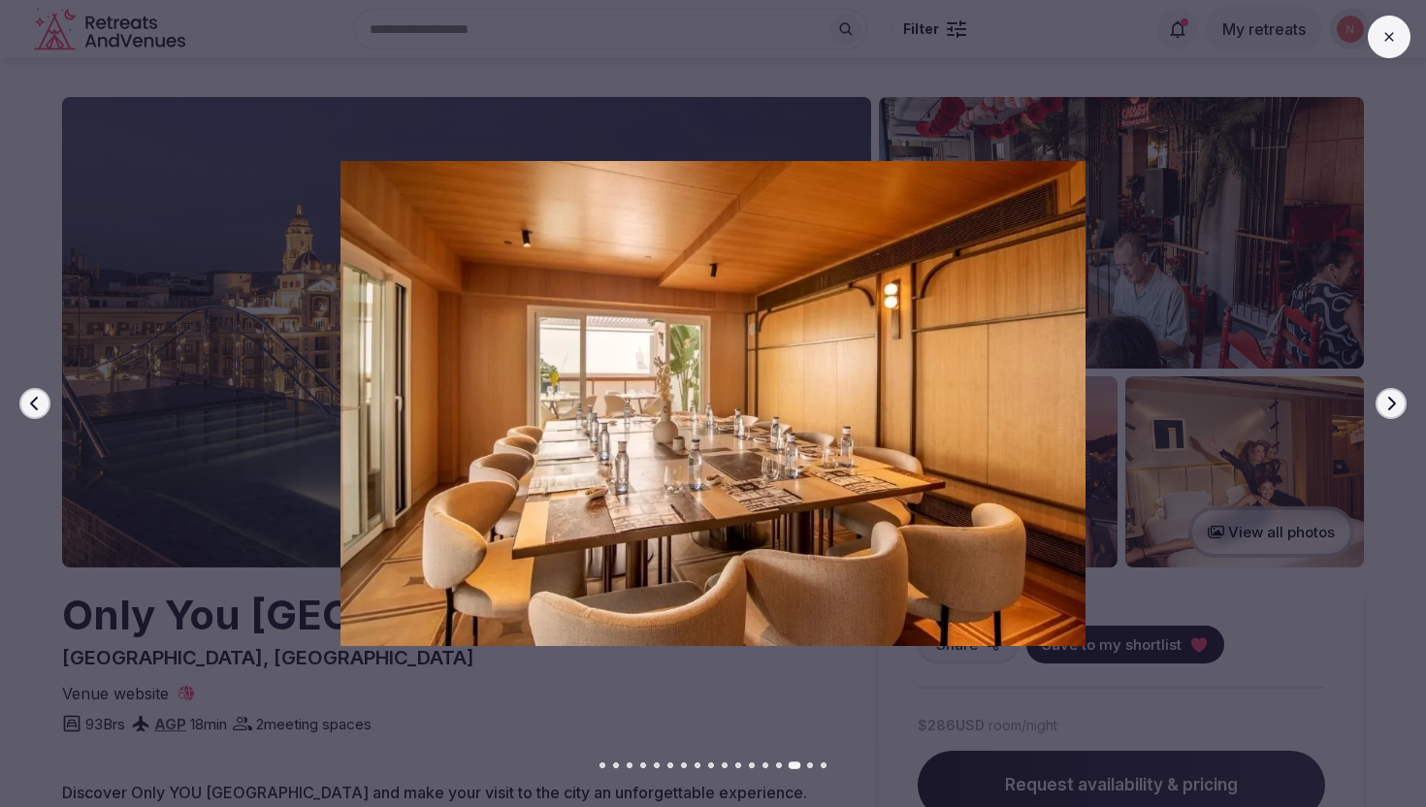
click at [1404, 402] on button "Next slide" at bounding box center [1390, 403] width 31 height 31
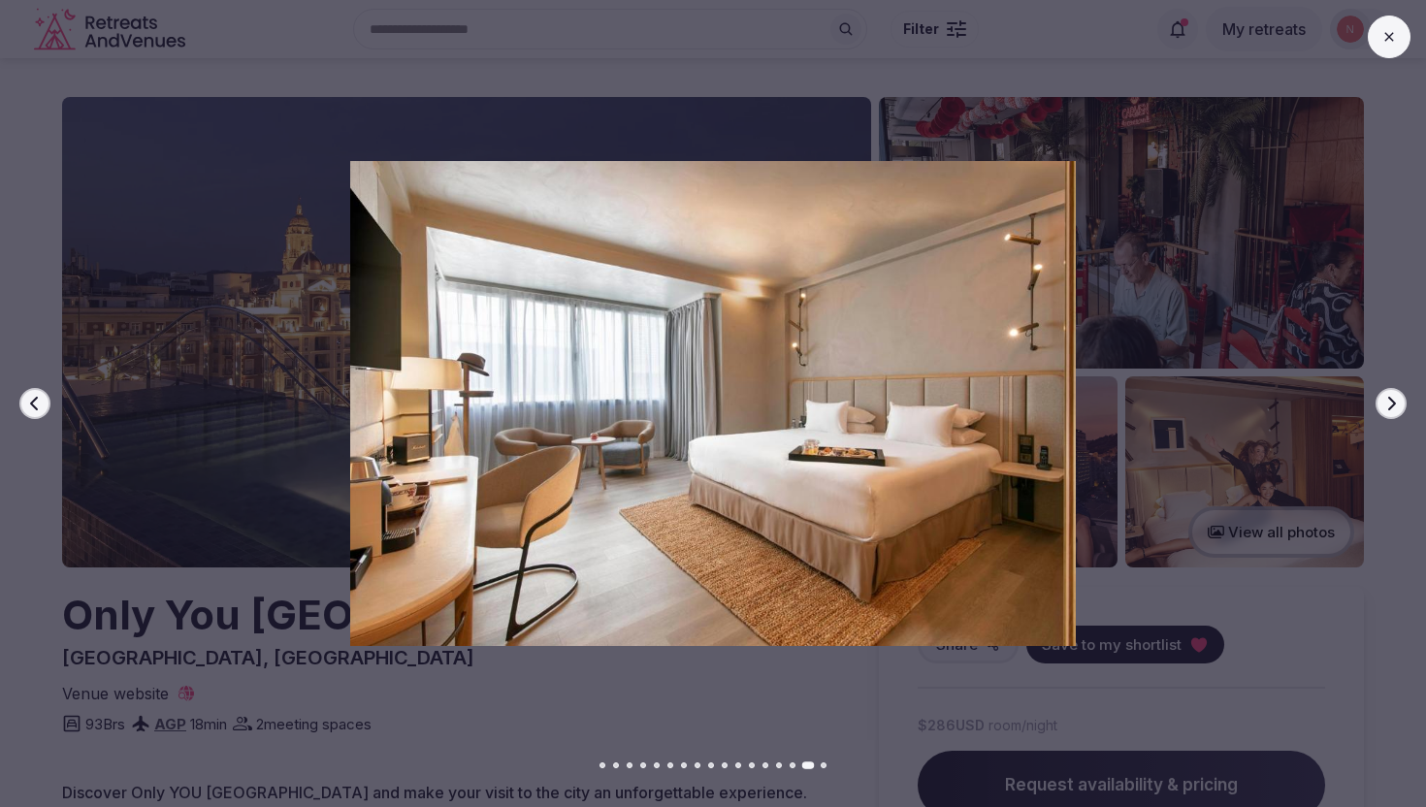
click at [1404, 403] on button "Next slide" at bounding box center [1390, 403] width 31 height 31
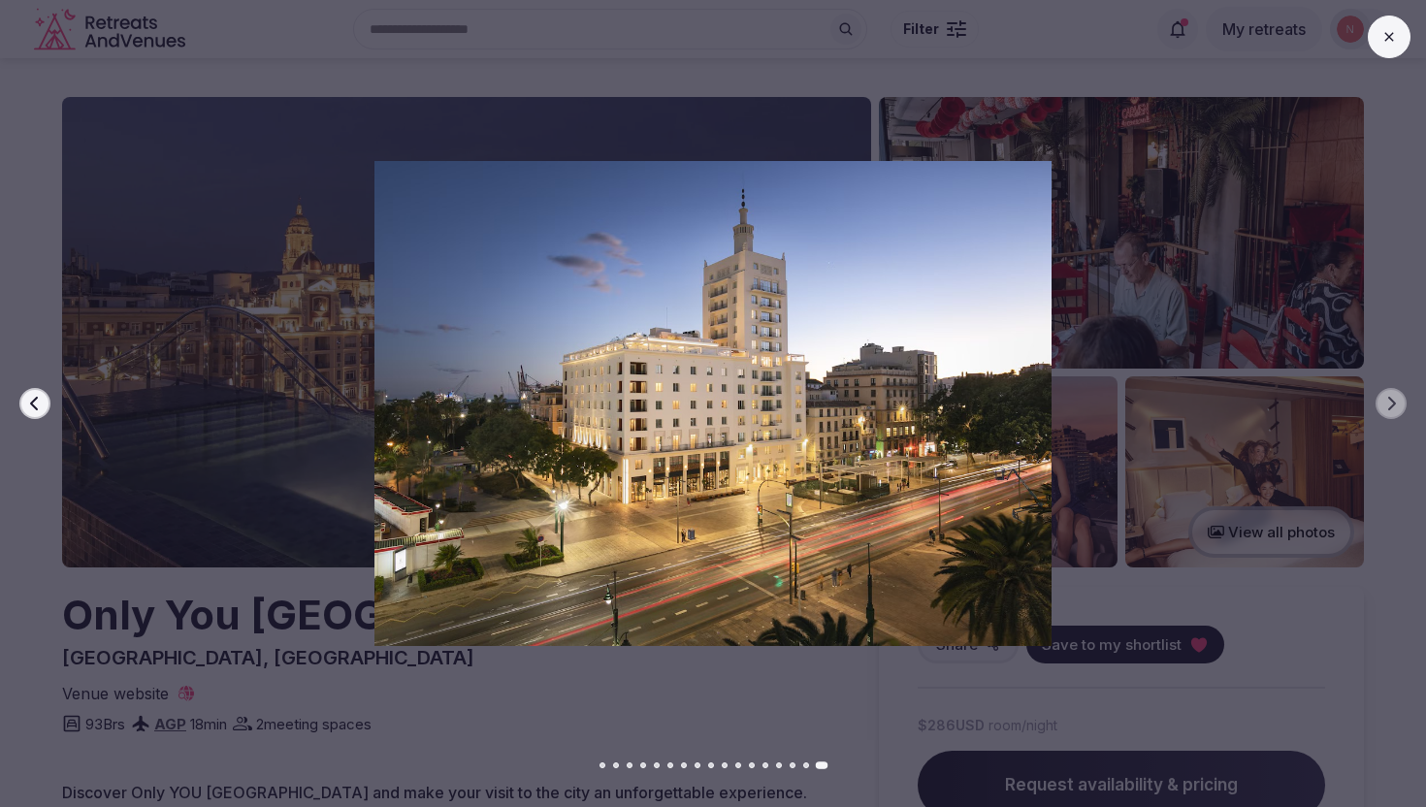
click at [1377, 325] on div at bounding box center [704, 403] width 1441 height 484
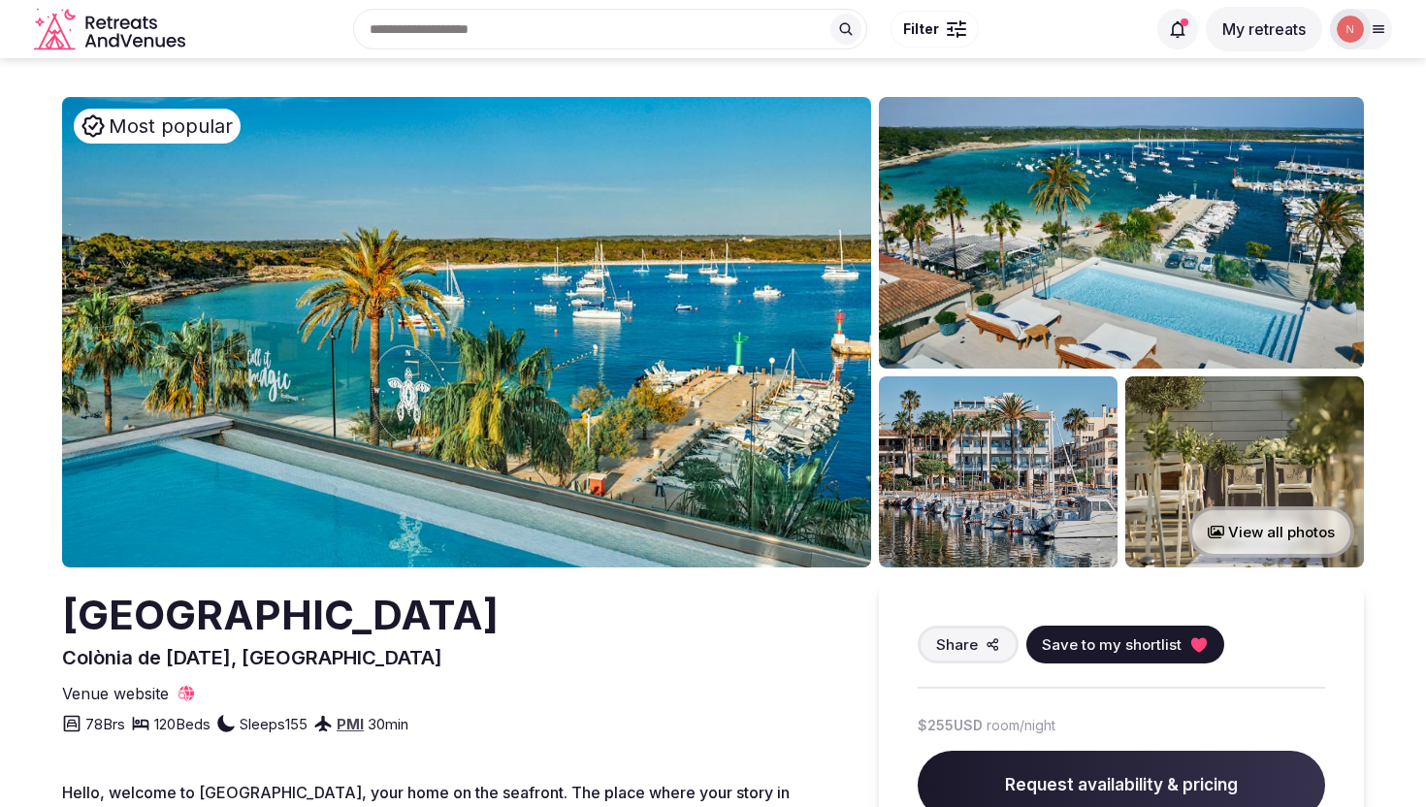
click at [674, 404] on img at bounding box center [466, 332] width 809 height 470
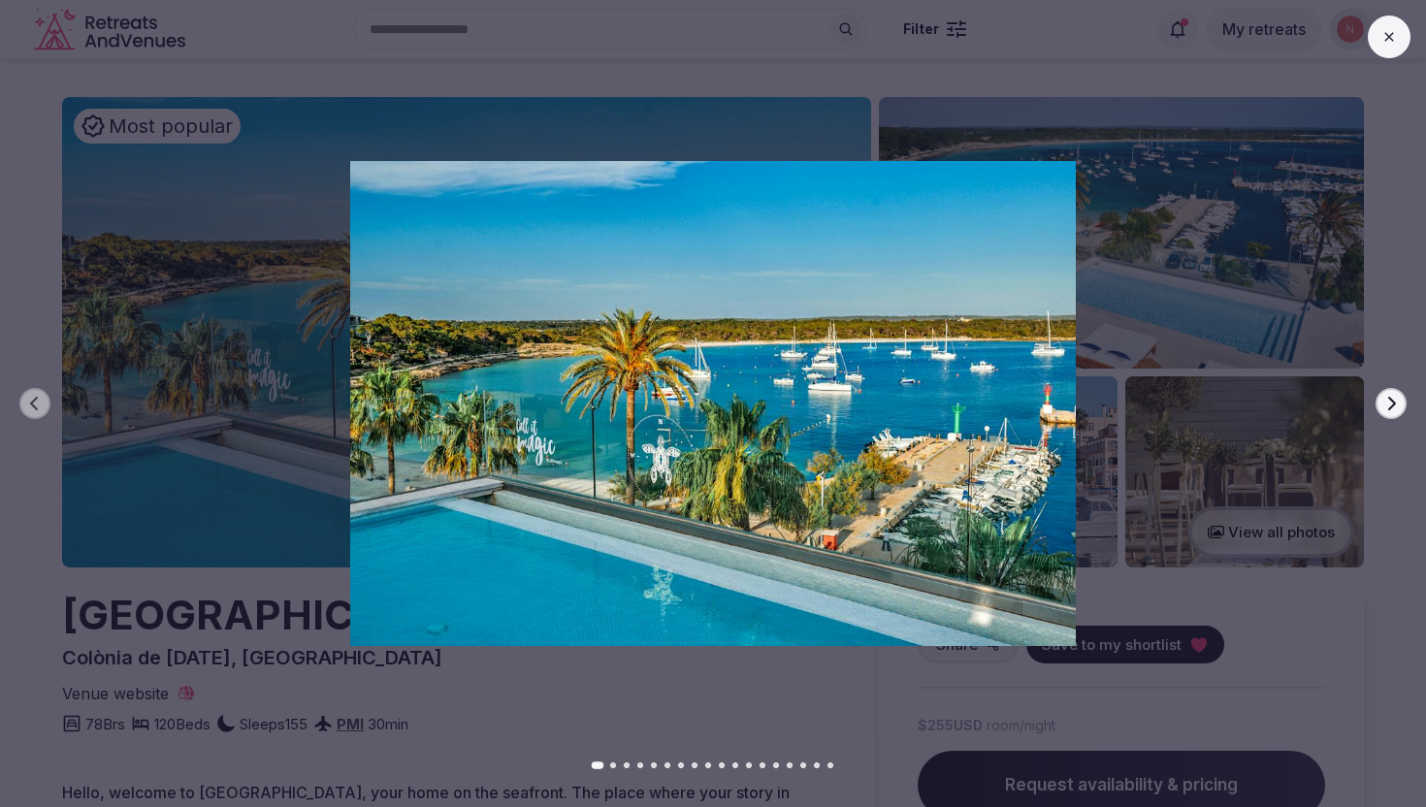
click at [1387, 405] on icon "button" at bounding box center [1391, 404] width 16 height 16
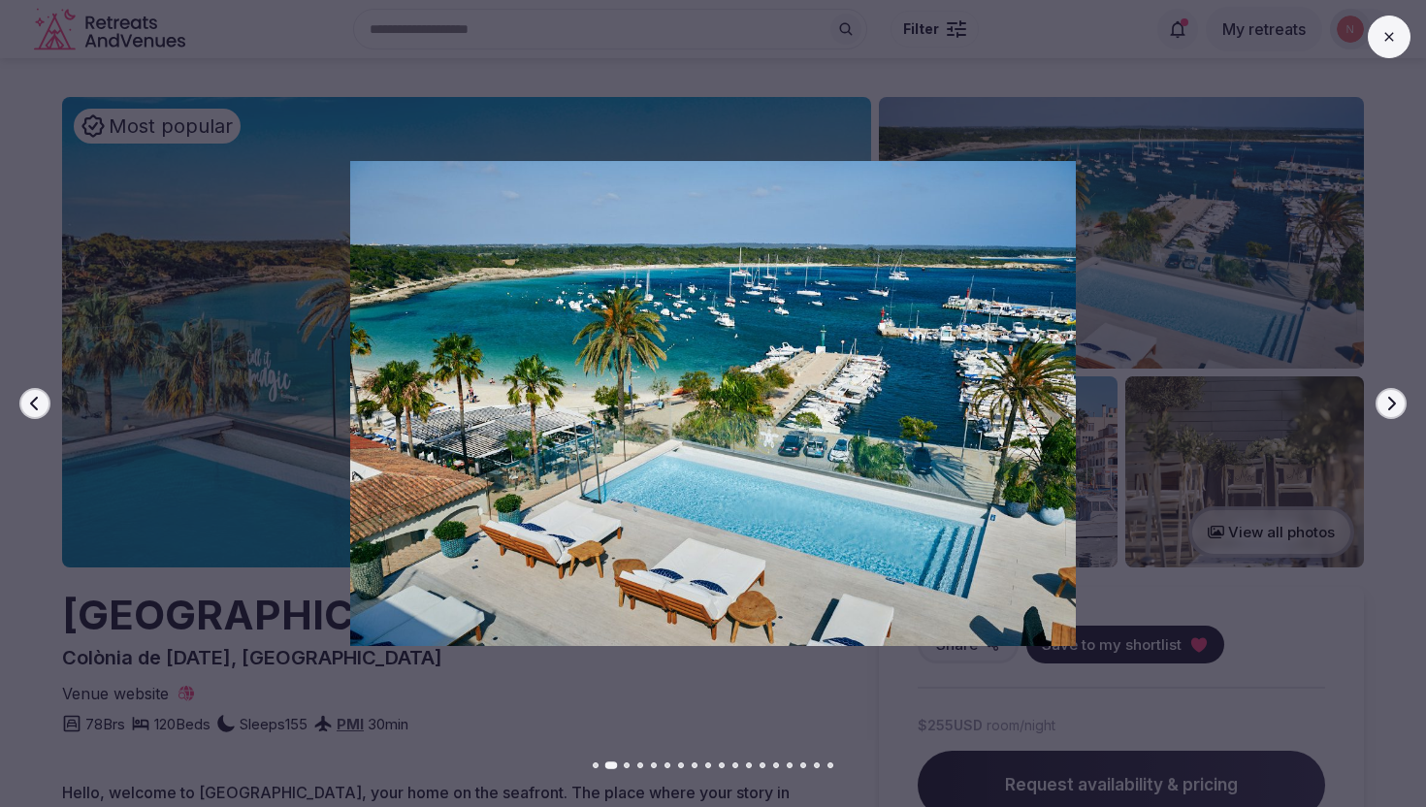
click at [1387, 405] on icon "button" at bounding box center [1391, 404] width 16 height 16
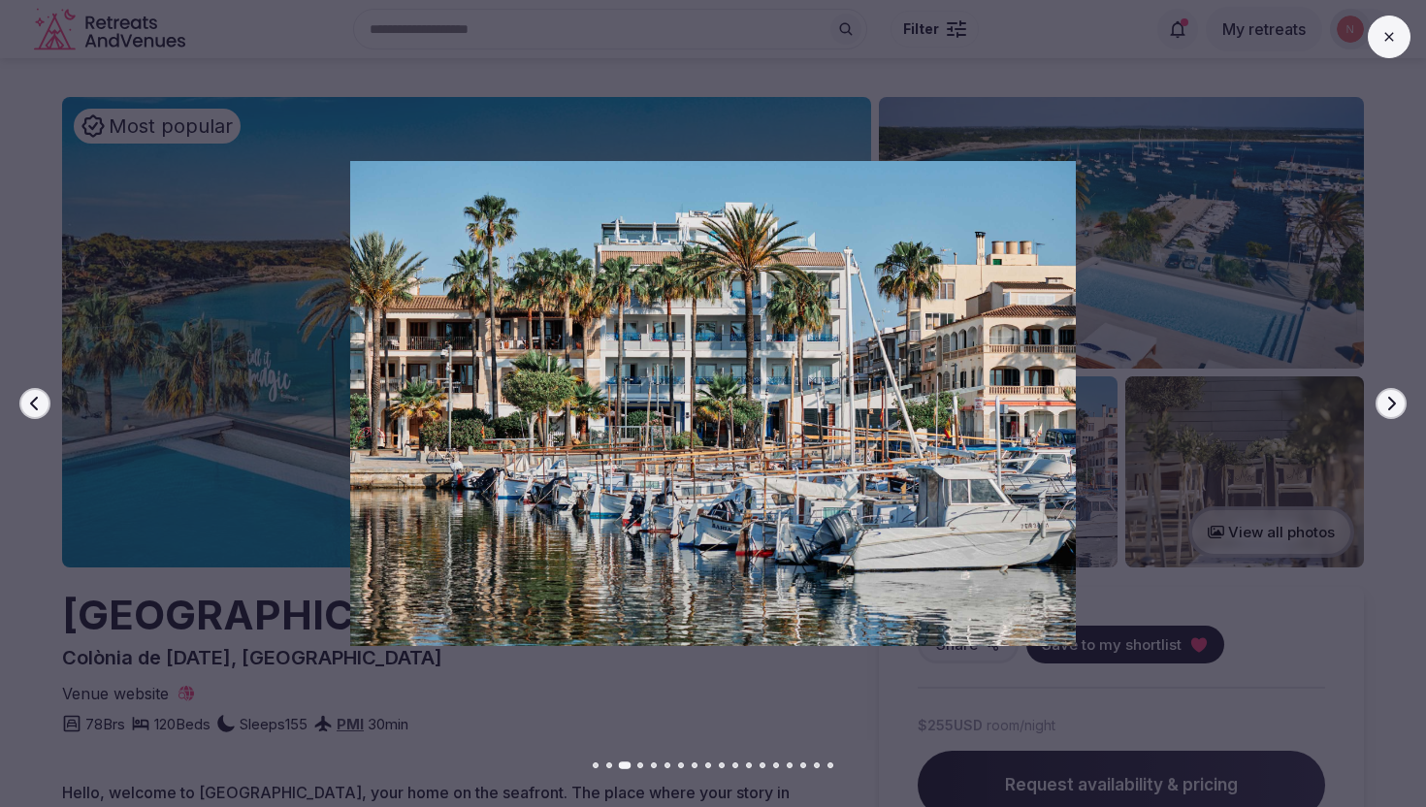
click at [1387, 405] on icon "button" at bounding box center [1391, 404] width 16 height 16
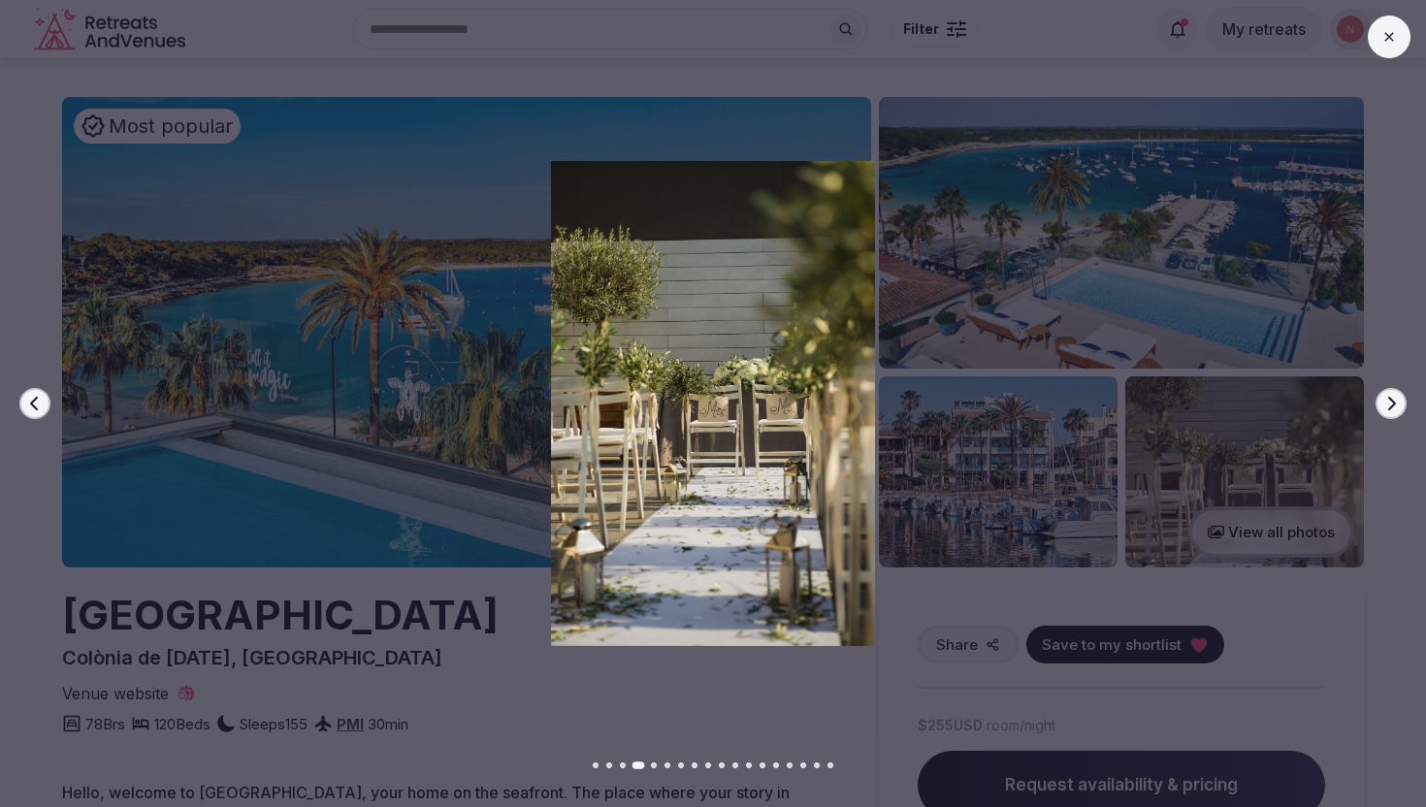
click at [1387, 407] on icon "button" at bounding box center [1391, 404] width 16 height 16
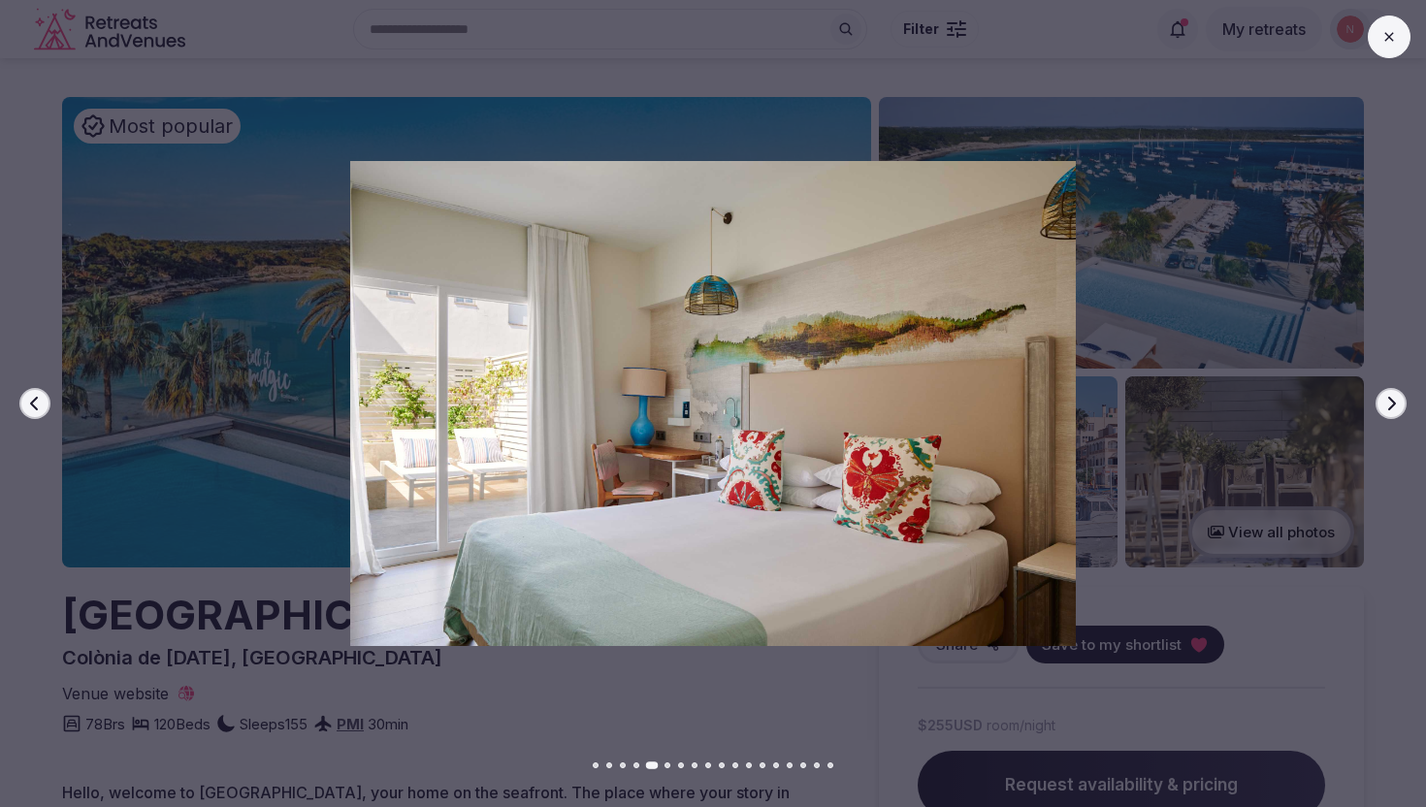
click at [1388, 408] on icon "button" at bounding box center [1392, 404] width 8 height 14
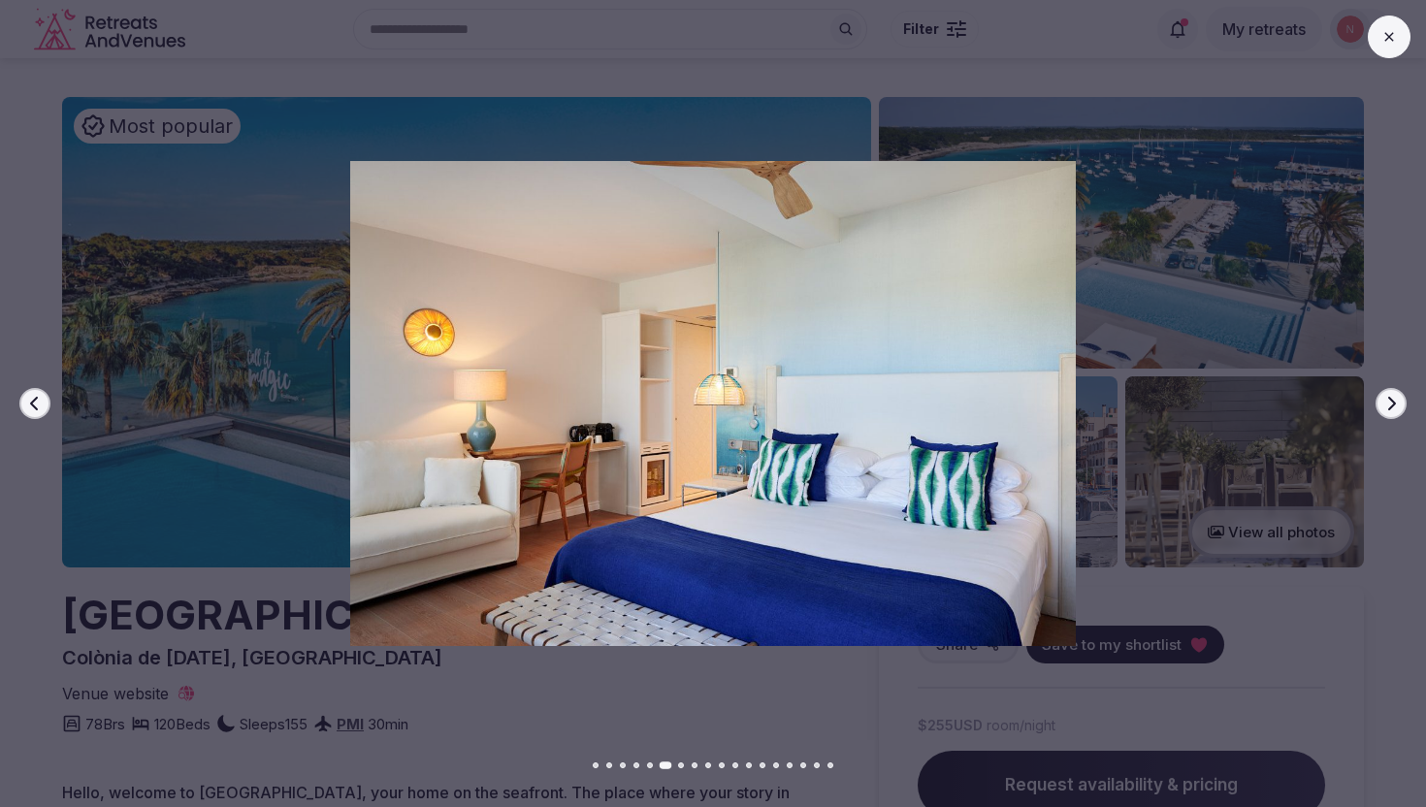
click at [1388, 408] on icon "button" at bounding box center [1392, 404] width 8 height 14
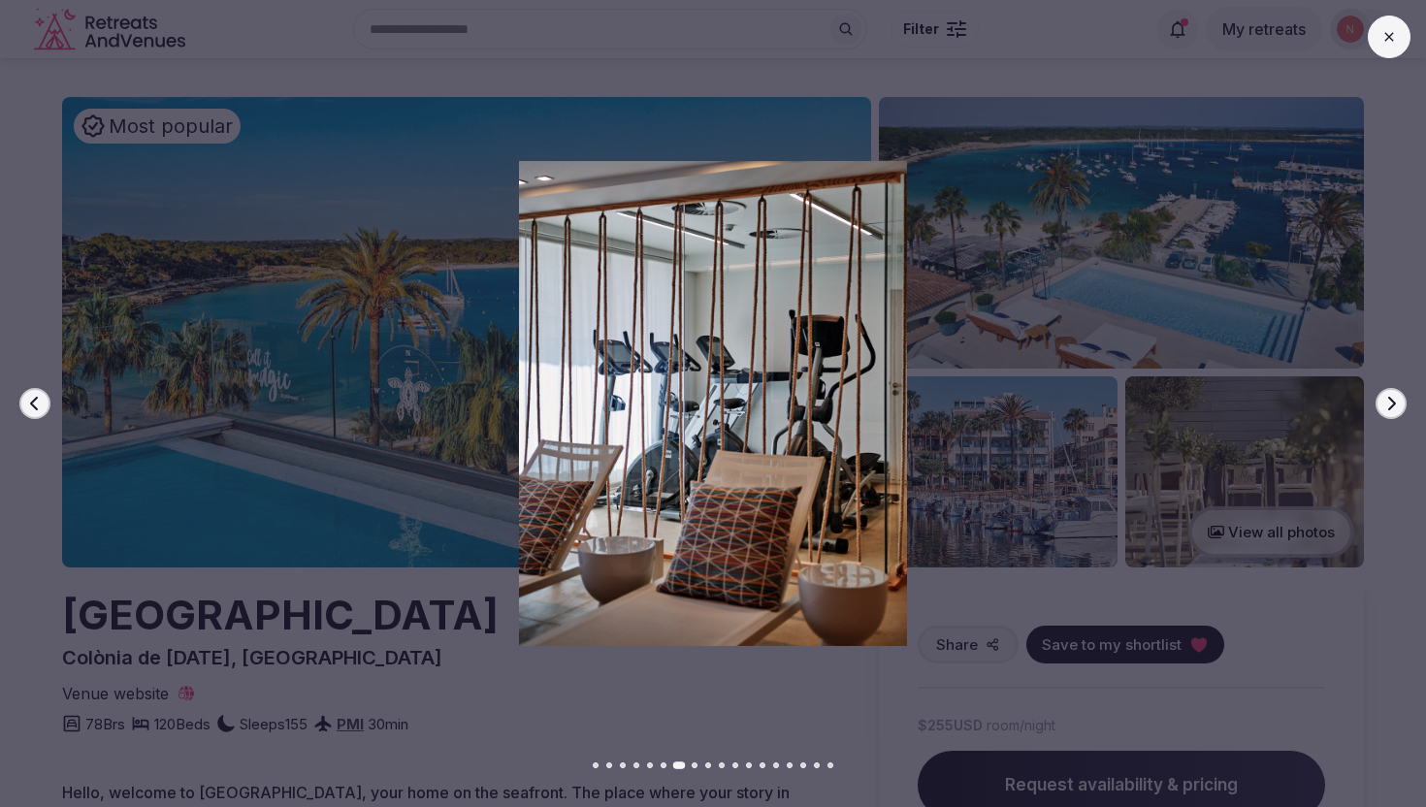
click at [1388, 409] on icon "button" at bounding box center [1392, 404] width 8 height 14
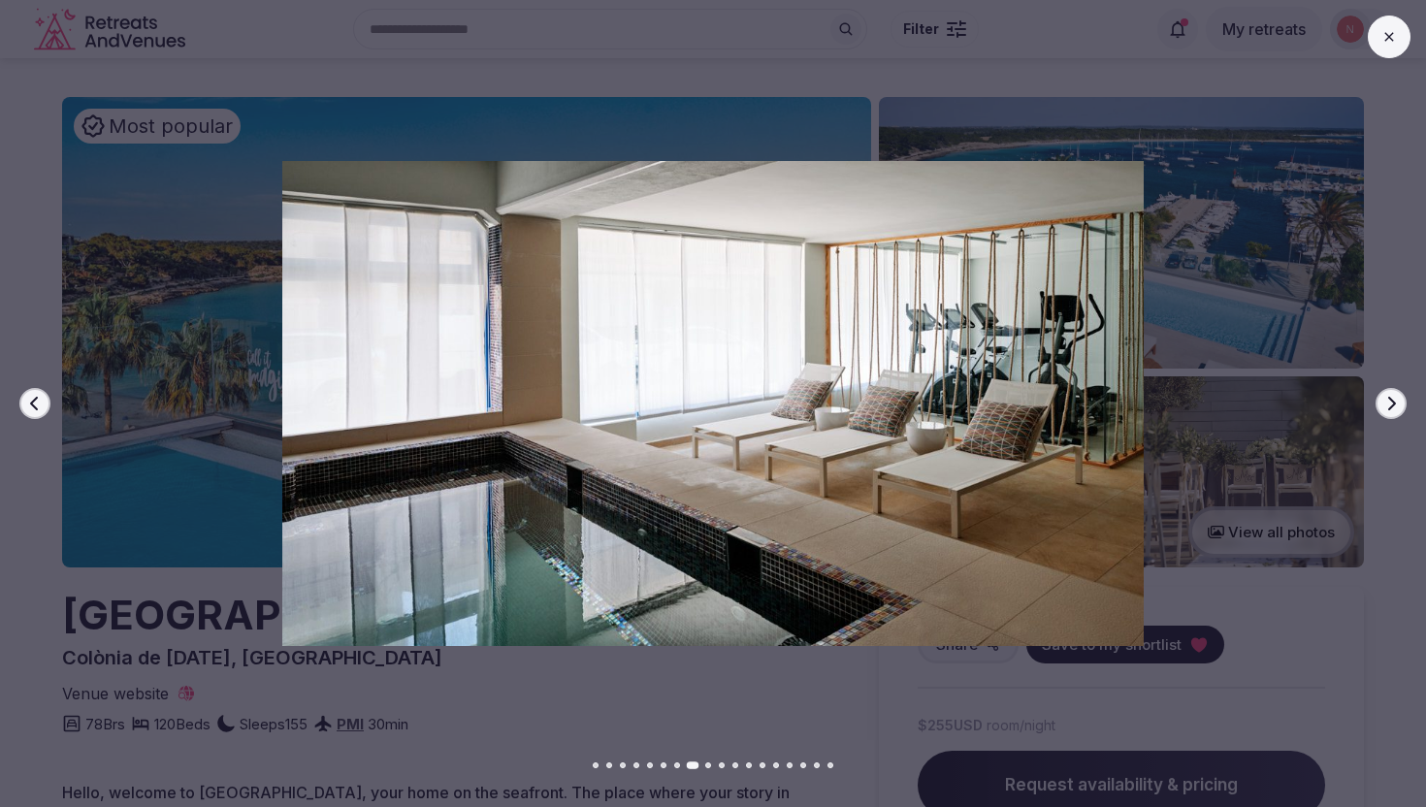
click at [1388, 409] on icon "button" at bounding box center [1392, 404] width 8 height 14
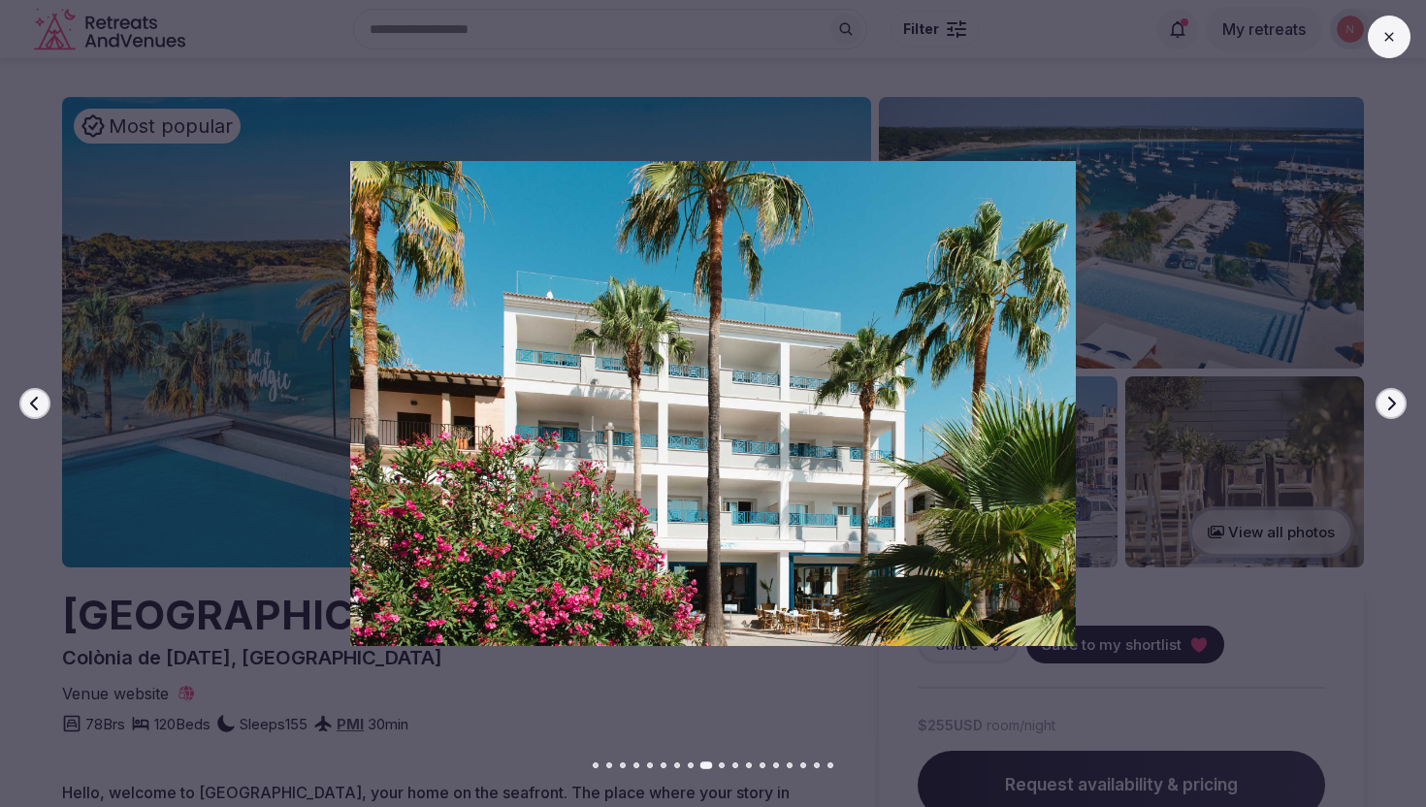
click at [1388, 409] on icon "button" at bounding box center [1392, 404] width 8 height 14
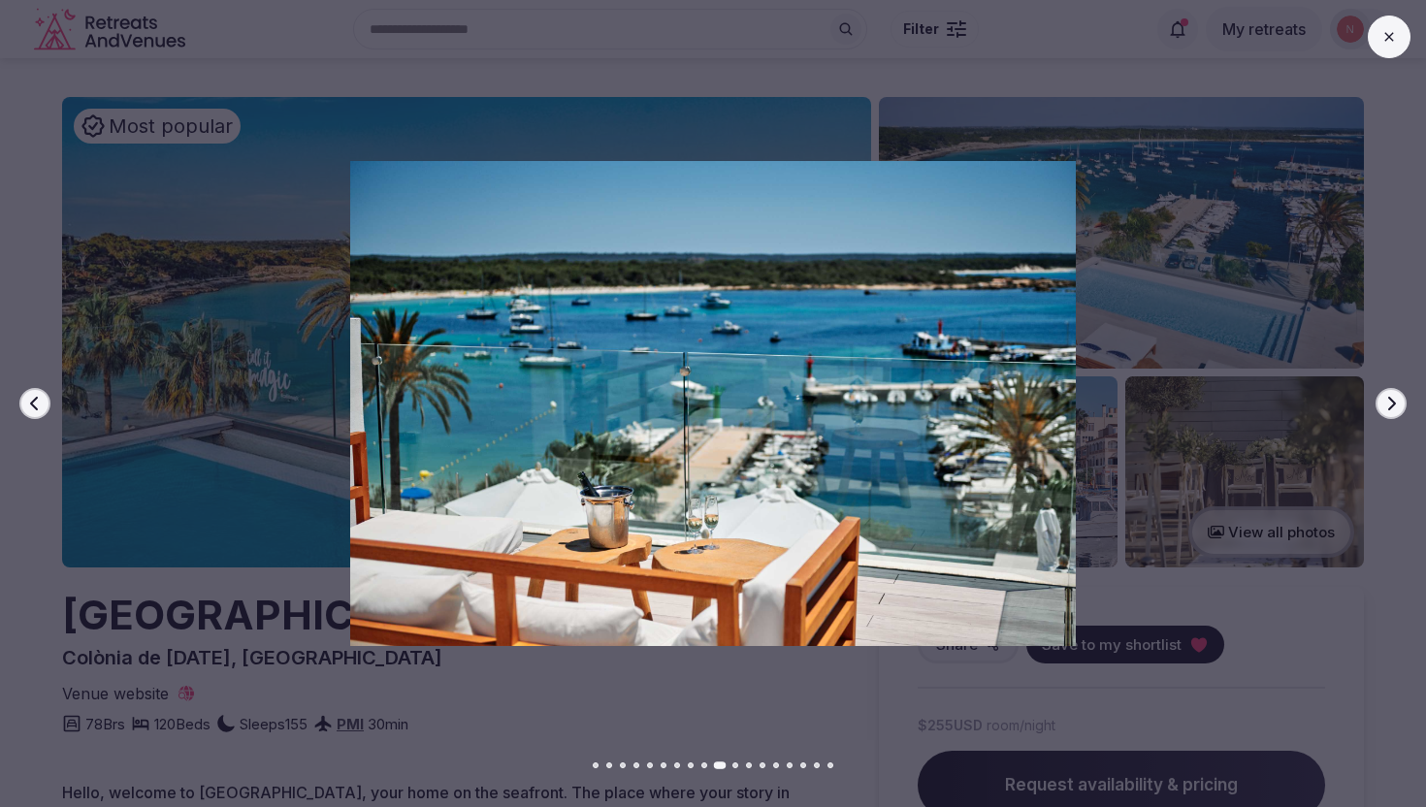
click at [1388, 409] on icon "button" at bounding box center [1392, 404] width 8 height 14
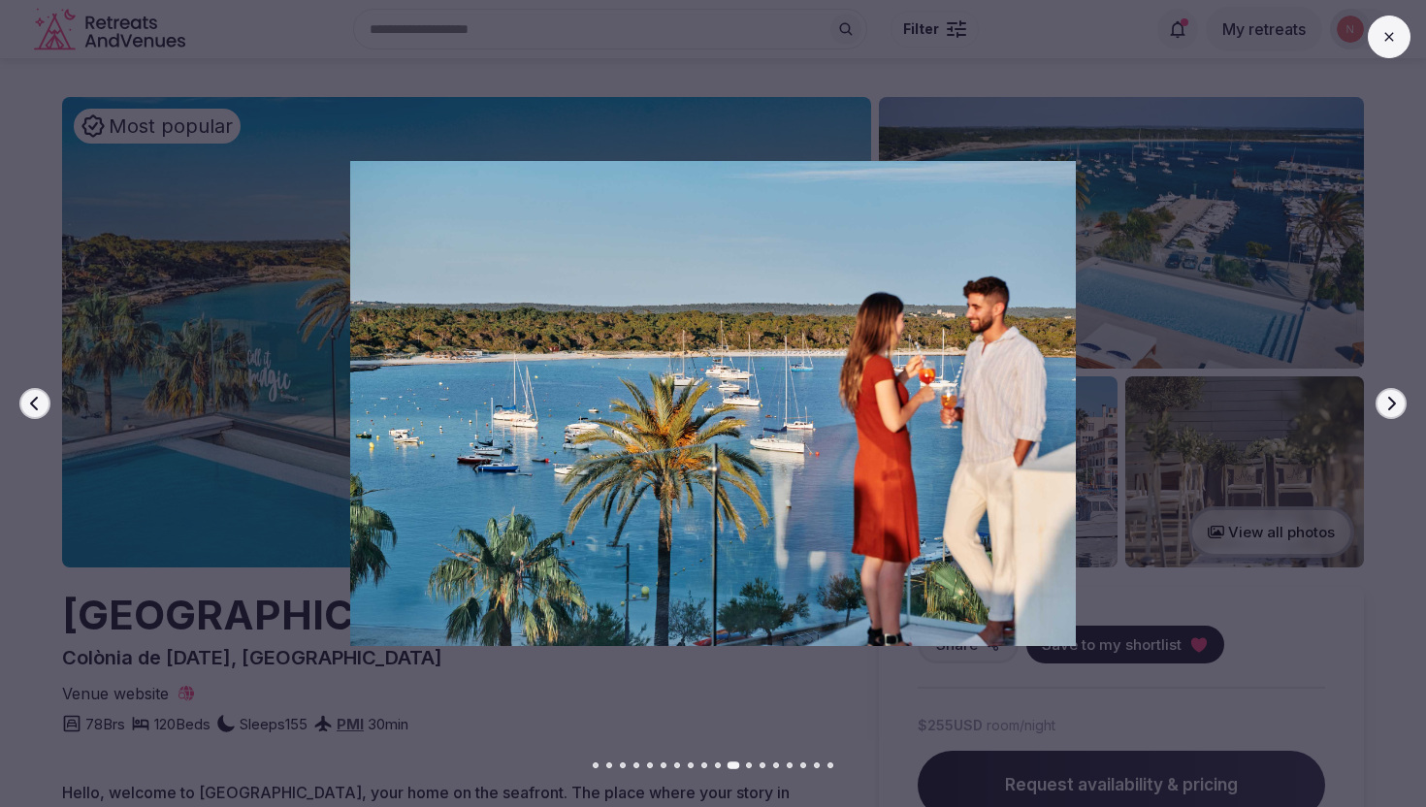
click at [1388, 409] on icon "button" at bounding box center [1392, 404] width 8 height 14
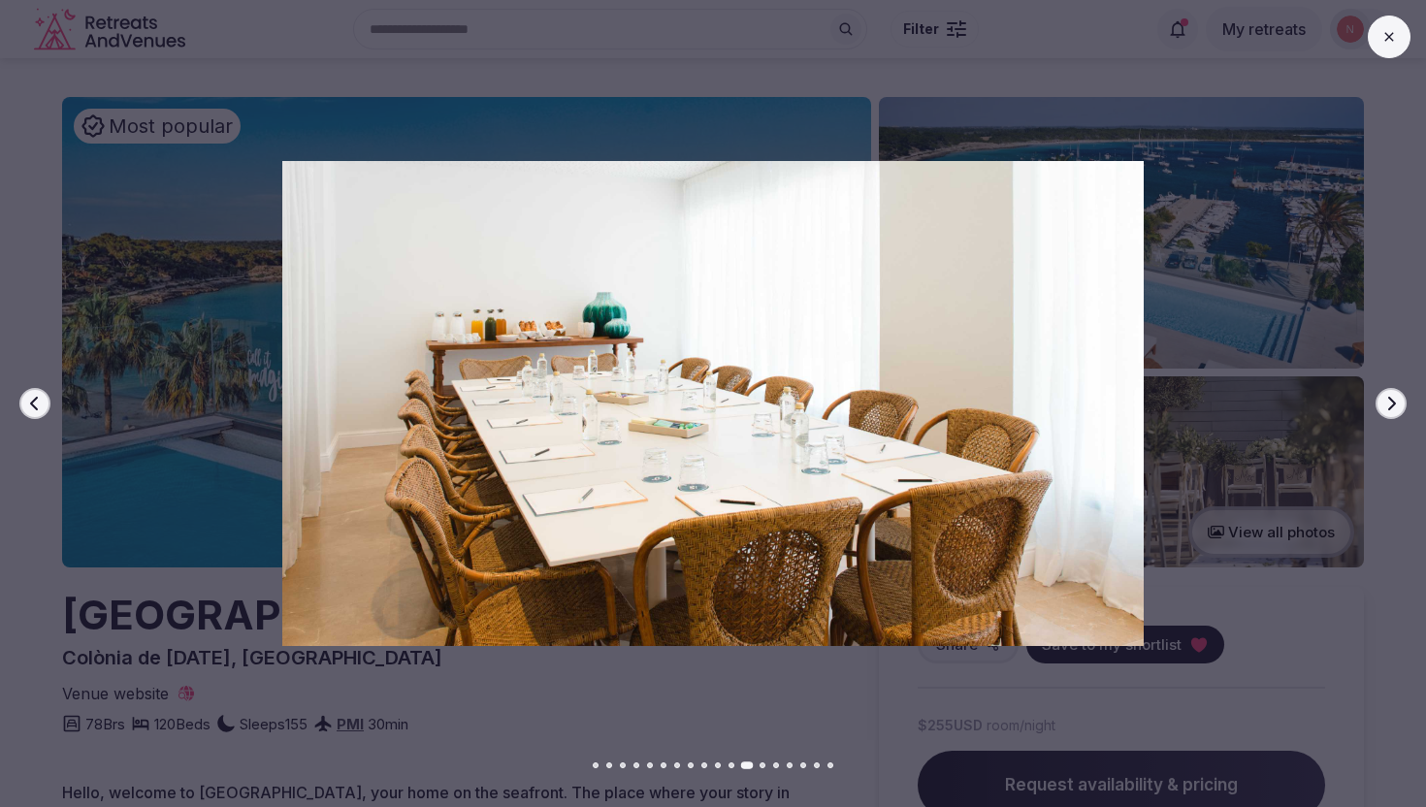
click at [1388, 409] on icon "button" at bounding box center [1392, 404] width 8 height 14
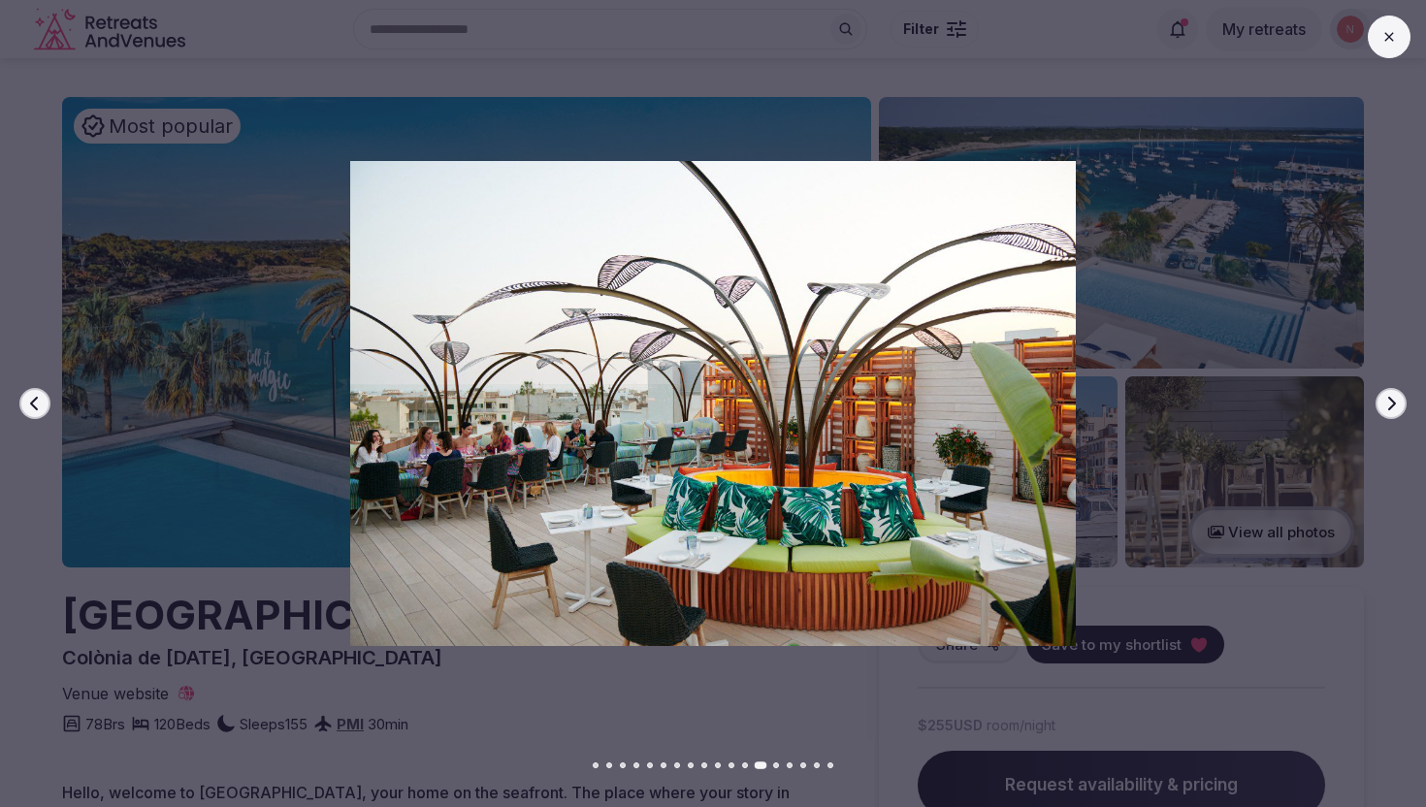
click at [1388, 409] on icon "button" at bounding box center [1392, 404] width 8 height 14
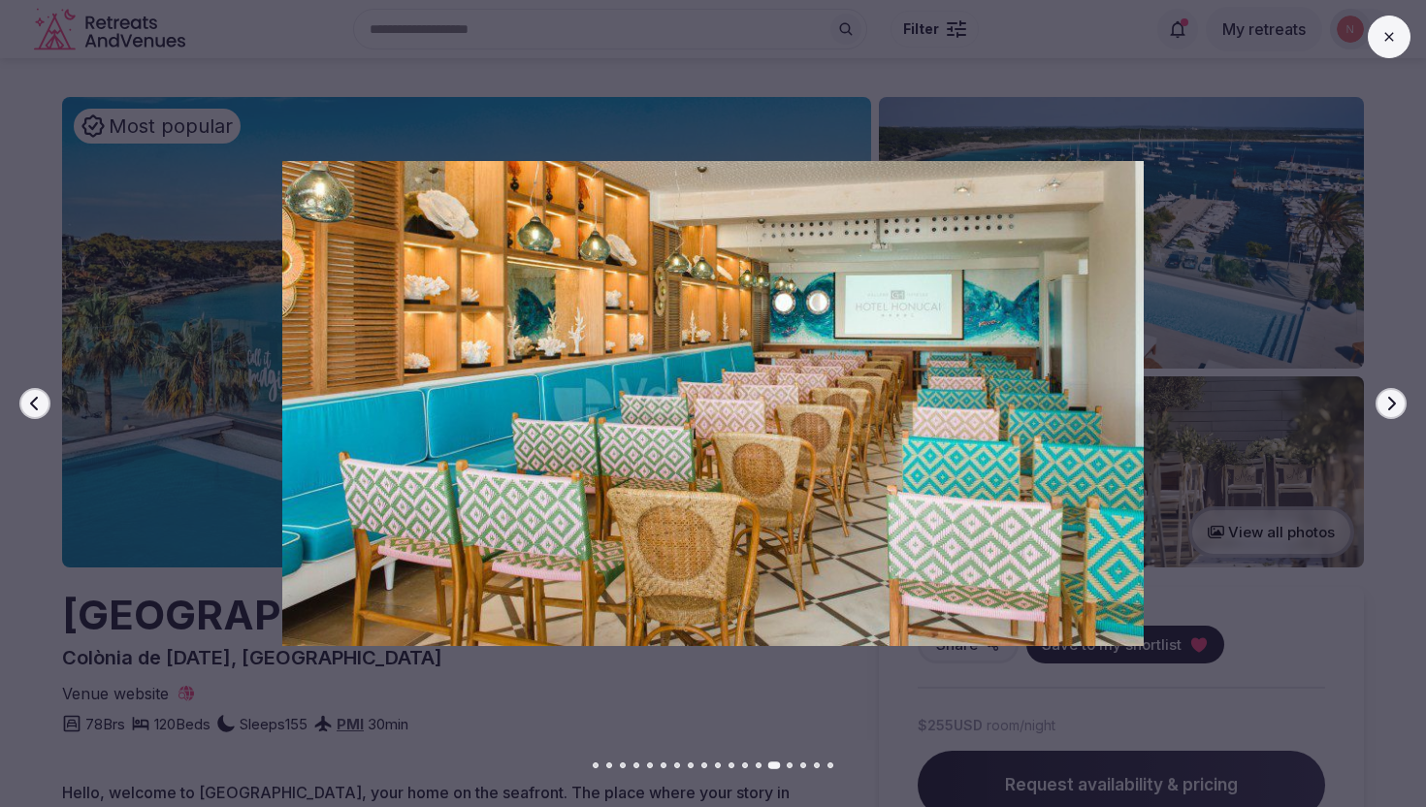
click at [1388, 409] on icon "button" at bounding box center [1392, 404] width 8 height 14
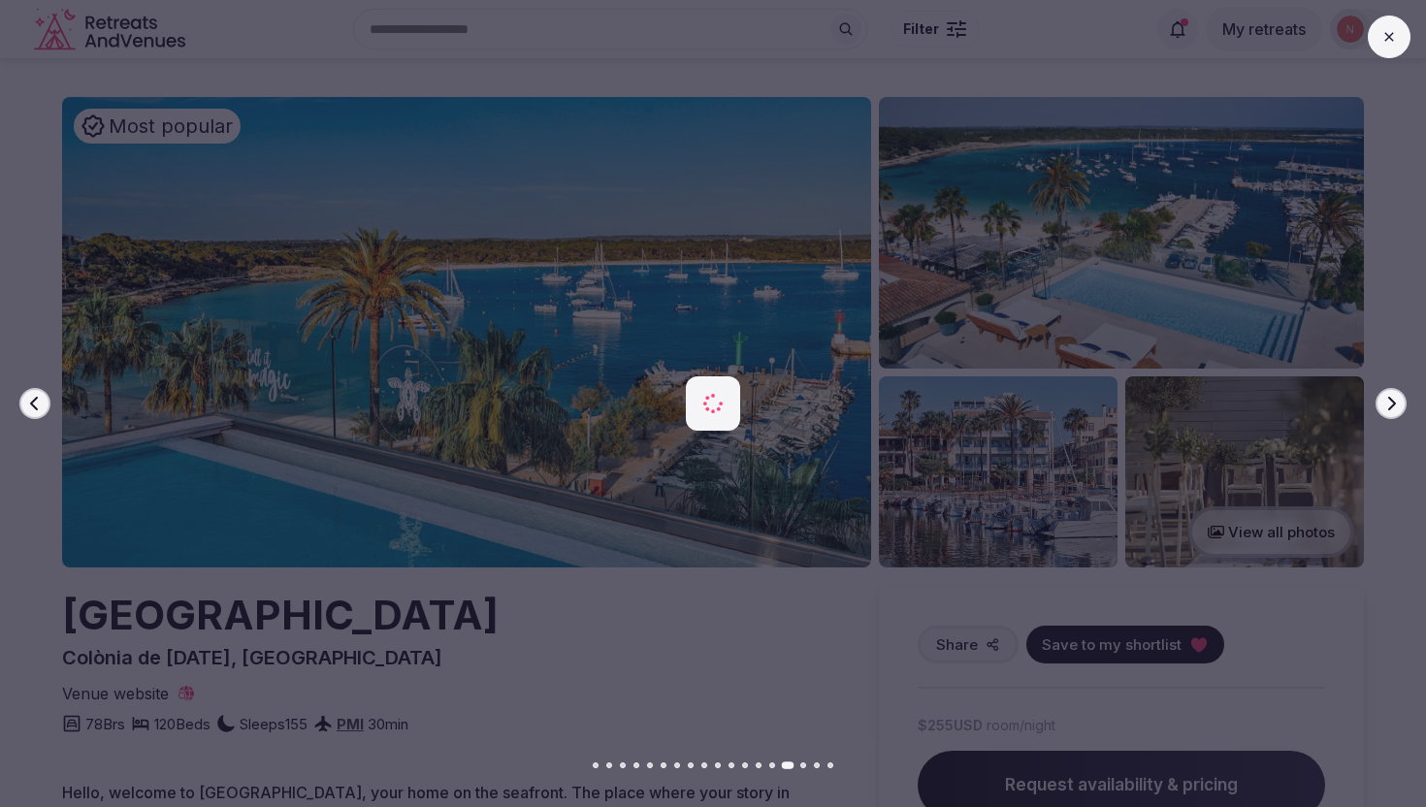
click at [1388, 409] on icon "button" at bounding box center [1392, 404] width 8 height 14
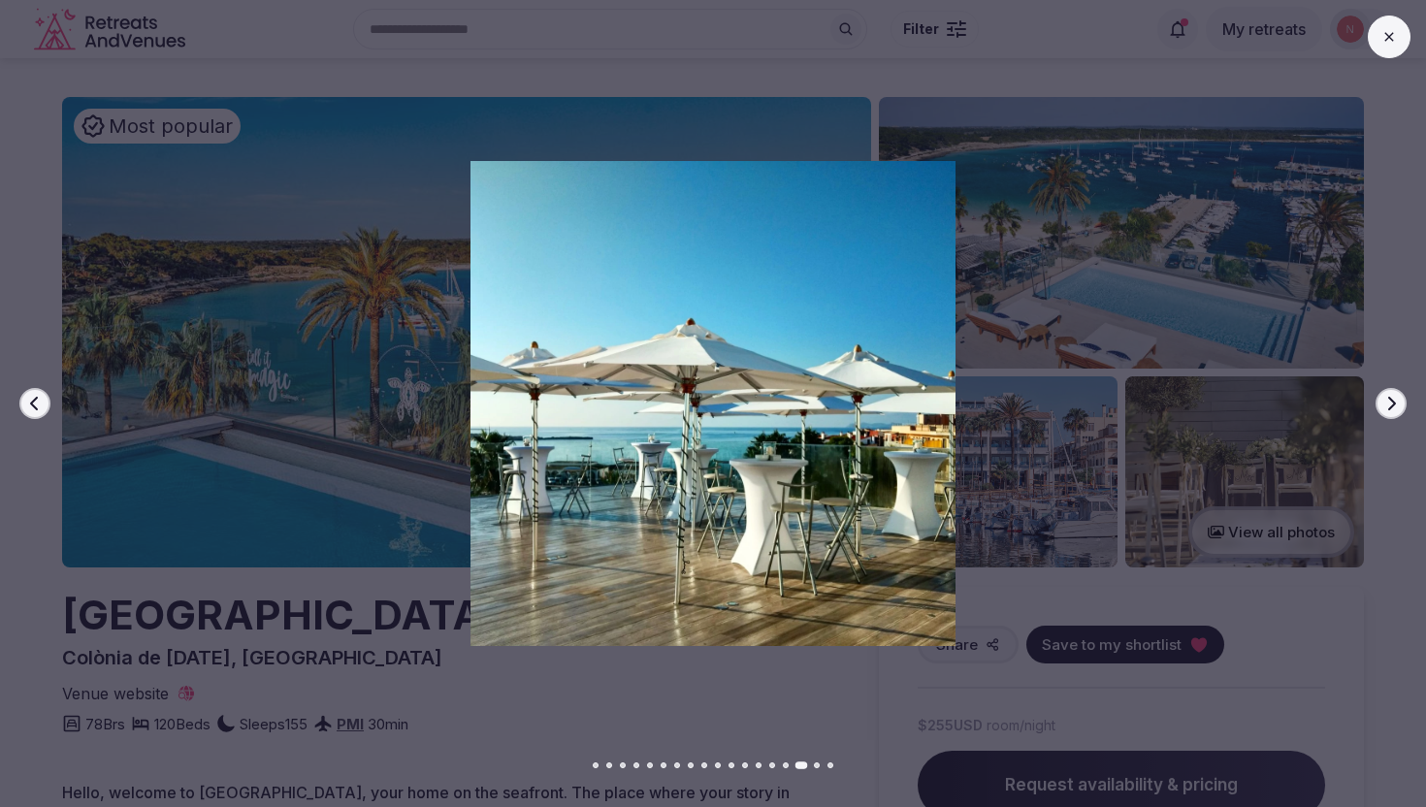
click at [1388, 410] on icon "button" at bounding box center [1391, 404] width 16 height 16
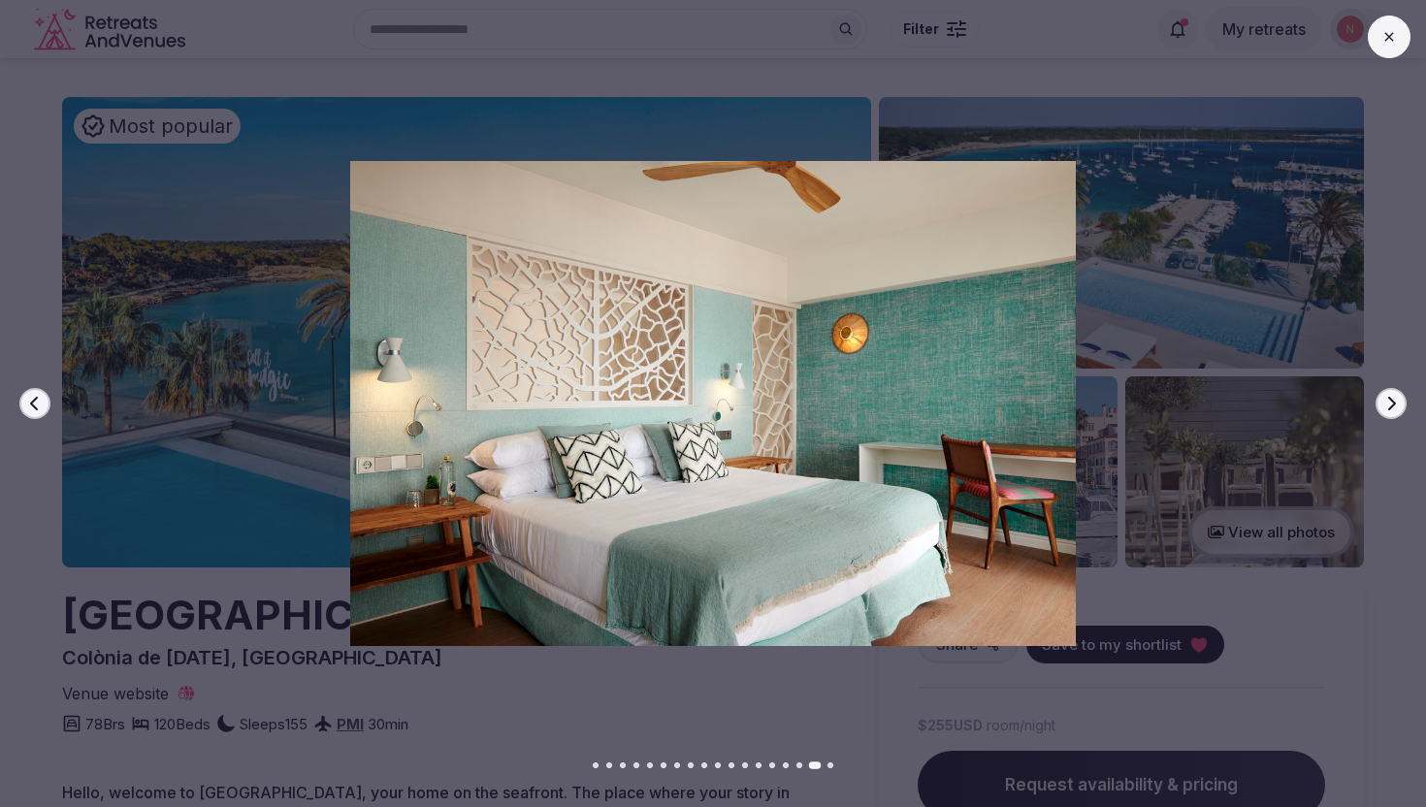
click at [1388, 410] on icon "button" at bounding box center [1391, 404] width 16 height 16
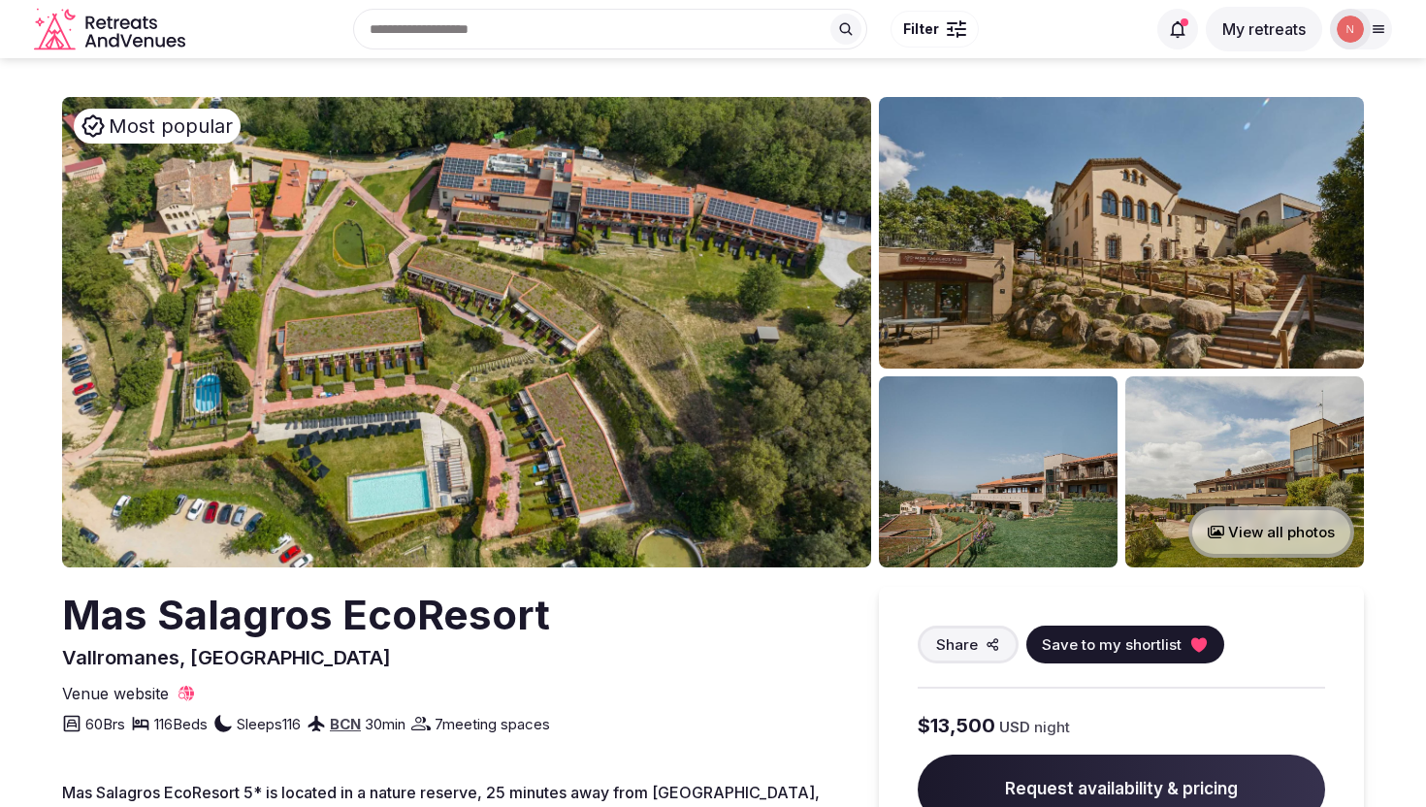
click at [649, 404] on img at bounding box center [466, 332] width 809 height 470
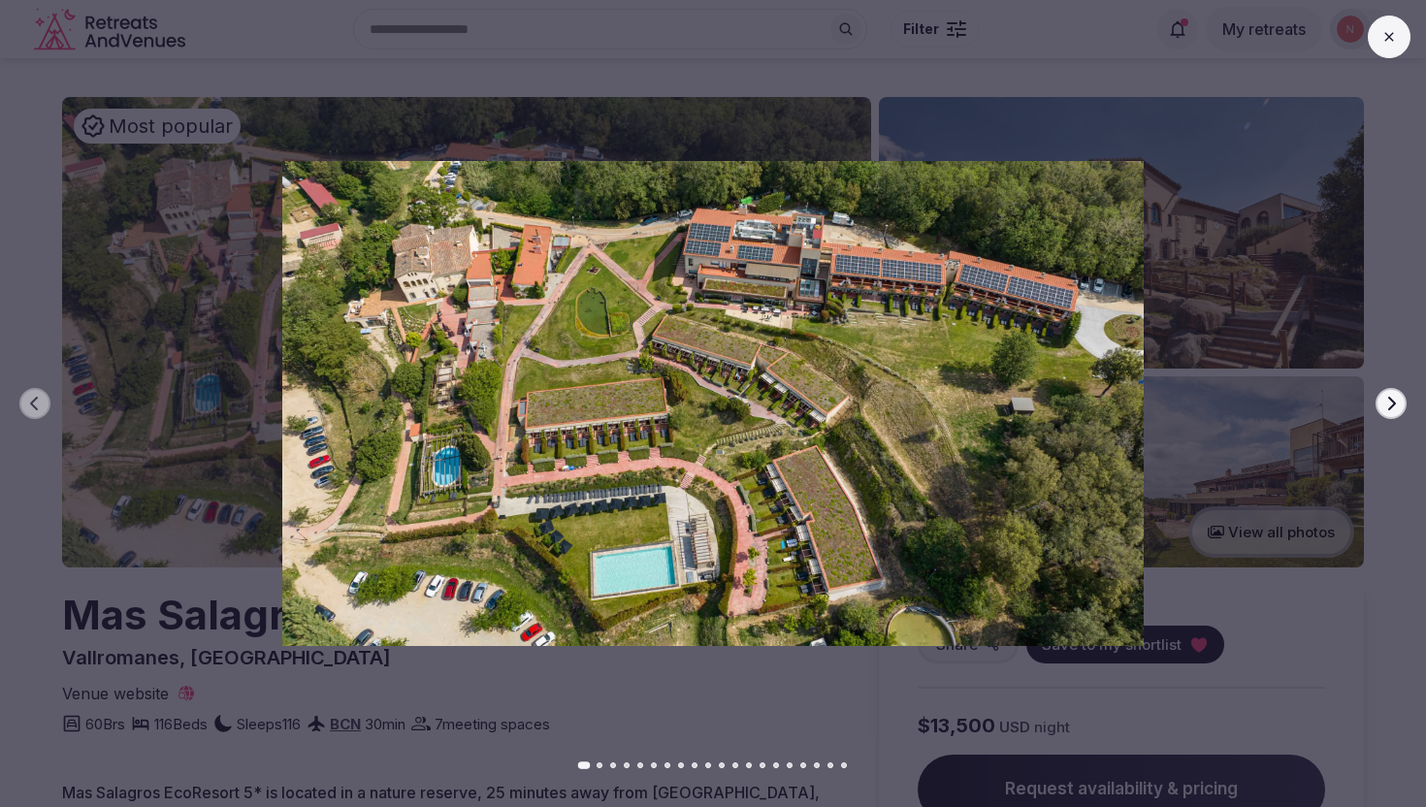
click at [1393, 399] on icon "button" at bounding box center [1391, 404] width 16 height 16
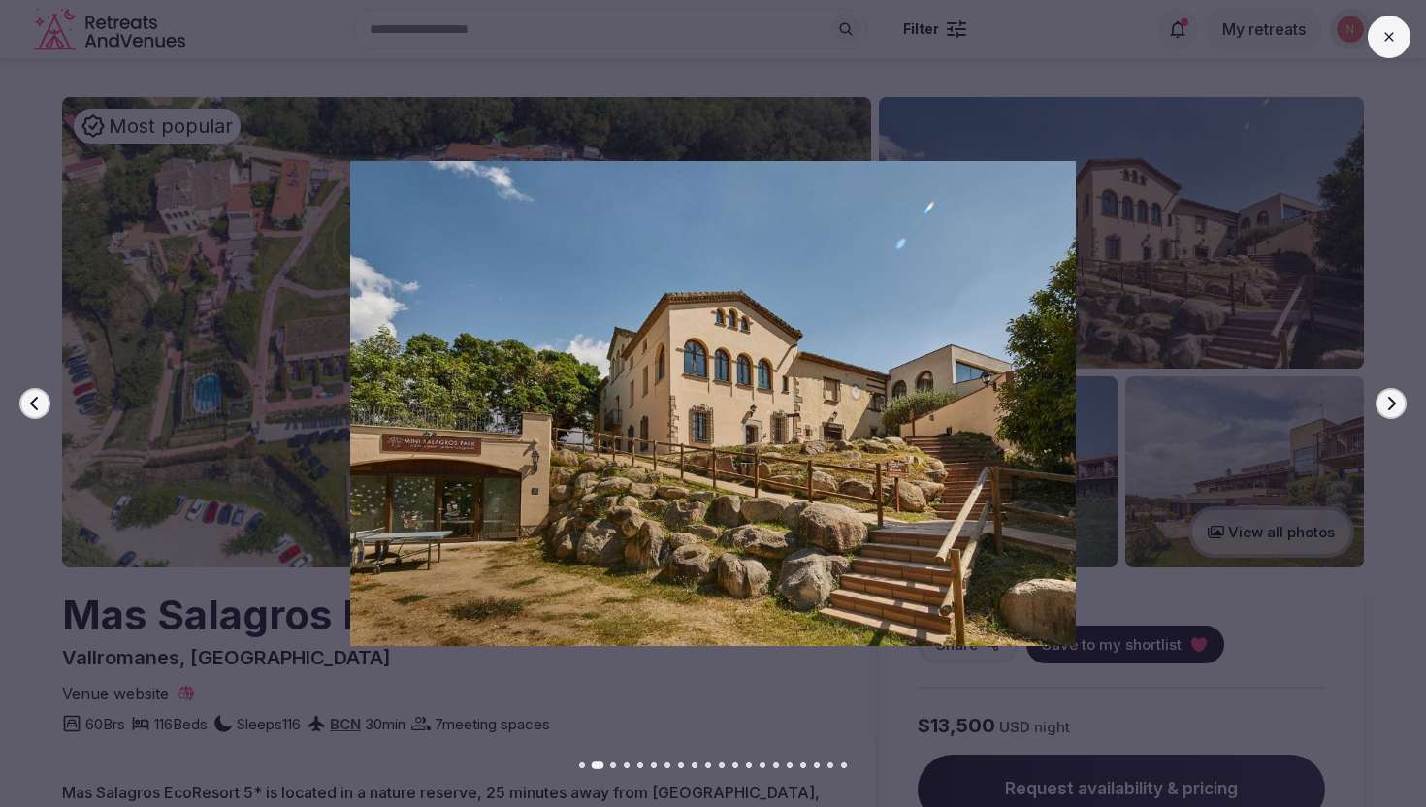
click at [1393, 399] on icon "button" at bounding box center [1391, 404] width 16 height 16
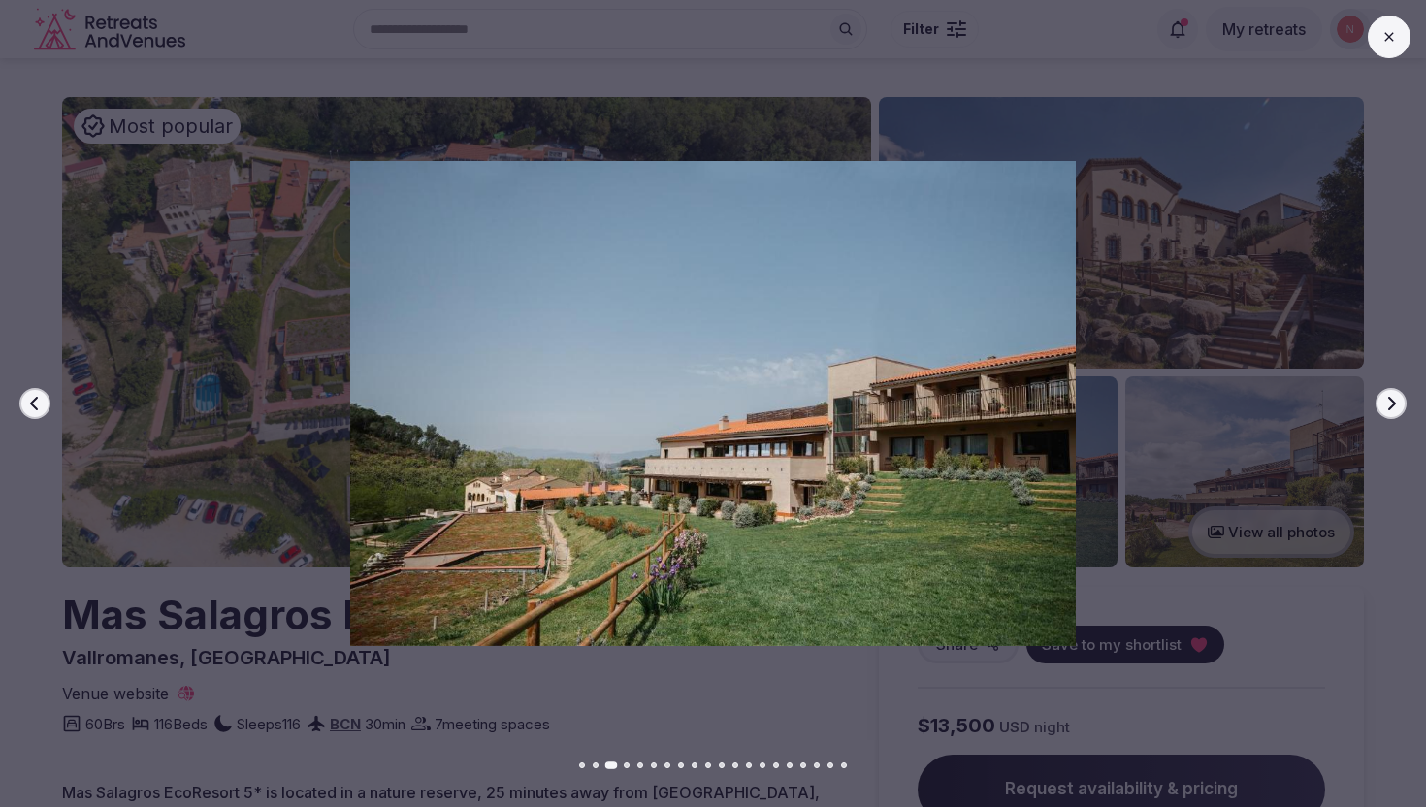
click at [1393, 399] on icon "button" at bounding box center [1391, 404] width 16 height 16
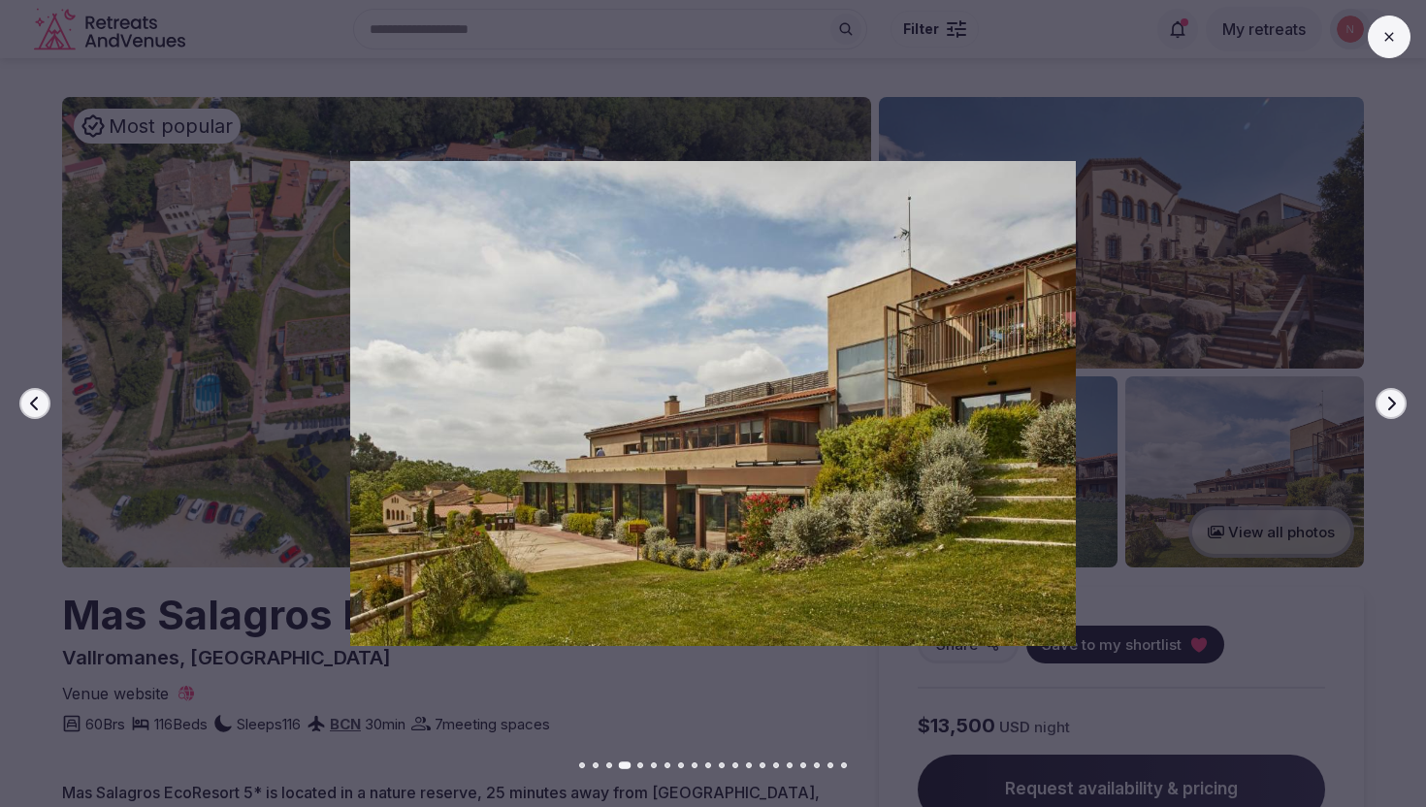
click at [1393, 399] on icon "button" at bounding box center [1391, 404] width 16 height 16
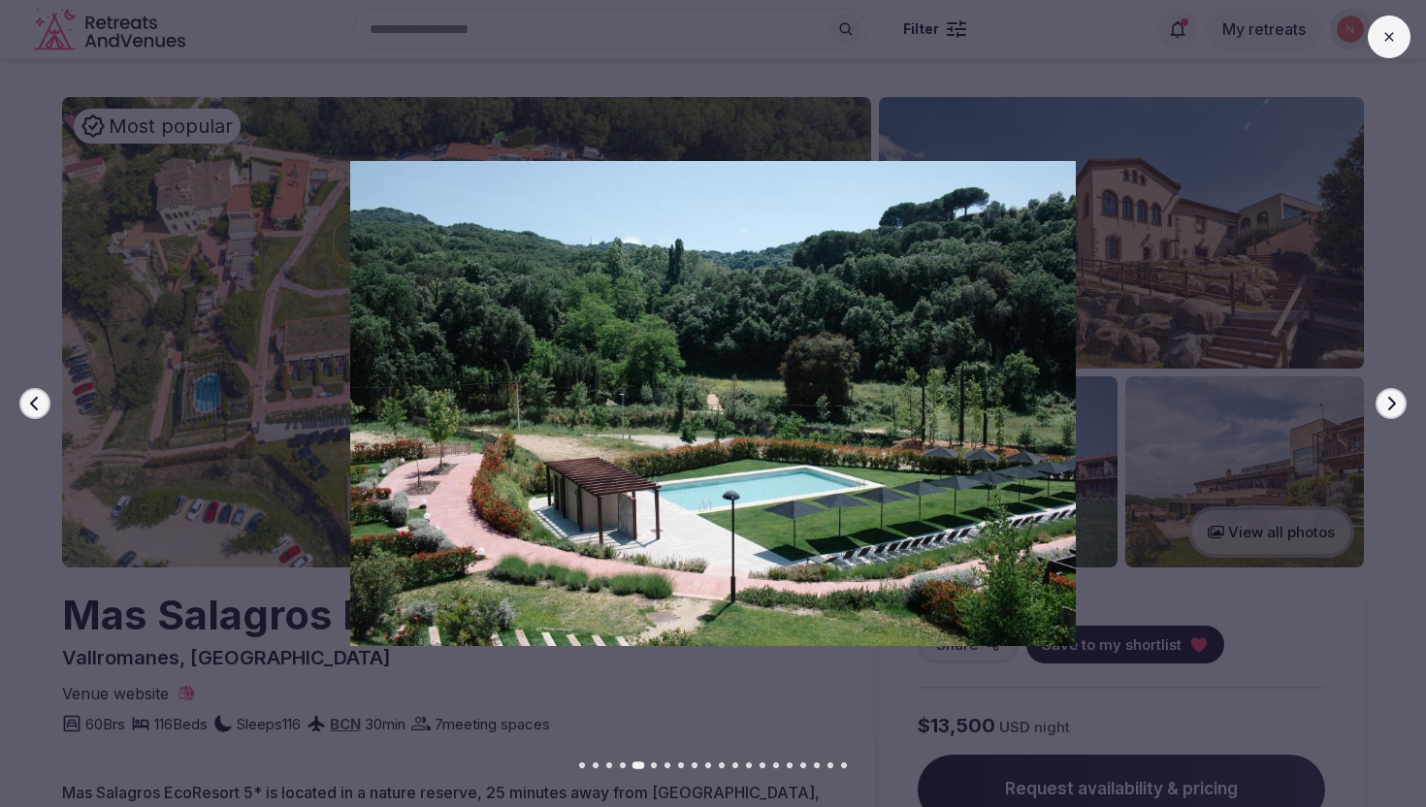
click at [1393, 399] on icon "button" at bounding box center [1391, 404] width 16 height 16
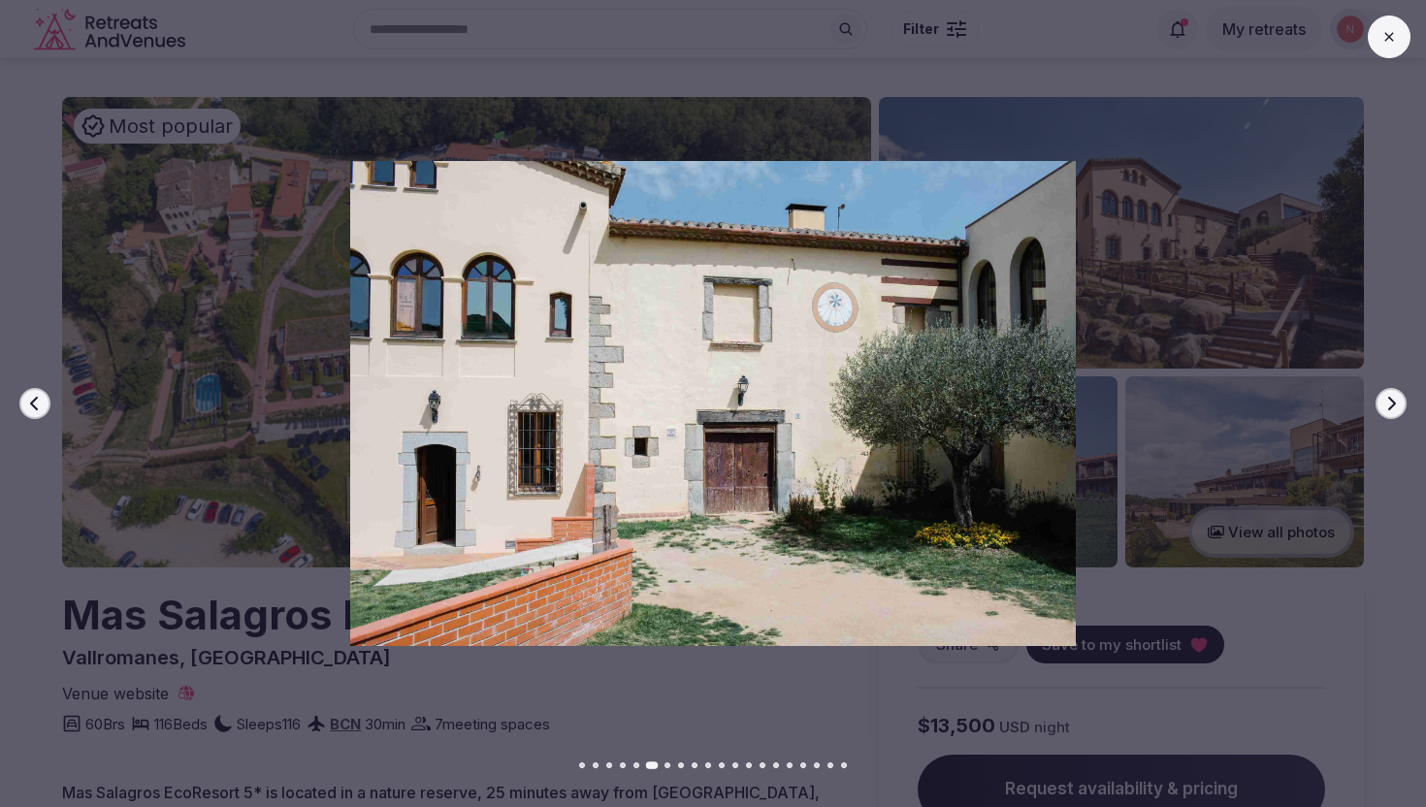
click at [1393, 399] on icon "button" at bounding box center [1391, 404] width 16 height 16
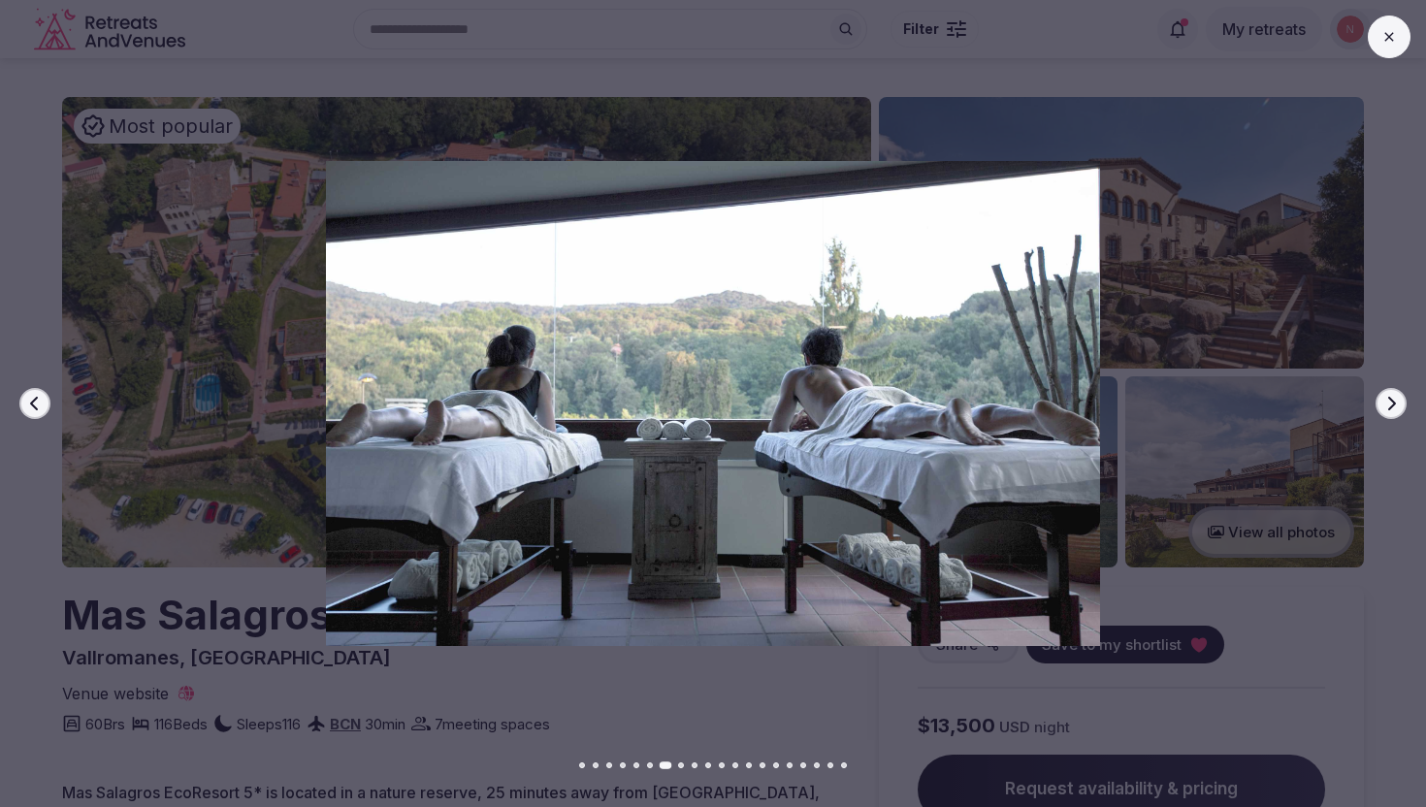
click at [1393, 399] on icon "button" at bounding box center [1391, 404] width 16 height 16
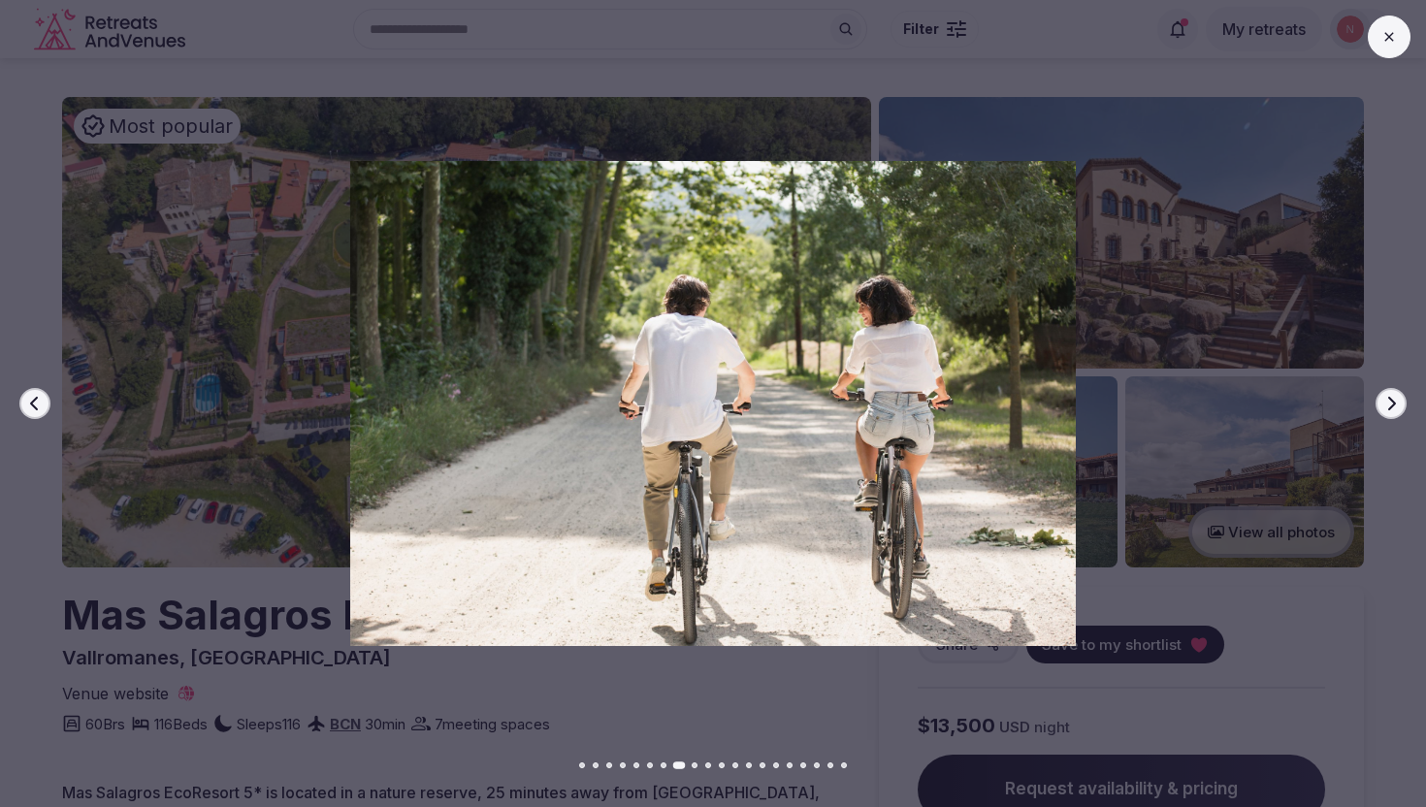
click at [1393, 399] on icon "button" at bounding box center [1391, 404] width 16 height 16
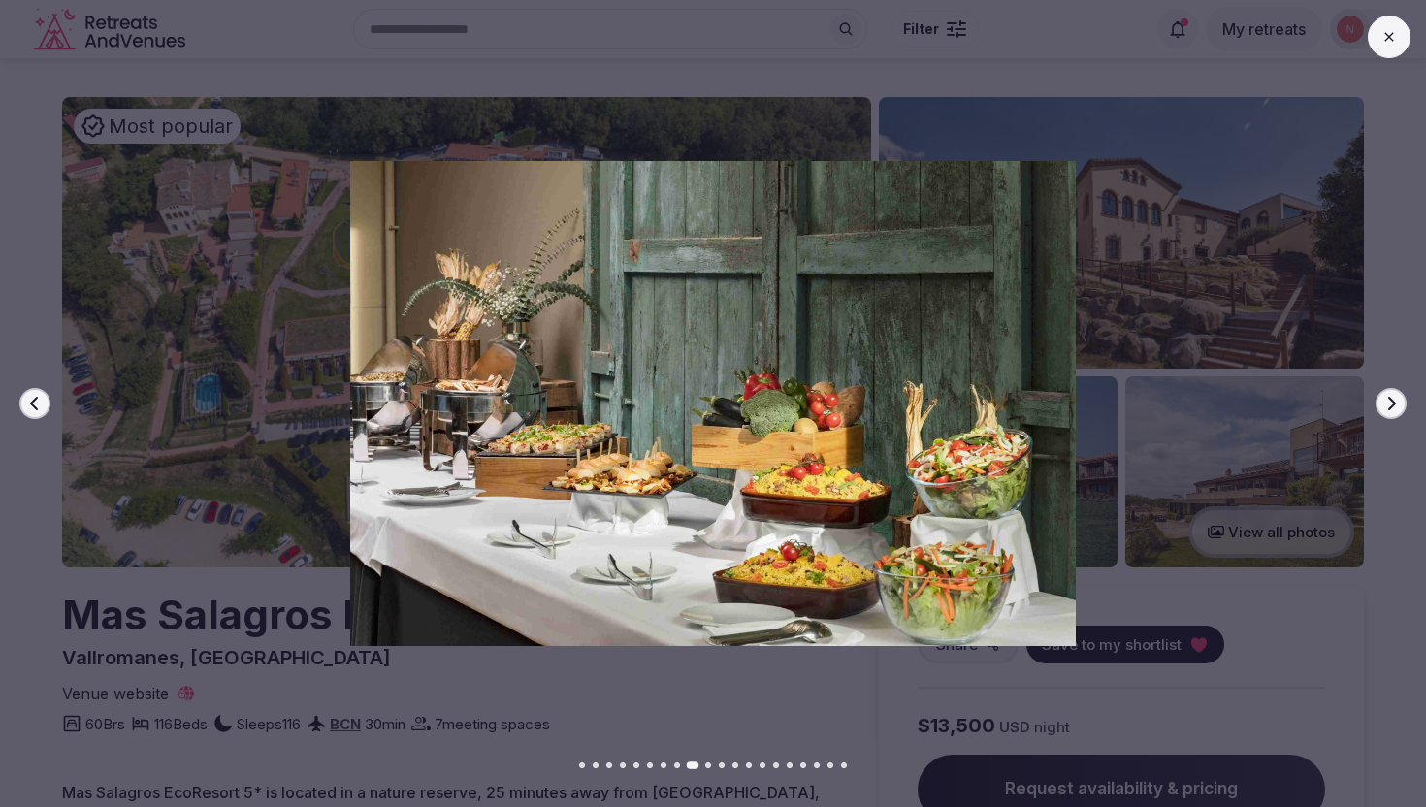
click at [1393, 399] on icon "button" at bounding box center [1391, 404] width 16 height 16
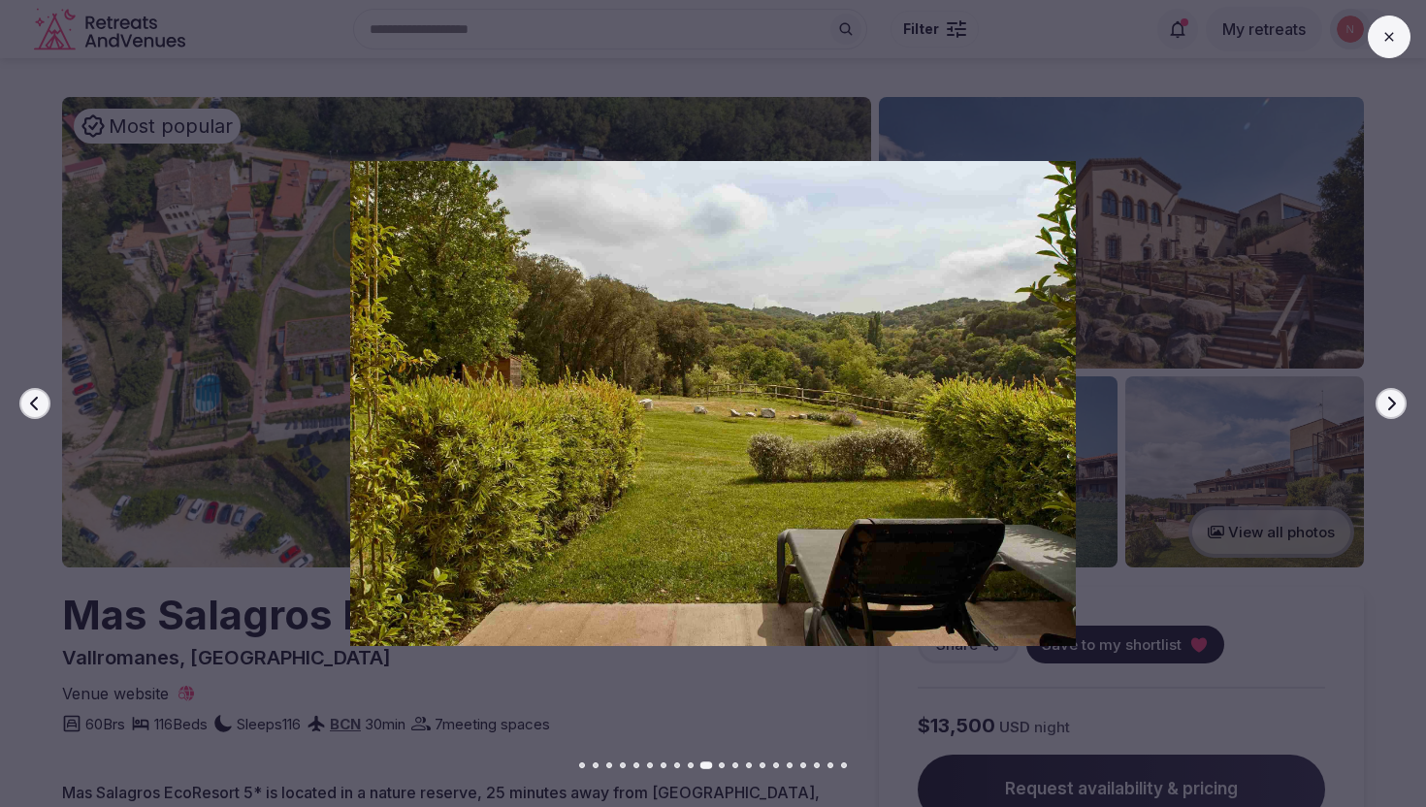
click at [1393, 399] on icon "button" at bounding box center [1391, 404] width 16 height 16
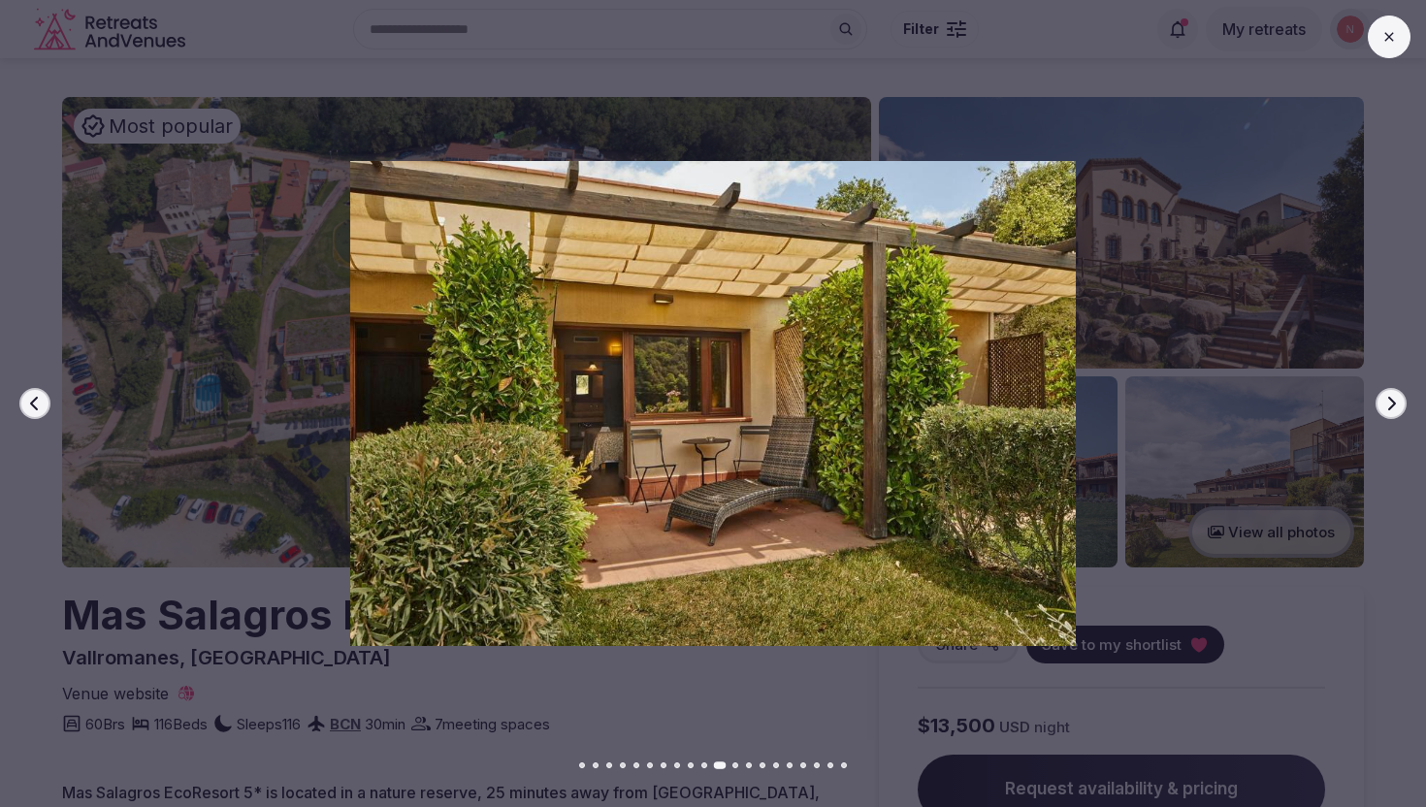
click at [1393, 399] on icon "button" at bounding box center [1391, 404] width 16 height 16
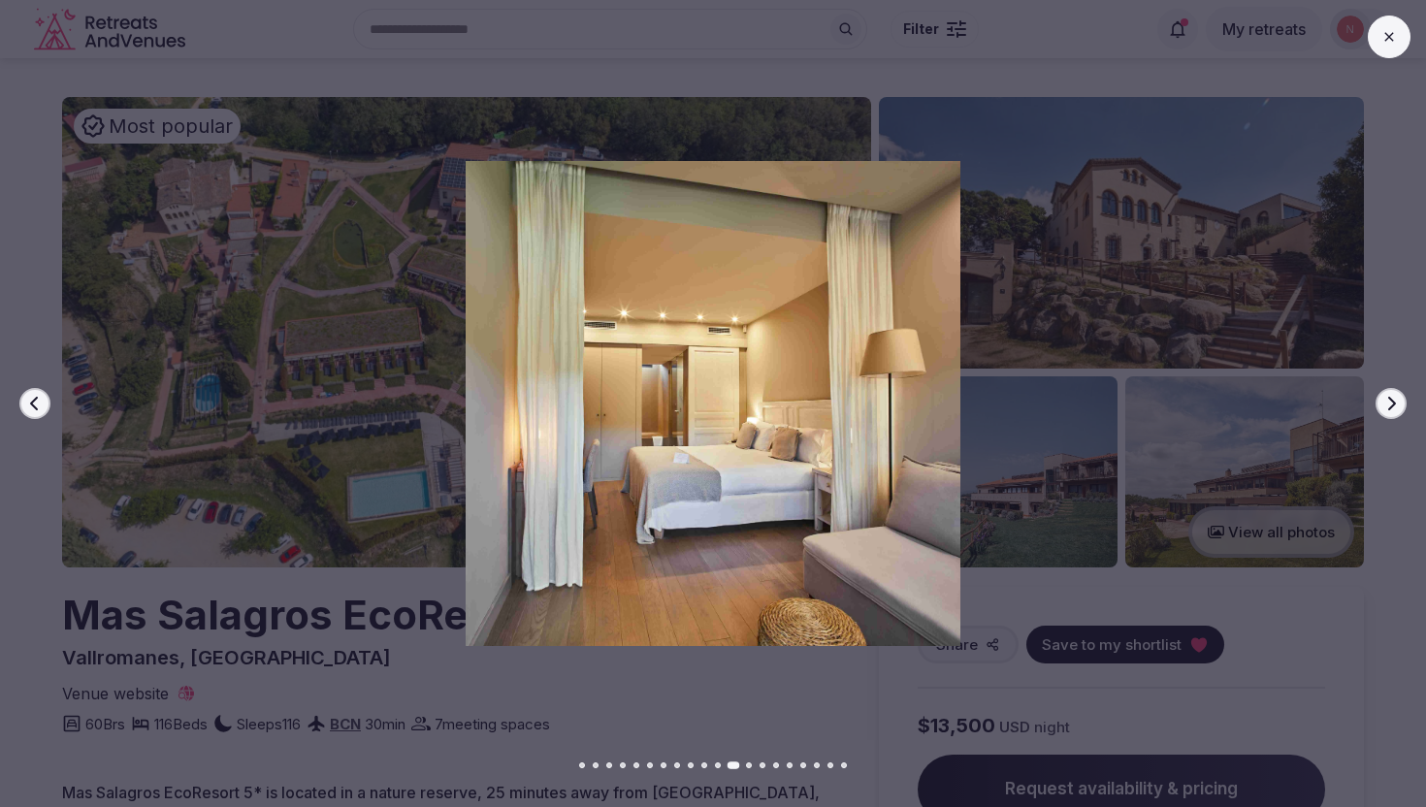
click at [1393, 399] on icon "button" at bounding box center [1391, 404] width 16 height 16
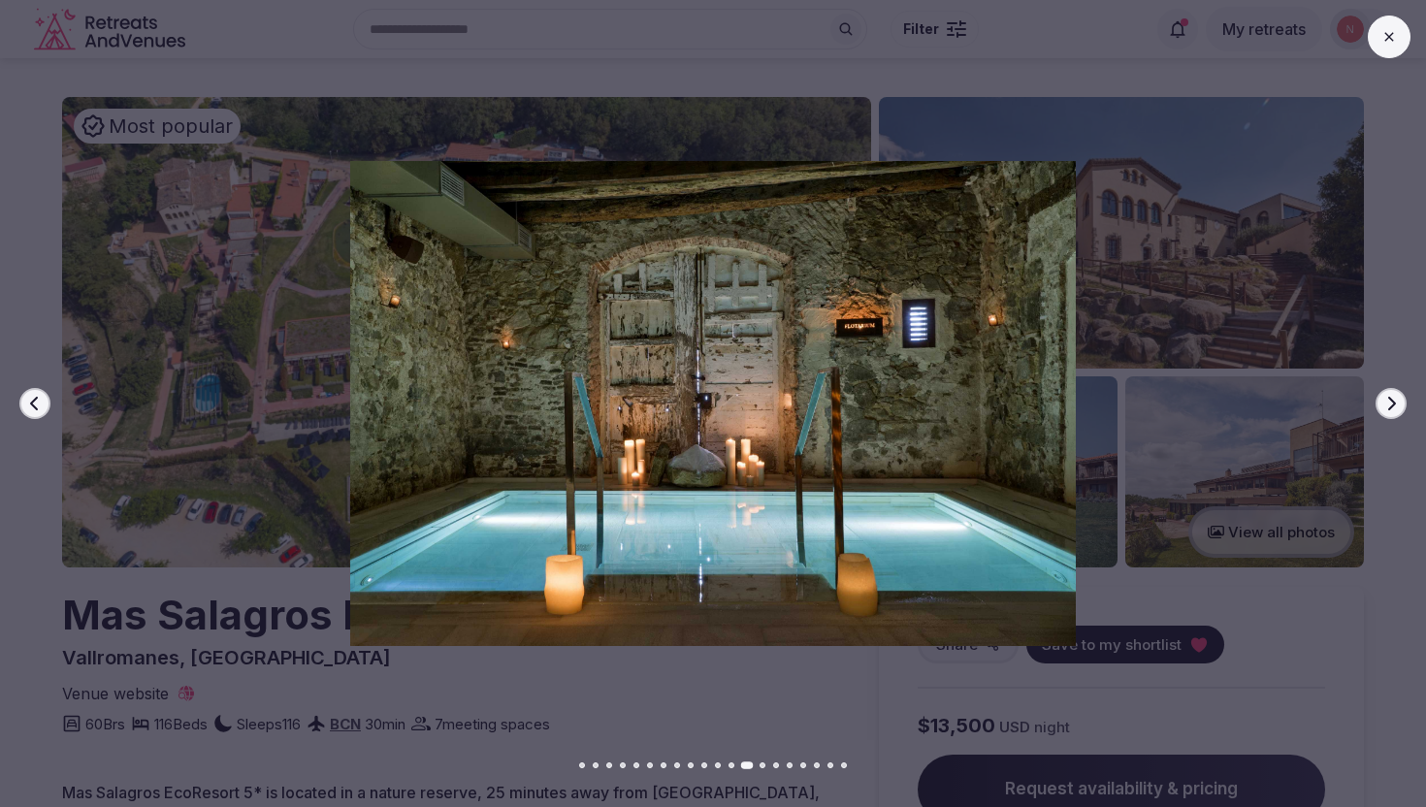
click at [1393, 399] on icon "button" at bounding box center [1391, 404] width 16 height 16
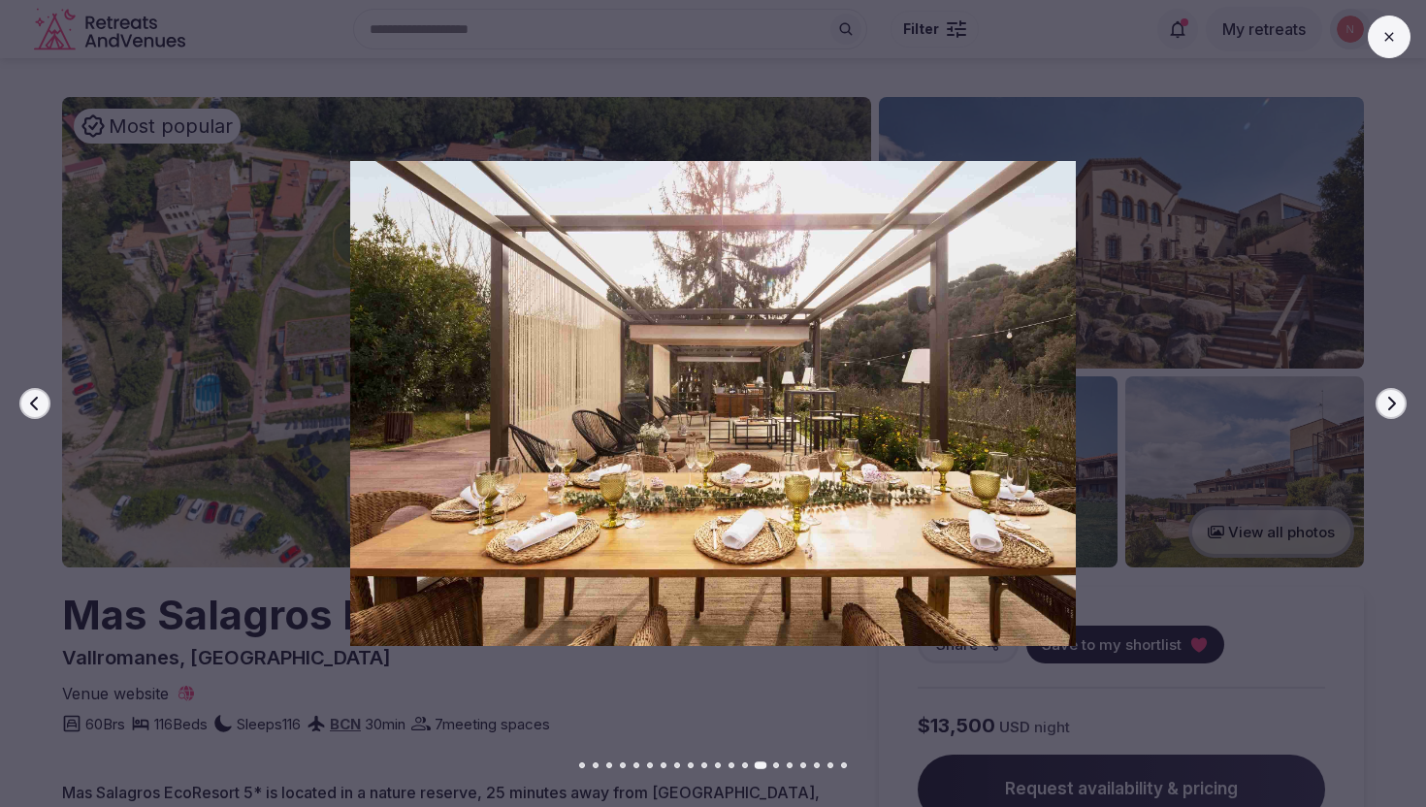
click at [1393, 399] on icon "button" at bounding box center [1391, 404] width 16 height 16
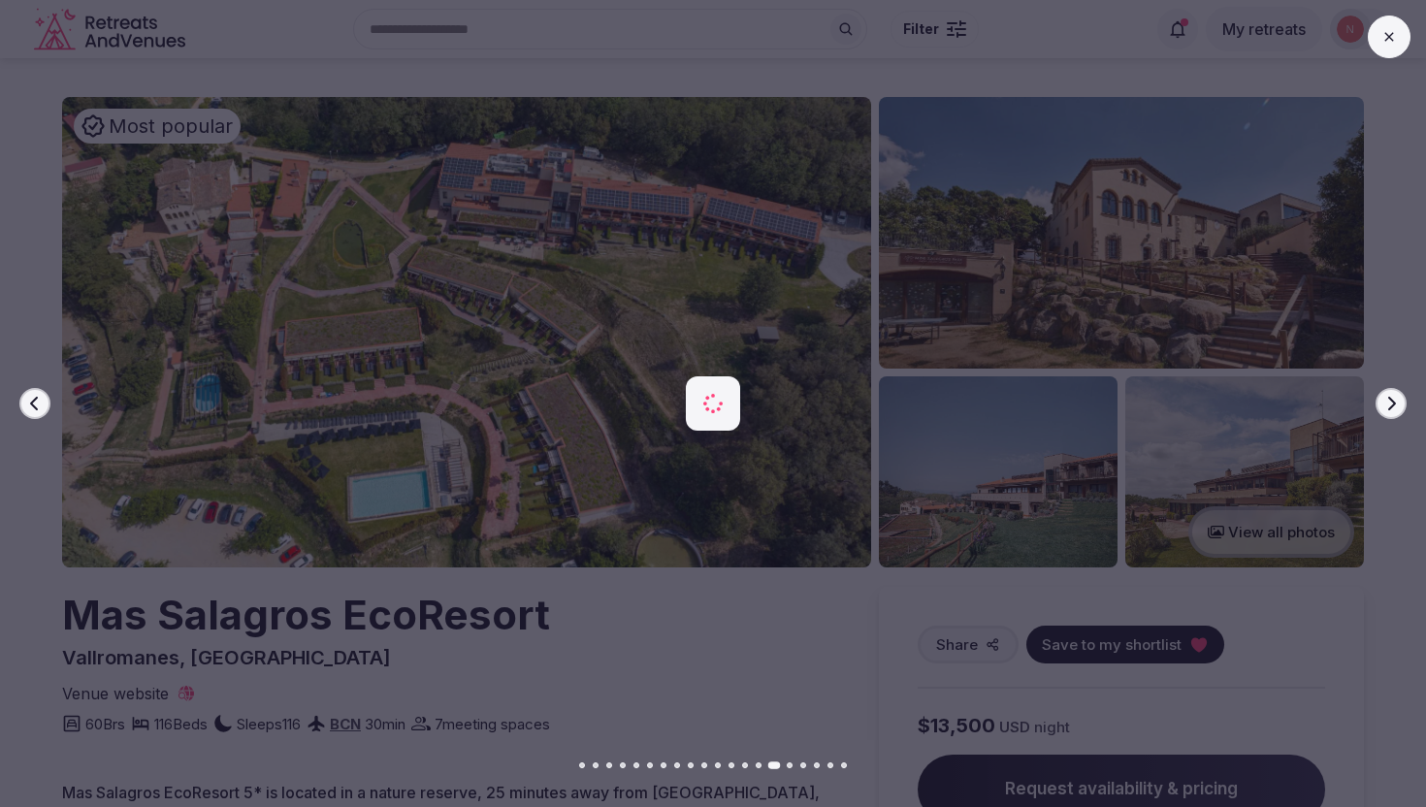
click at [1393, 399] on icon "button" at bounding box center [1391, 404] width 16 height 16
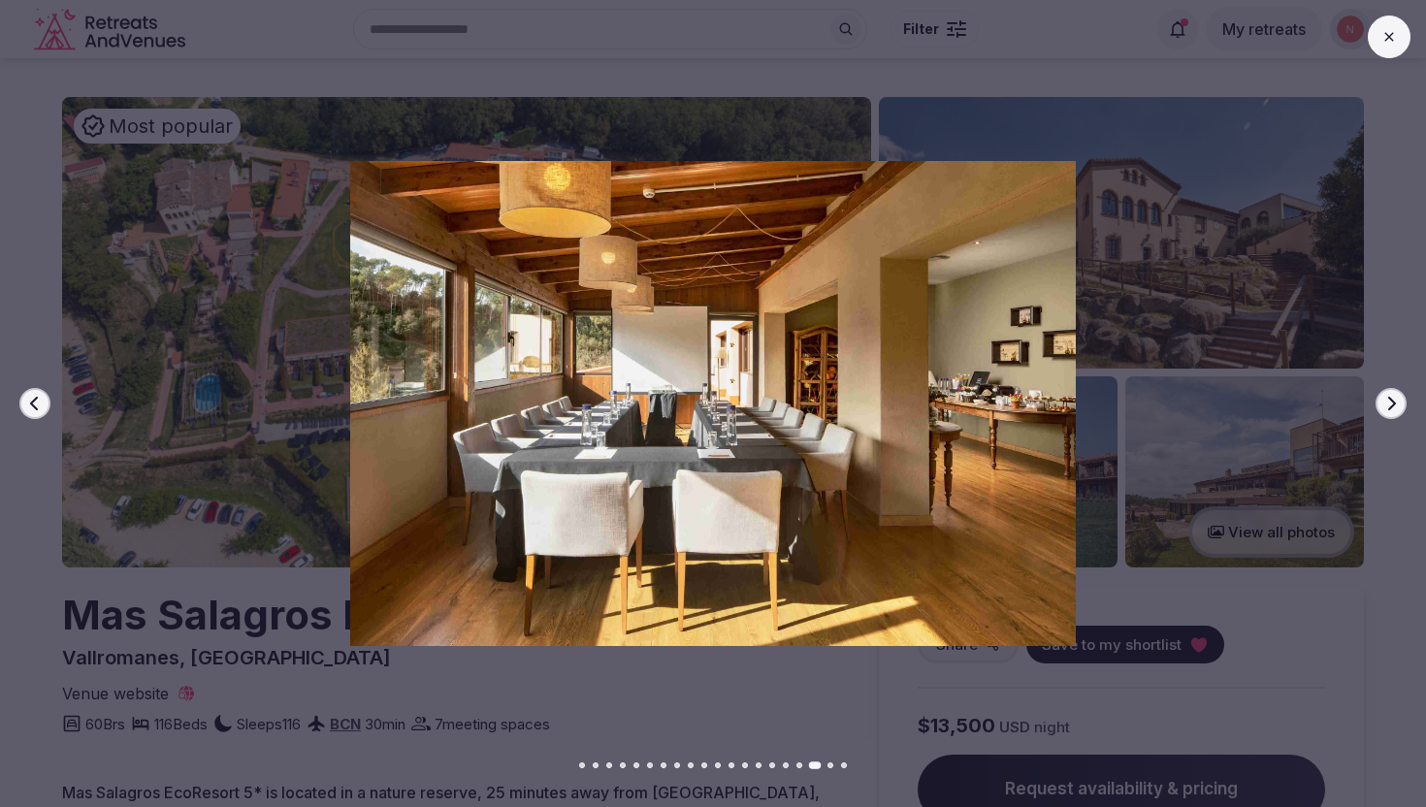
click at [1393, 399] on icon "button" at bounding box center [1391, 404] width 16 height 16
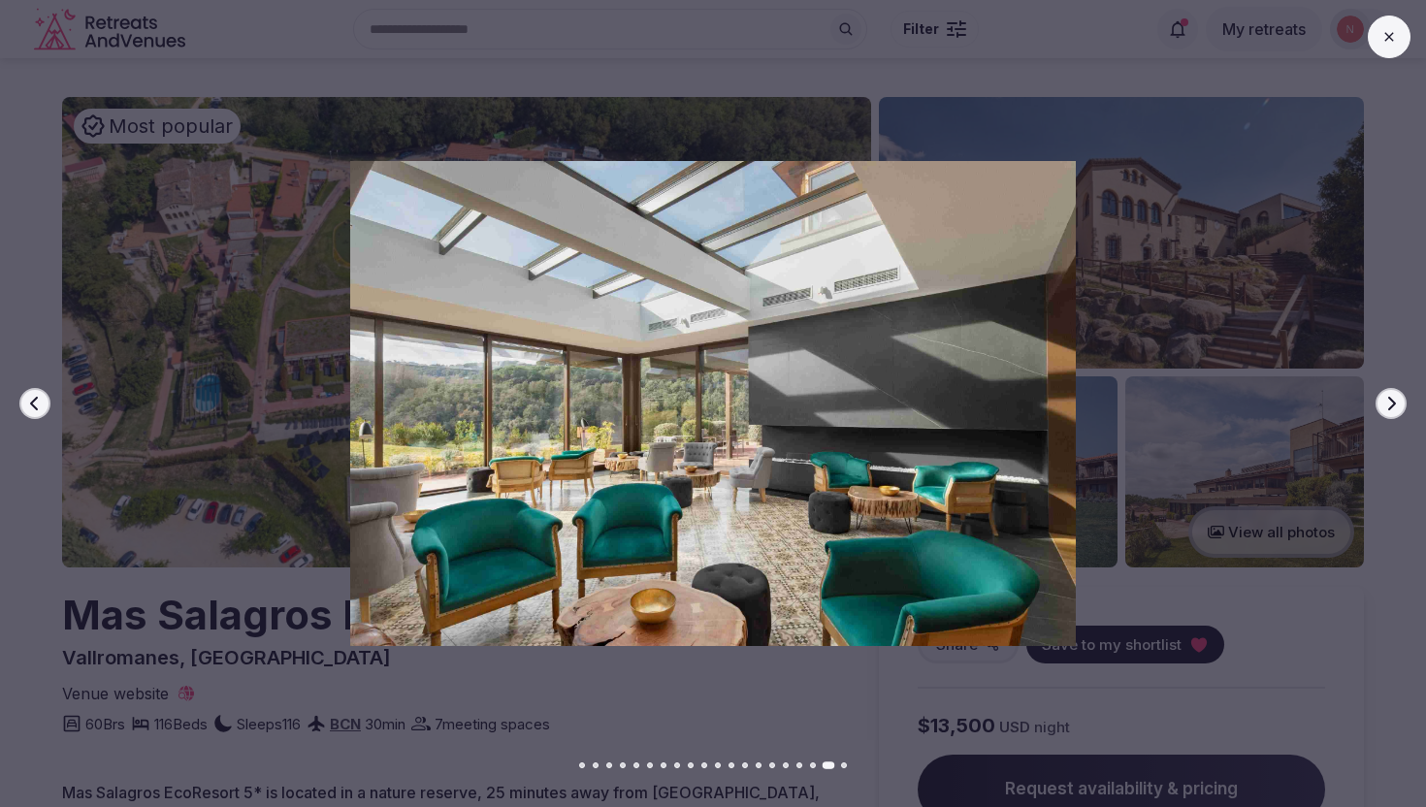
click at [1393, 399] on icon "button" at bounding box center [1391, 404] width 16 height 16
